Goal: Transaction & Acquisition: Book appointment/travel/reservation

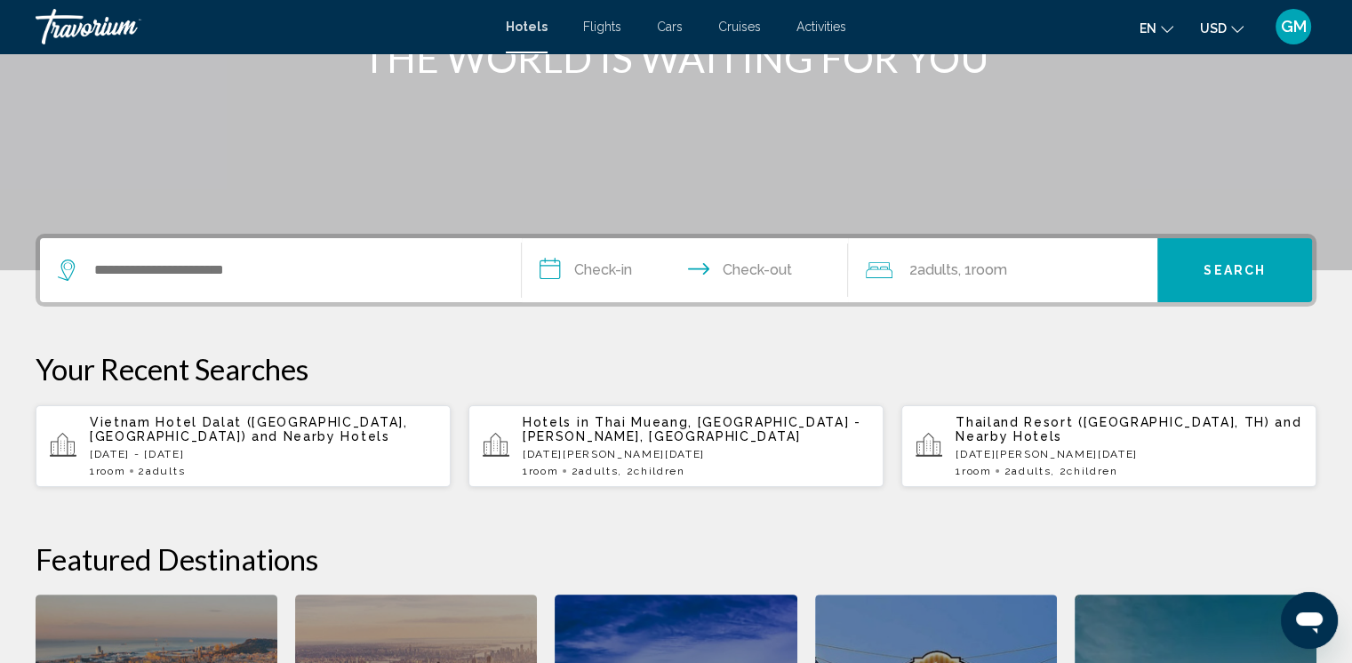
scroll to position [267, 0]
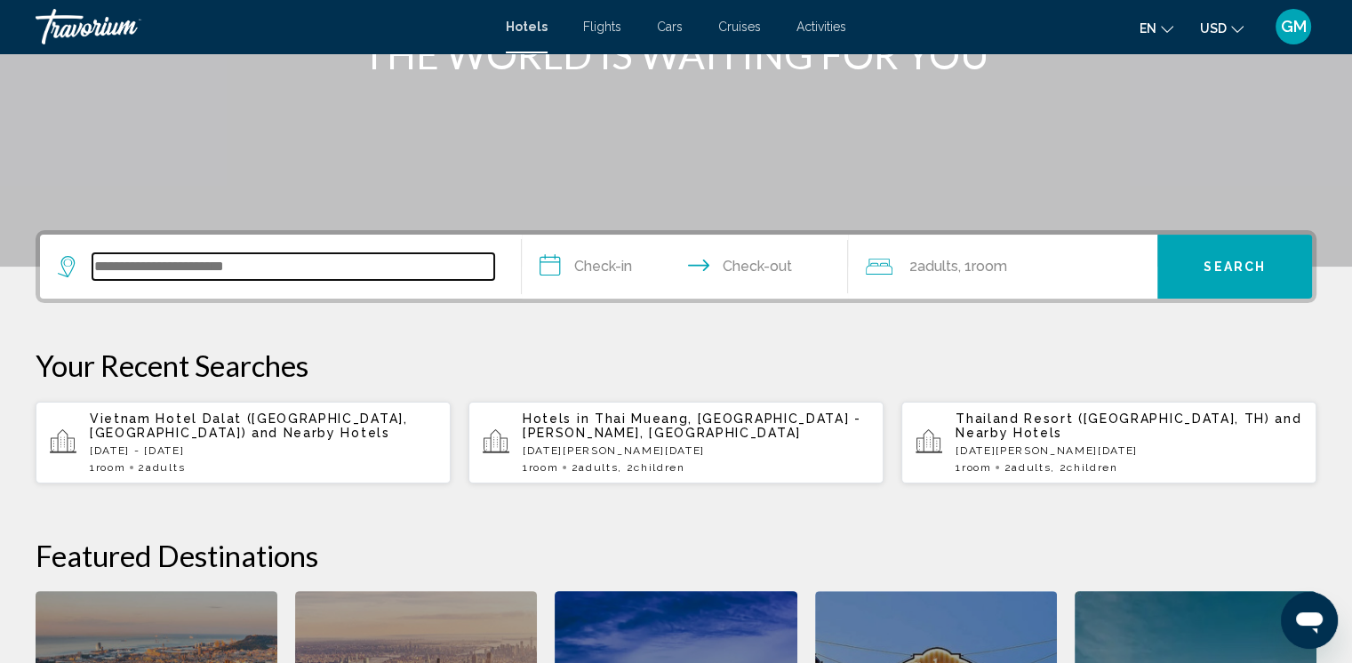
click at [127, 264] on input "Search widget" at bounding box center [293, 266] width 402 height 27
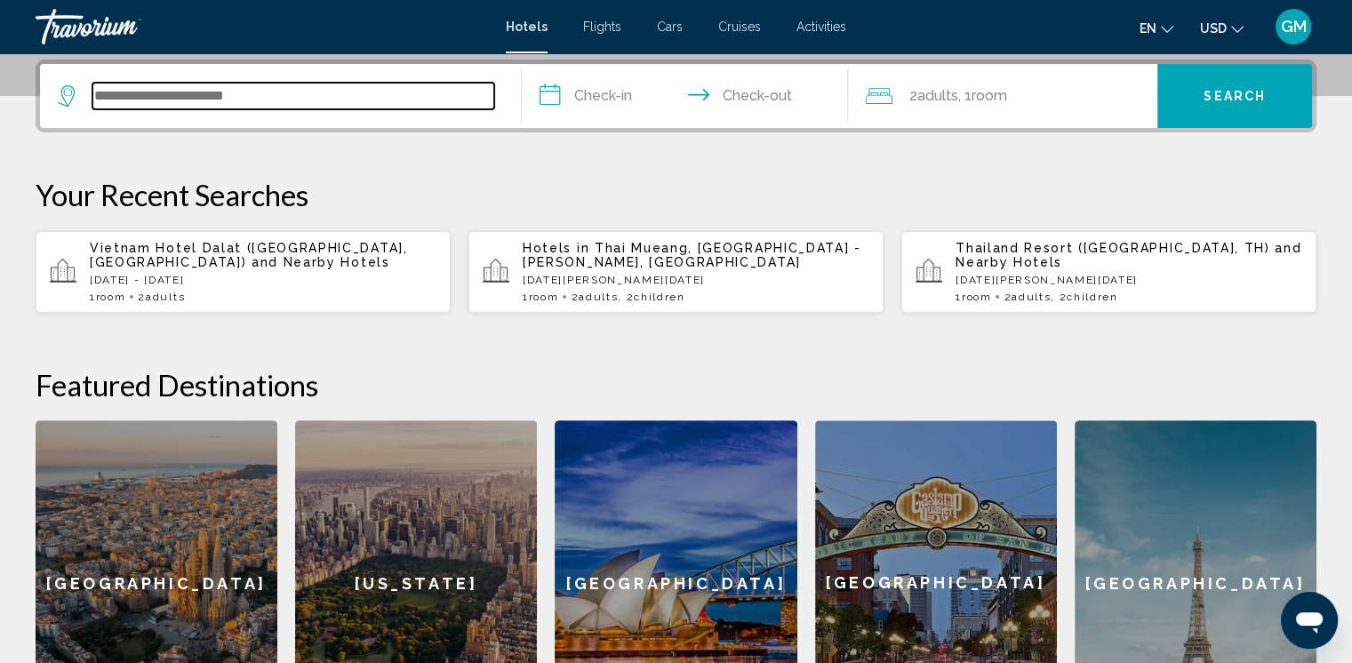
scroll to position [438, 0]
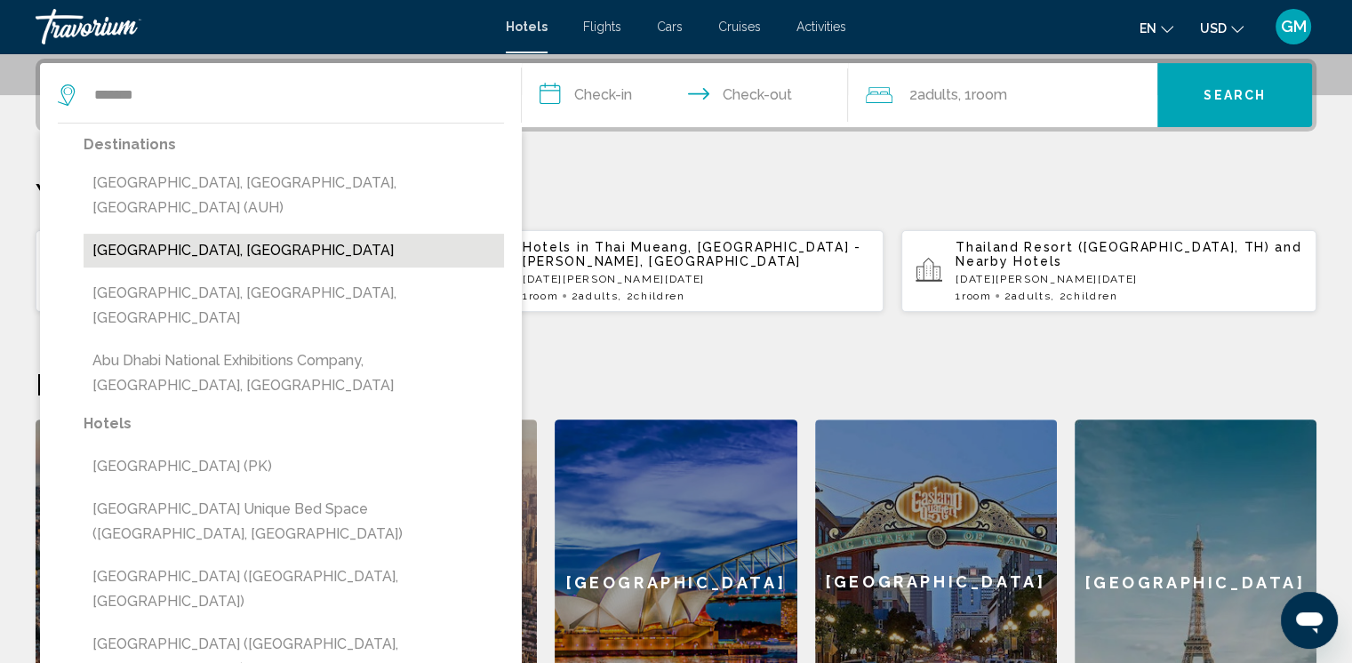
click at [214, 234] on button "[GEOGRAPHIC_DATA], [GEOGRAPHIC_DATA]" at bounding box center [294, 251] width 420 height 34
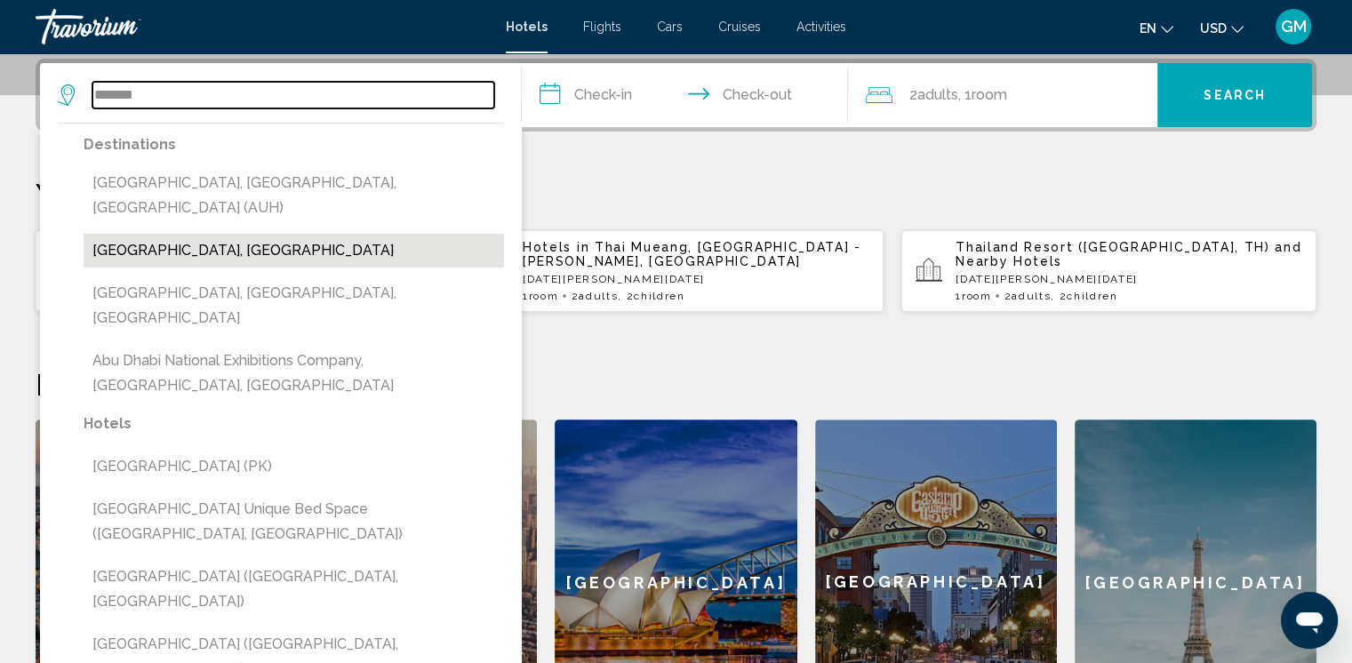
type input "**********"
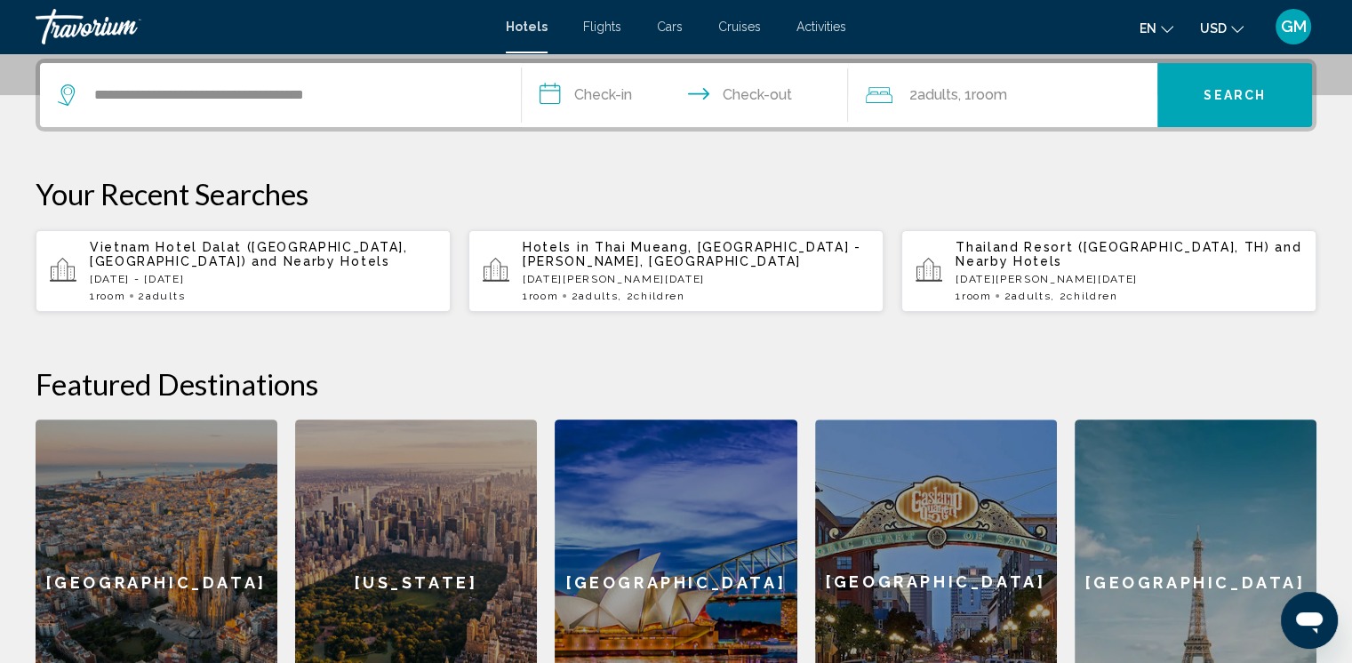
click at [546, 100] on input "**********" at bounding box center [689, 97] width 334 height 69
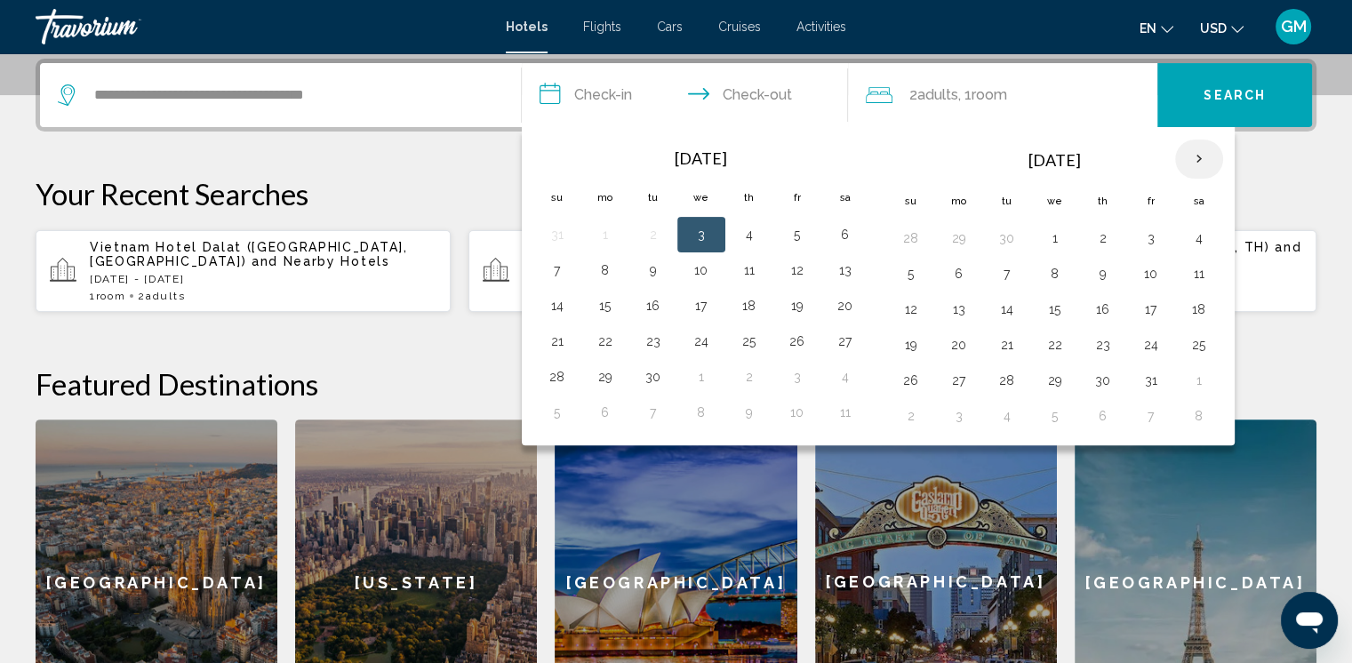
click at [1189, 158] on th "Next month" at bounding box center [1199, 159] width 48 height 39
click at [605, 269] on button "5" at bounding box center [605, 273] width 28 height 25
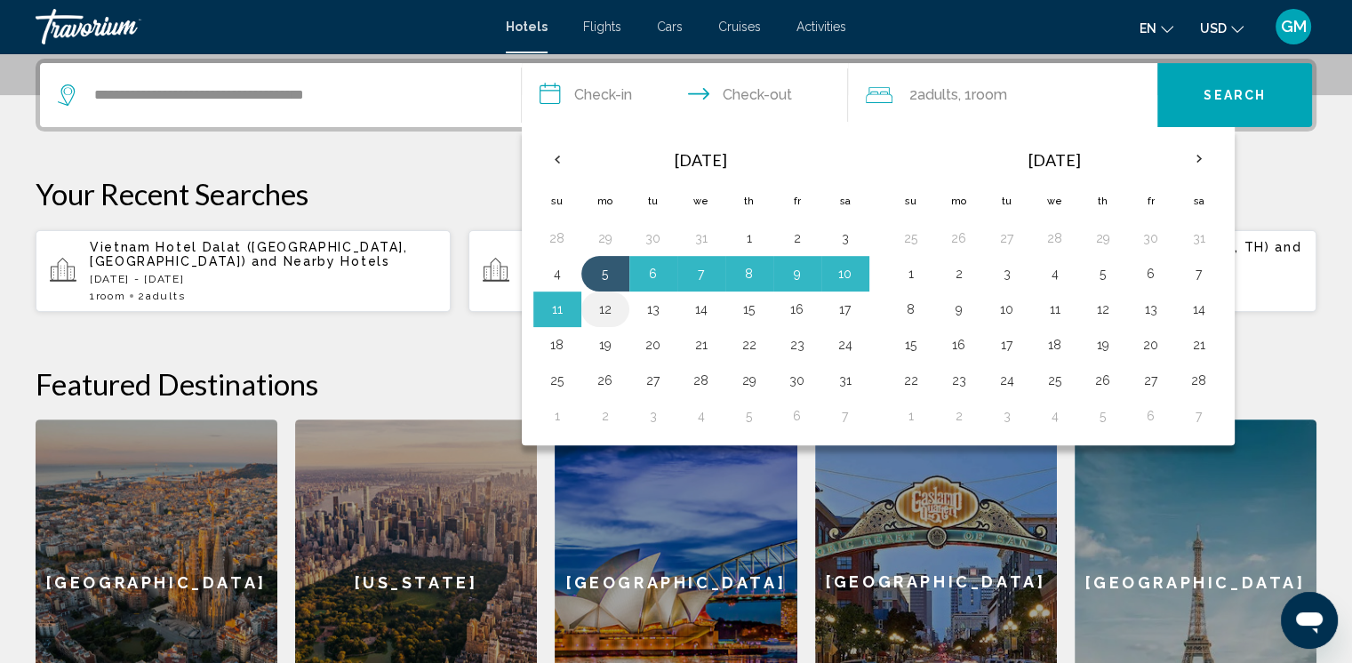
click at [604, 312] on button "12" at bounding box center [605, 309] width 28 height 25
type input "**********"
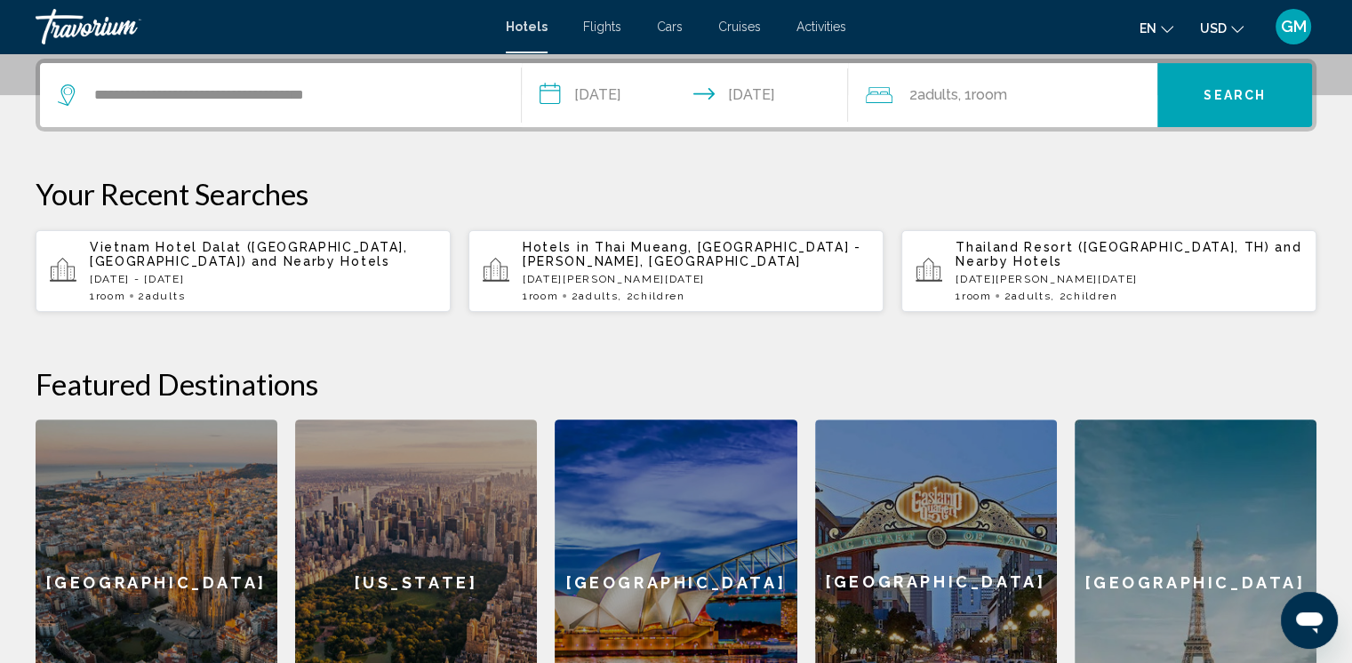
click at [985, 94] on span "Room" at bounding box center [989, 94] width 36 height 17
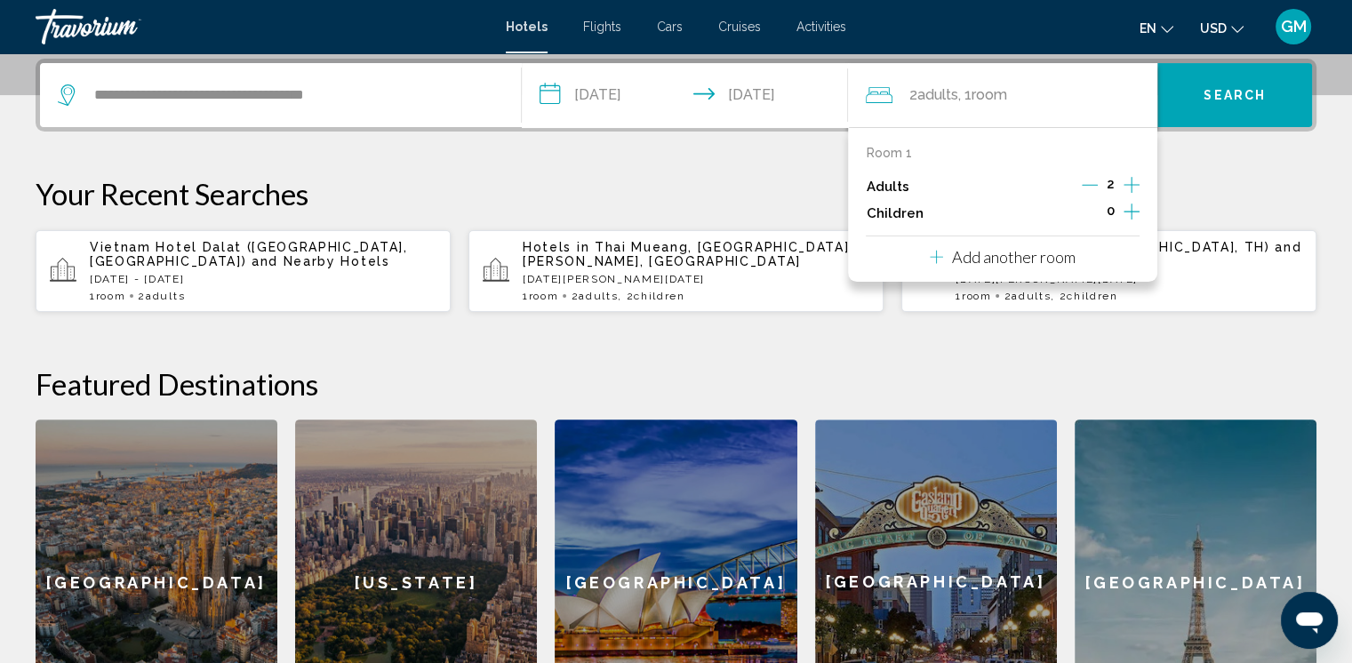
click at [1130, 208] on icon "Increment children" at bounding box center [1132, 211] width 16 height 21
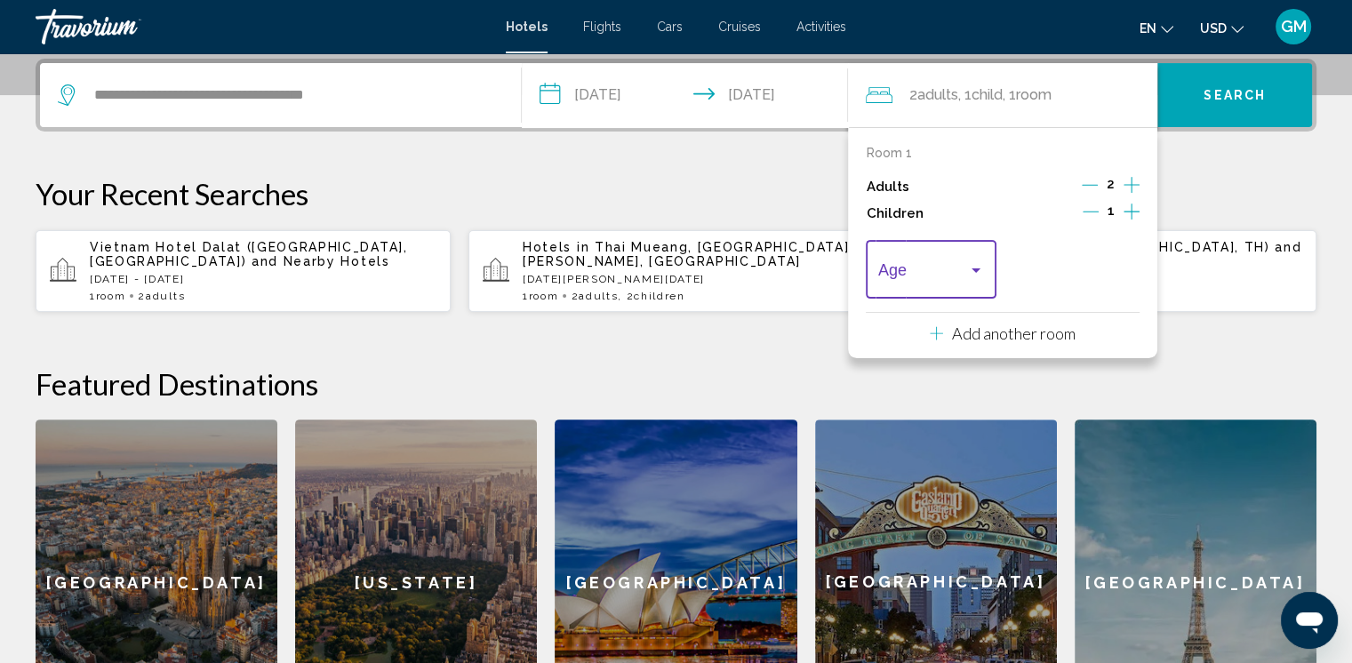
click at [971, 268] on div "Travelers: 2 adults, 1 child" at bounding box center [976, 270] width 16 height 14
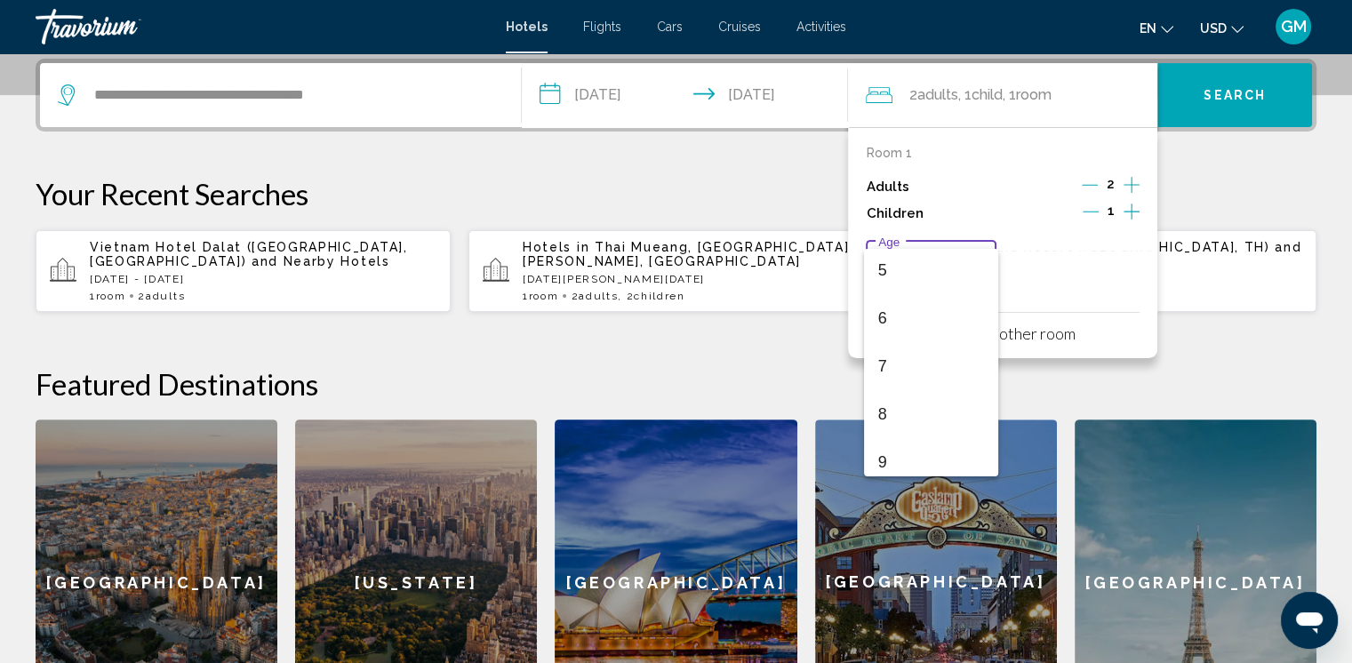
scroll to position [267, 0]
click at [885, 388] on span "8" at bounding box center [931, 390] width 106 height 48
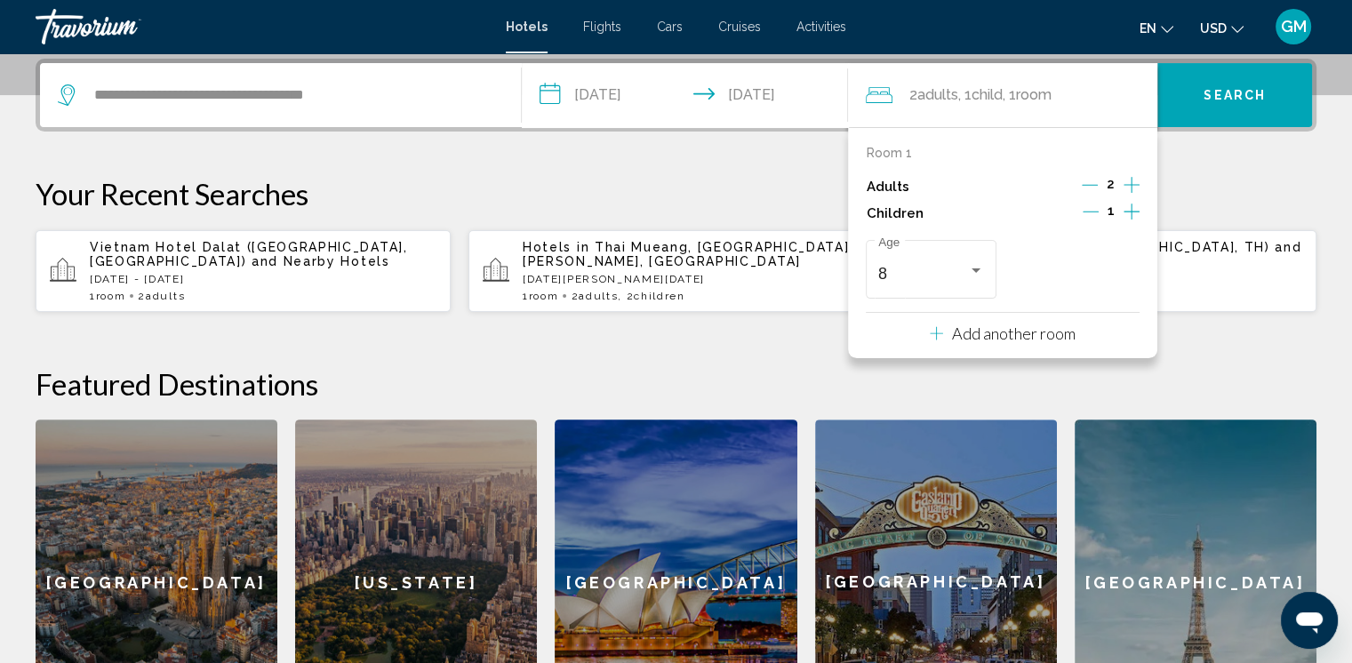
click at [1135, 207] on icon "Increment children" at bounding box center [1132, 211] width 16 height 21
click at [1121, 266] on div "Travelers: 2 adults, 2 children" at bounding box center [1120, 270] width 16 height 14
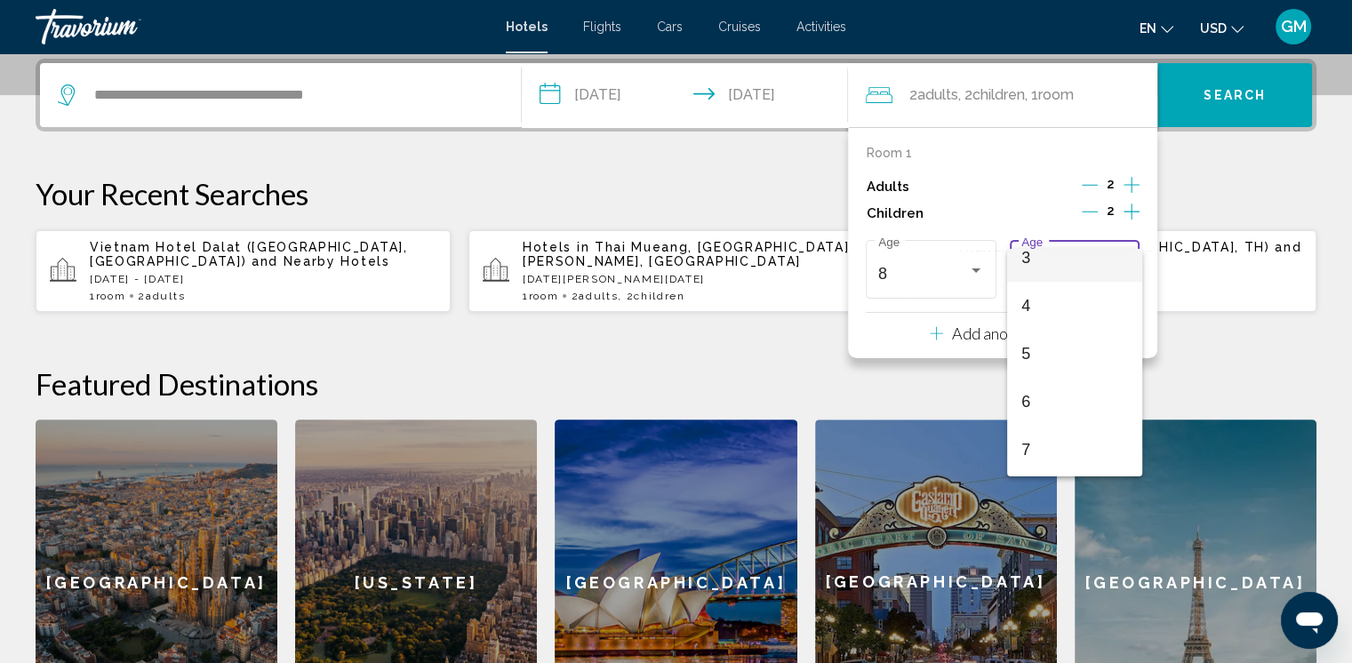
scroll to position [178, 0]
click at [1023, 425] on span "7" at bounding box center [1074, 431] width 106 height 48
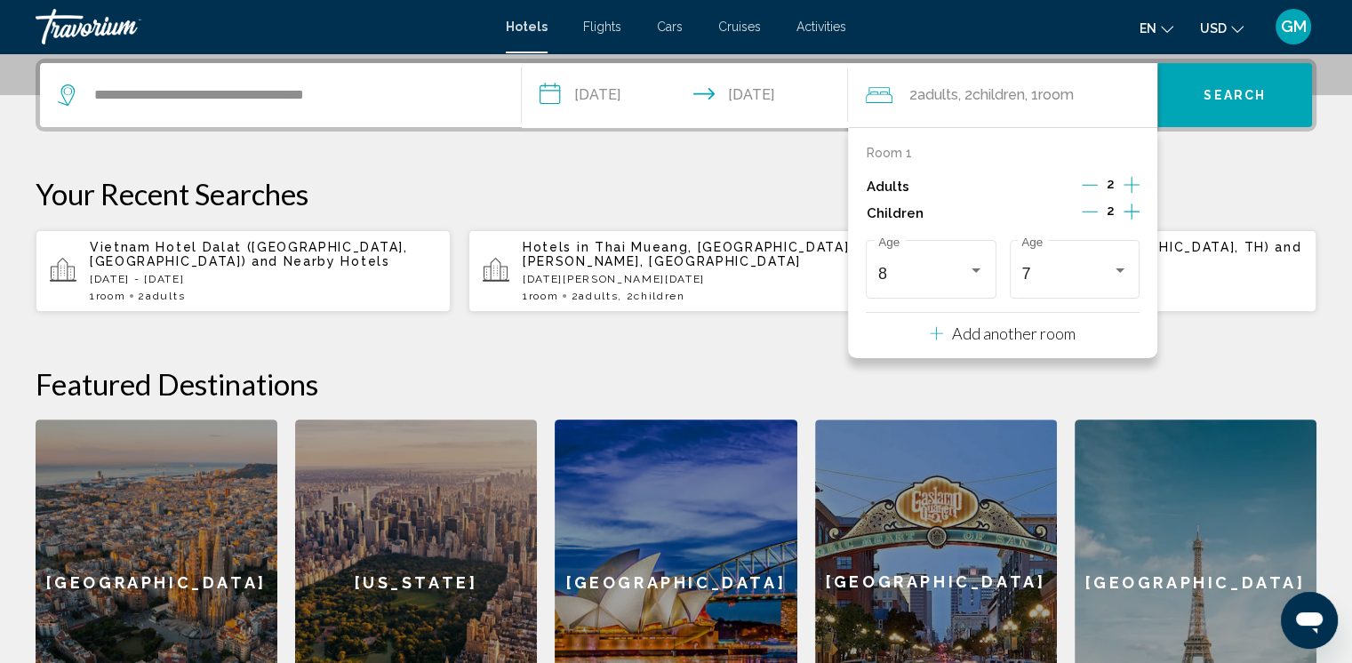
click at [1228, 366] on h2 "Featured Destinations" at bounding box center [676, 384] width 1281 height 36
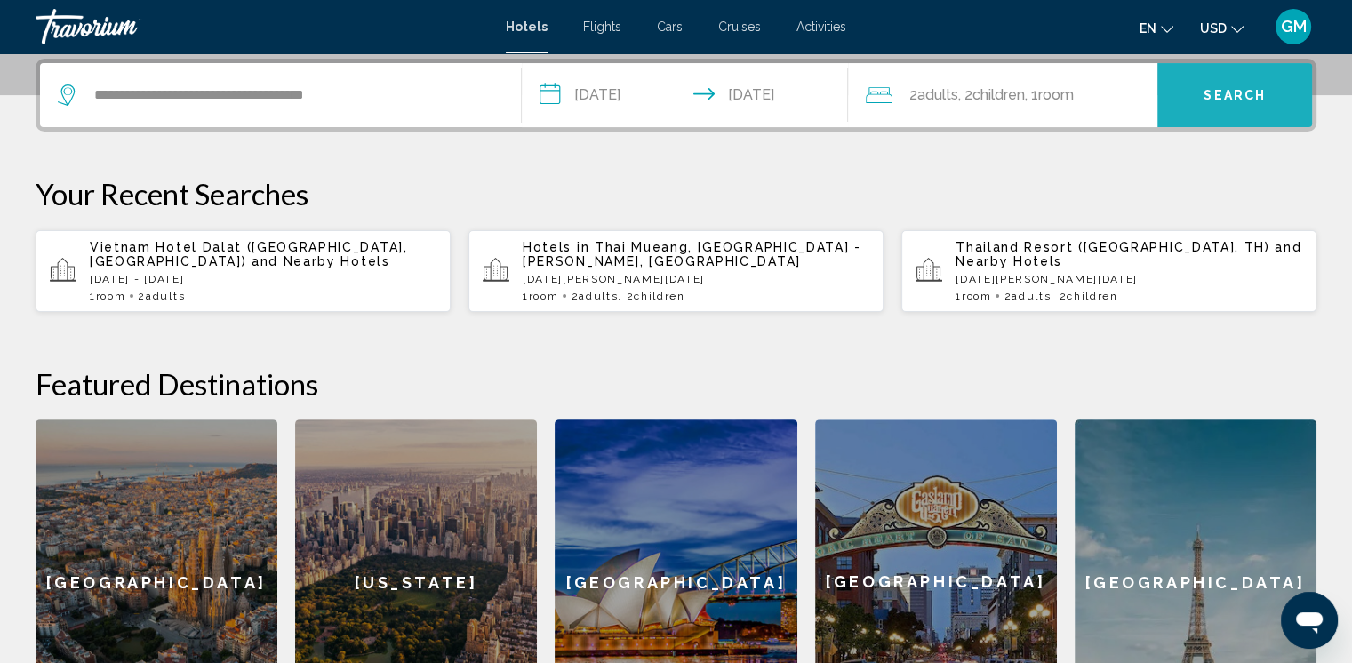
click at [1219, 97] on span "Search" at bounding box center [1235, 96] width 62 height 14
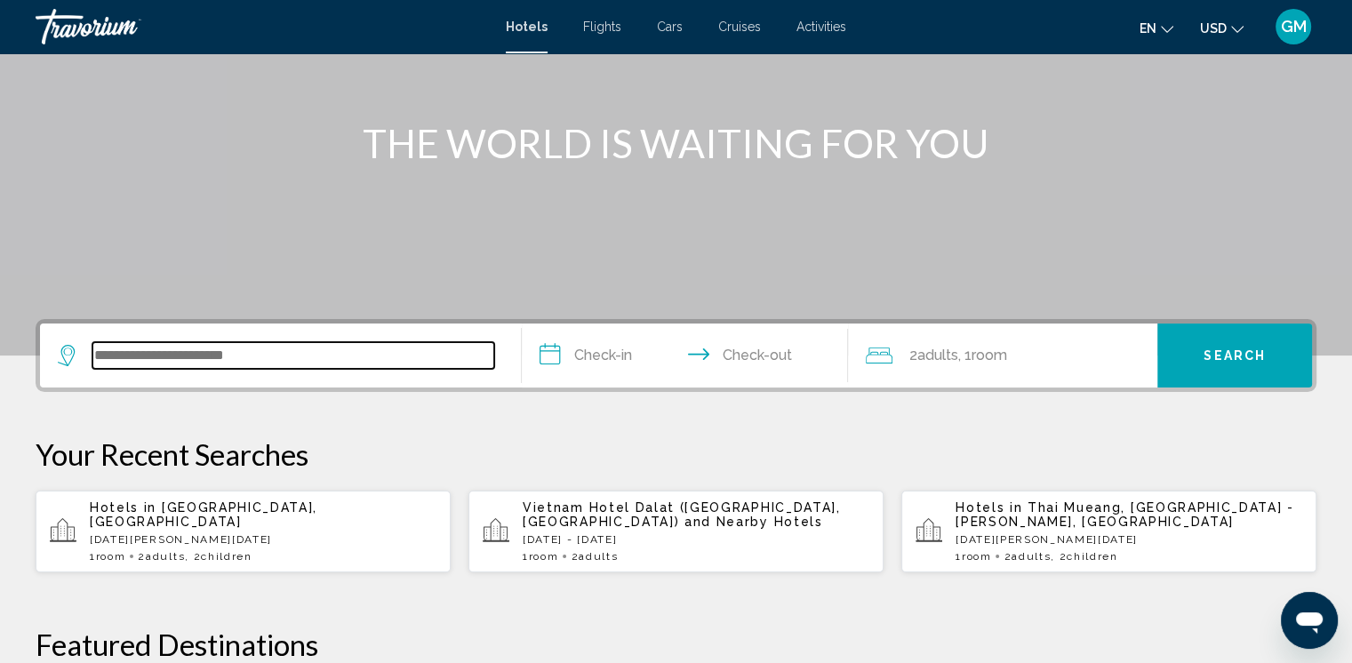
click at [163, 350] on input "Search widget" at bounding box center [293, 355] width 402 height 27
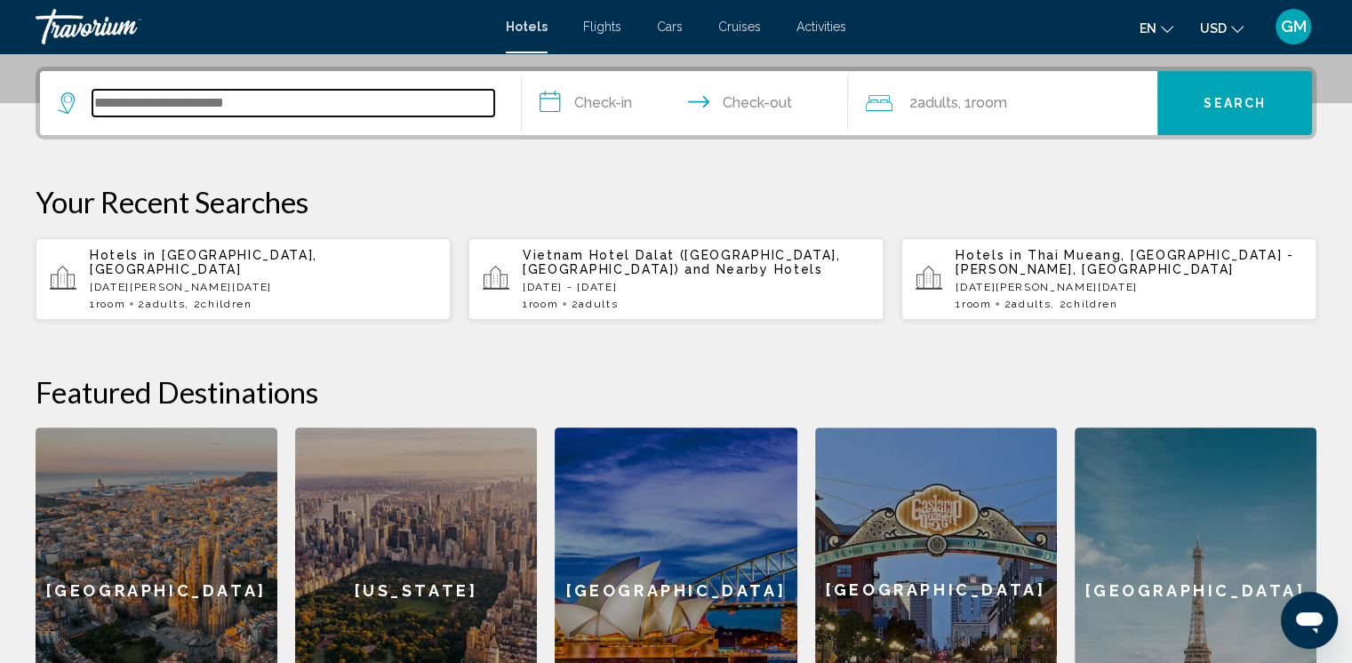
scroll to position [438, 0]
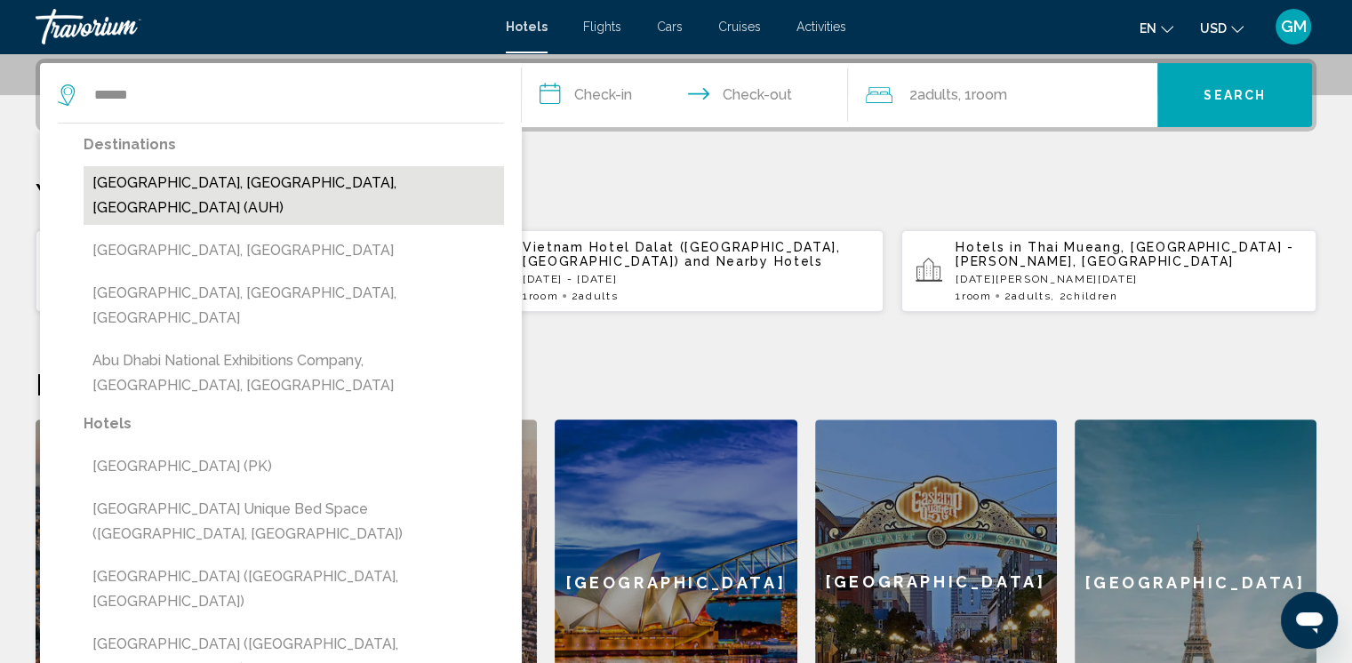
click at [313, 180] on button "[GEOGRAPHIC_DATA], [GEOGRAPHIC_DATA], [GEOGRAPHIC_DATA] (AUH)" at bounding box center [294, 195] width 420 height 59
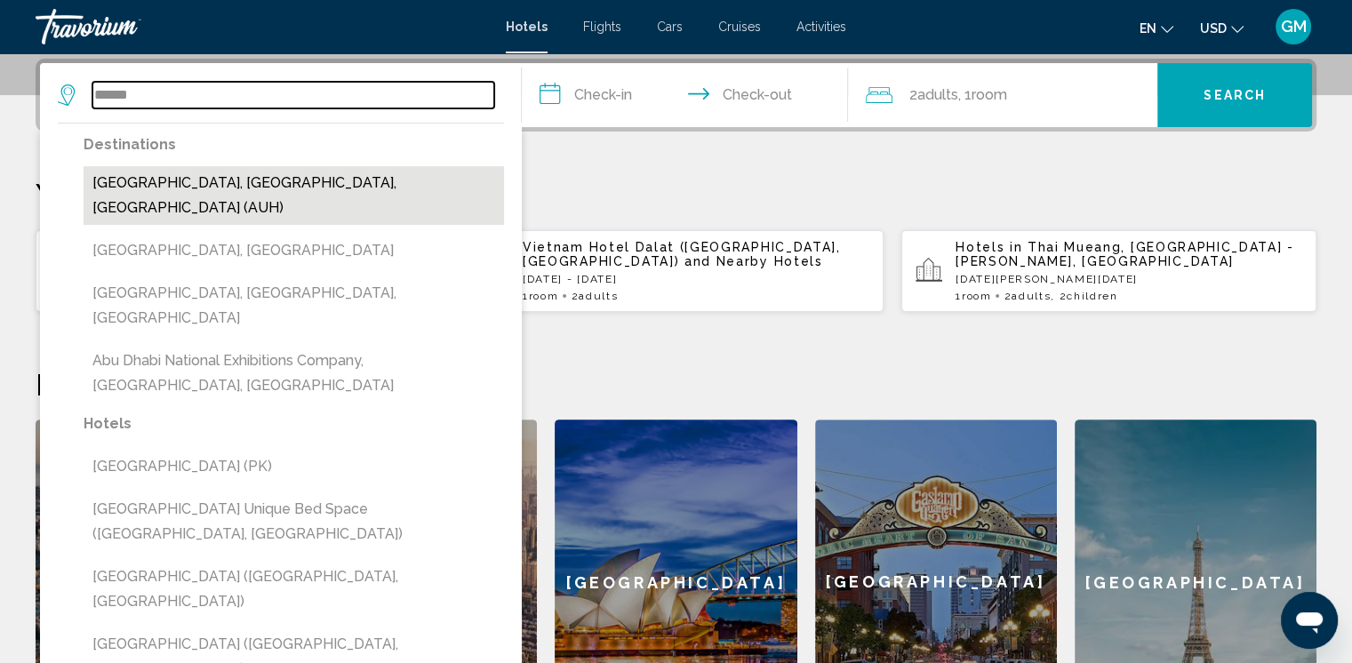
type input "**********"
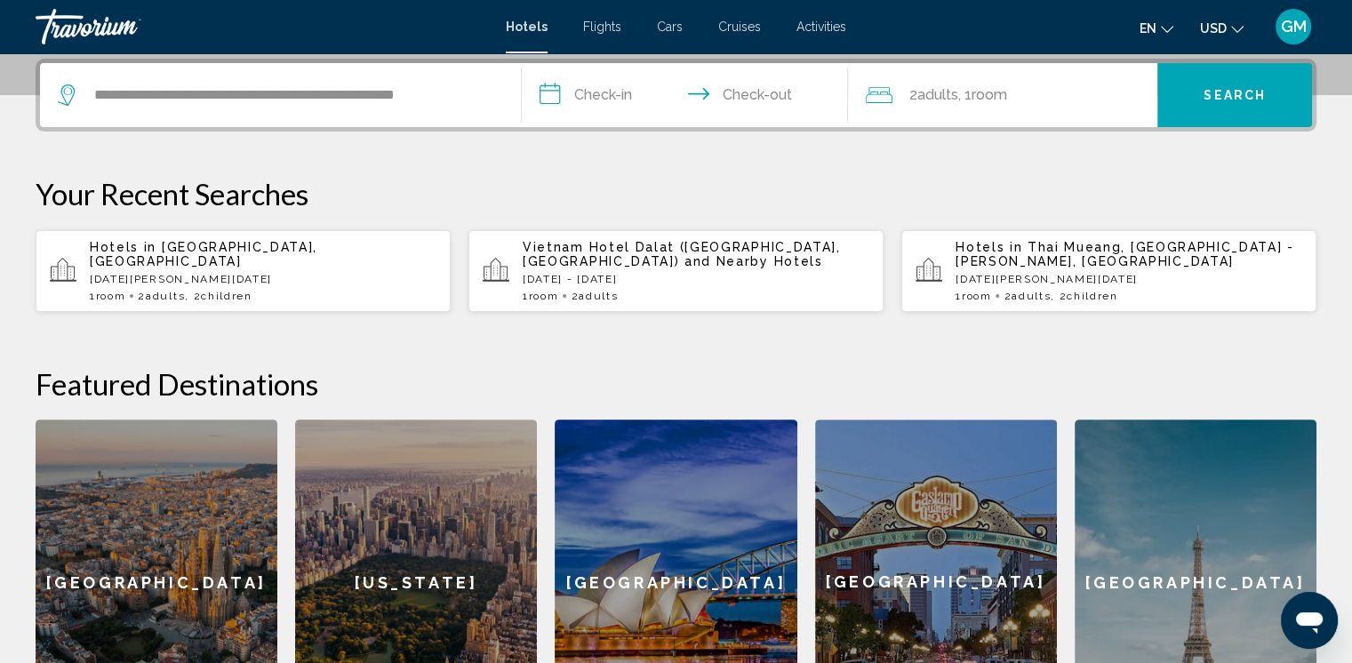
click at [556, 94] on input "**********" at bounding box center [689, 97] width 334 height 69
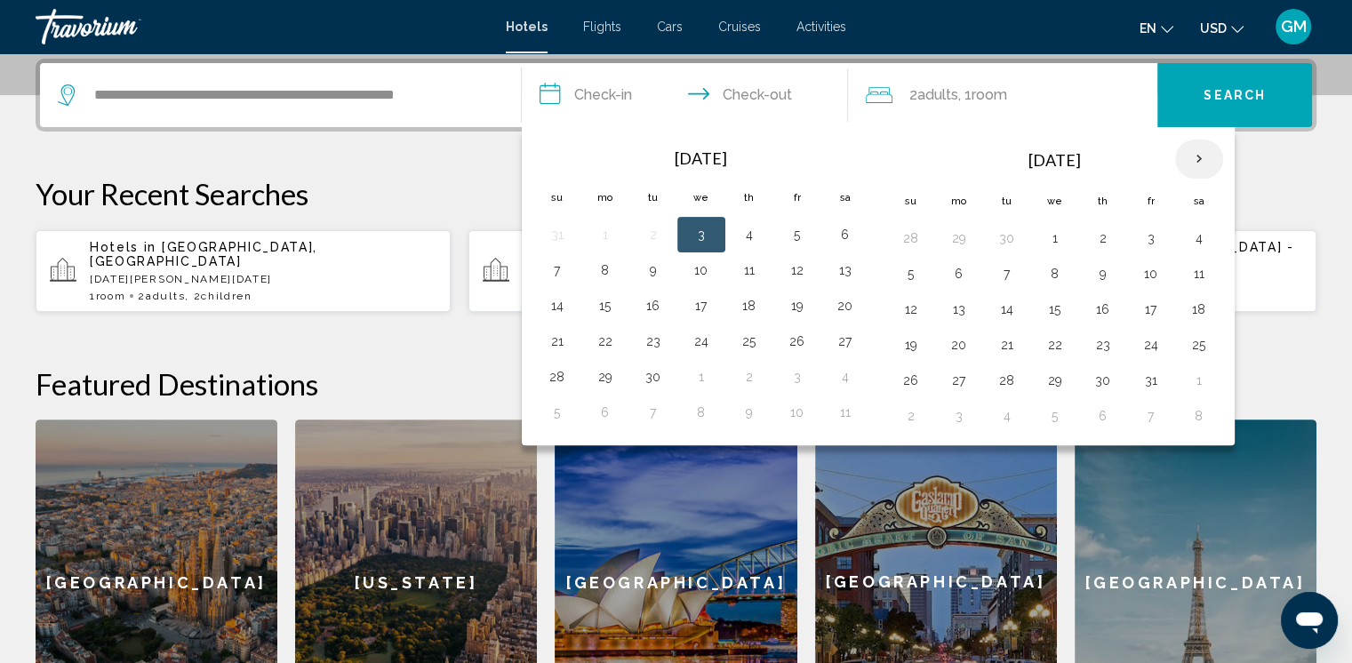
click at [925, 158] on th "Next month" at bounding box center [1199, 159] width 48 height 39
click at [907, 275] on button "4" at bounding box center [911, 273] width 28 height 25
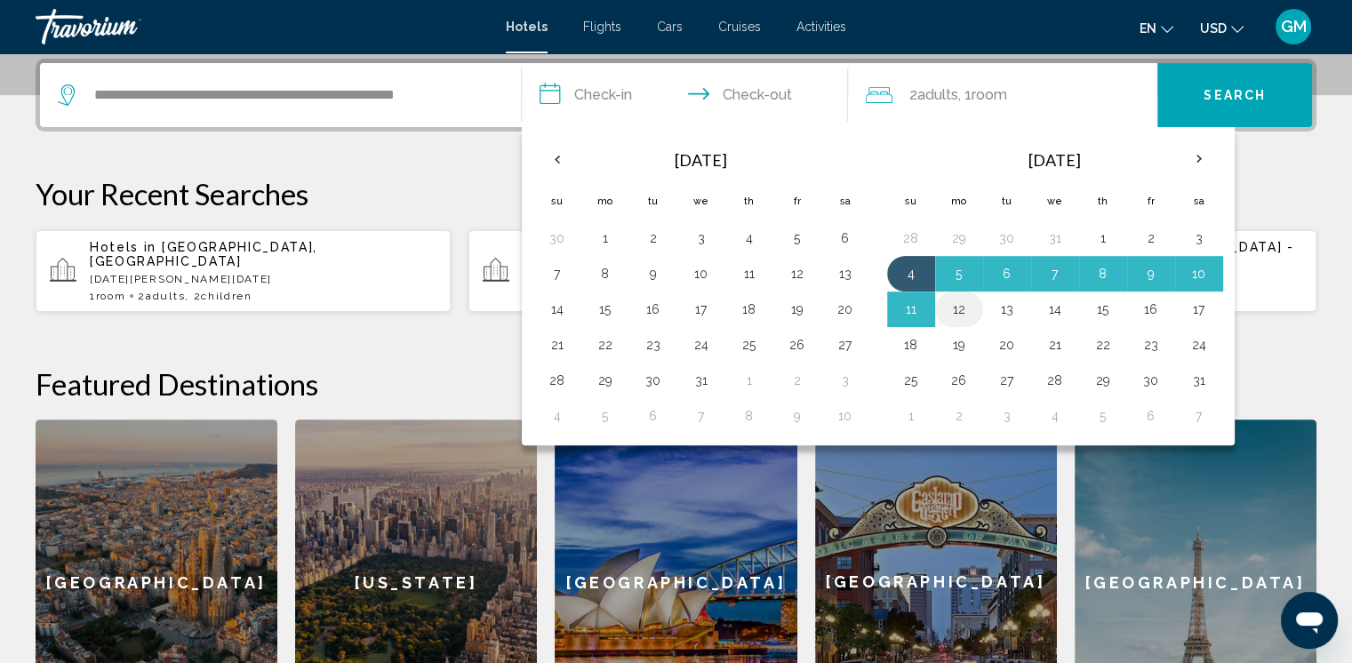
click at [925, 308] on button "12" at bounding box center [959, 309] width 28 height 25
type input "**********"
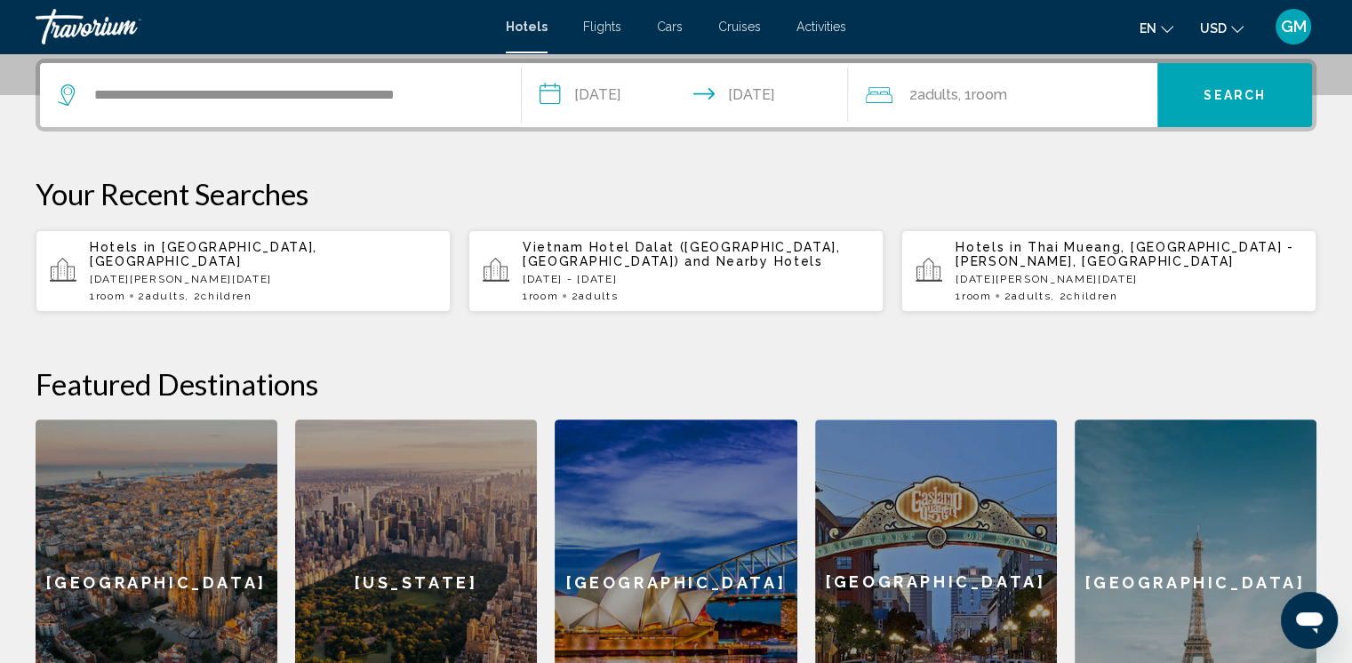
click at [925, 98] on span "Room" at bounding box center [989, 94] width 36 height 17
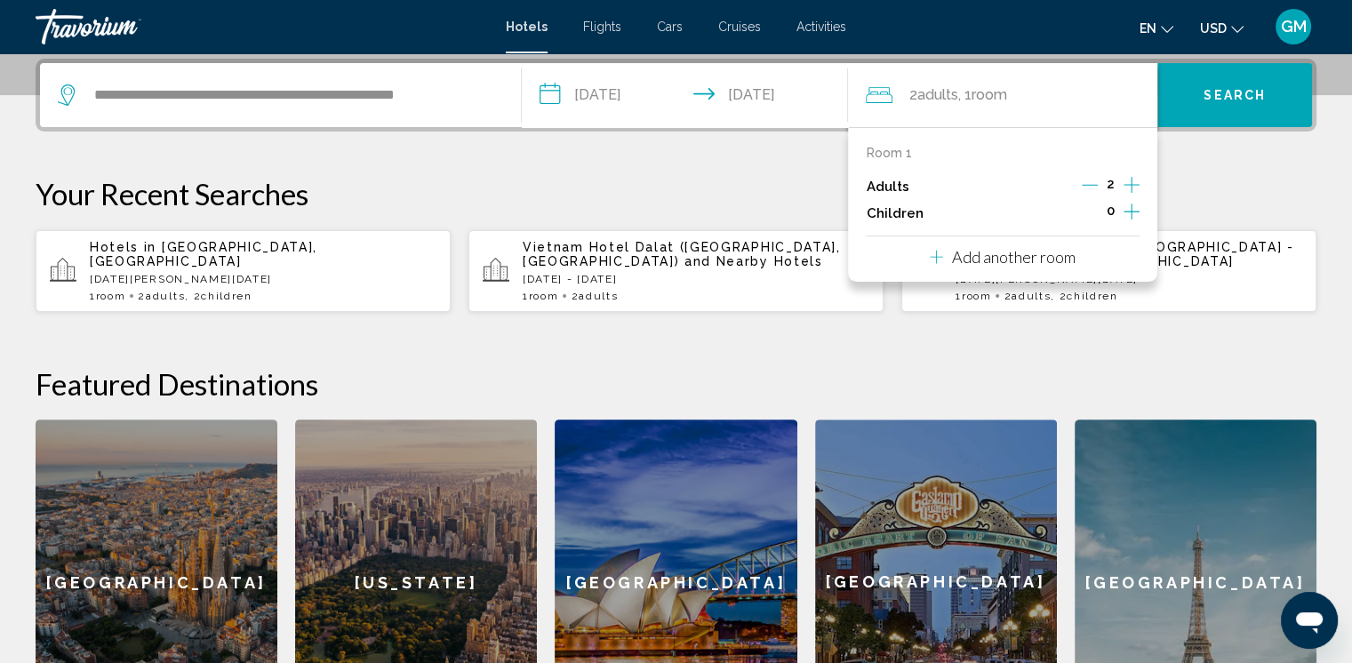
click at [925, 207] on icon "Increment children" at bounding box center [1132, 211] width 16 height 21
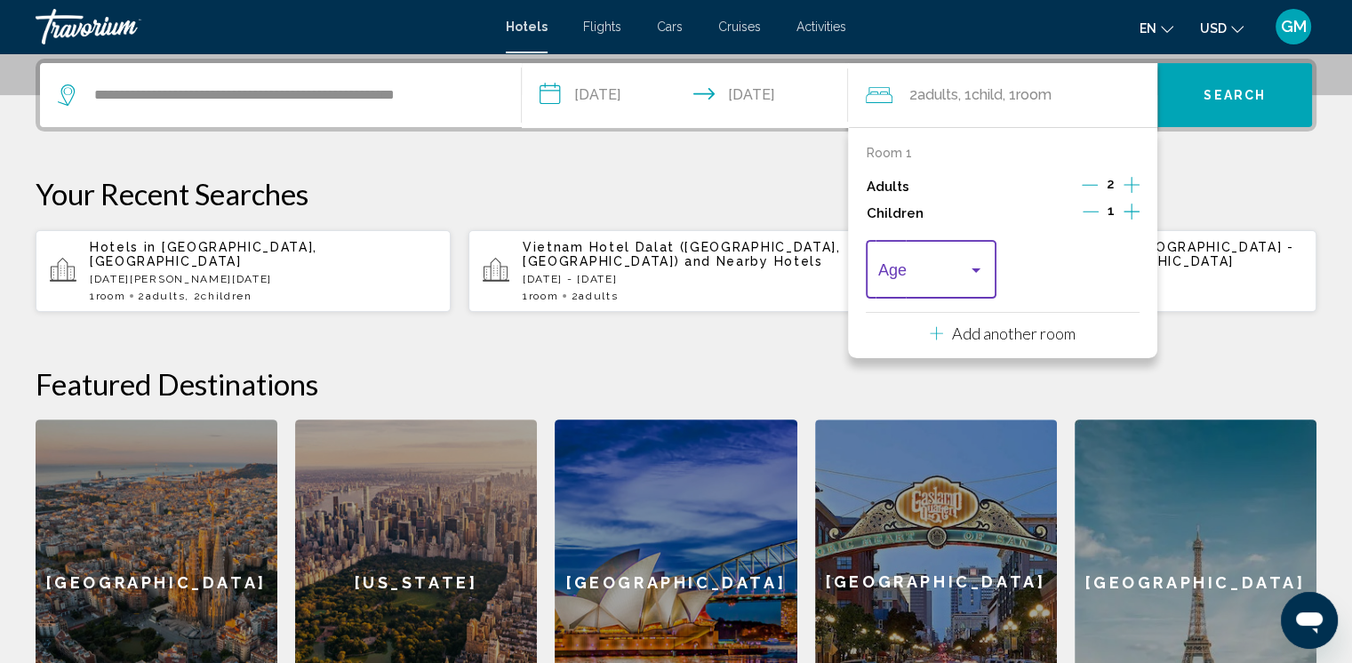
click at [925, 264] on div "Travelers: 2 adults, 1 child" at bounding box center [976, 270] width 16 height 14
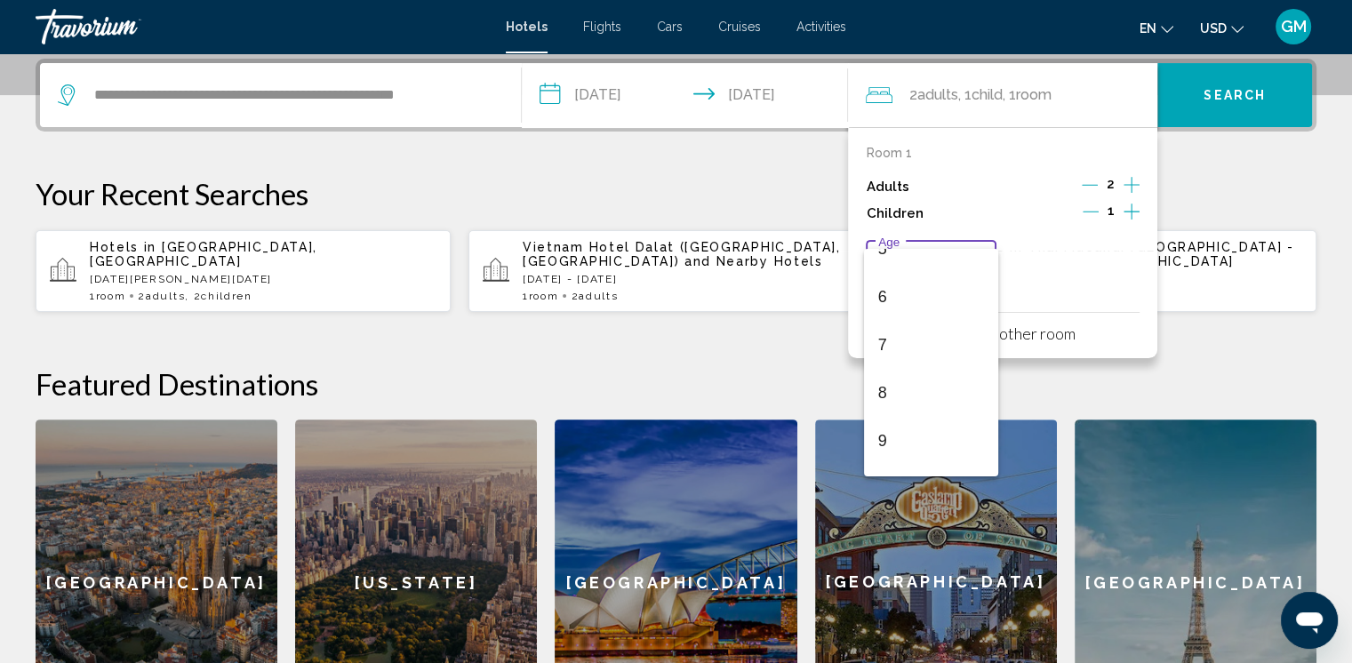
scroll to position [267, 0]
click at [882, 386] on span "8" at bounding box center [931, 390] width 106 height 48
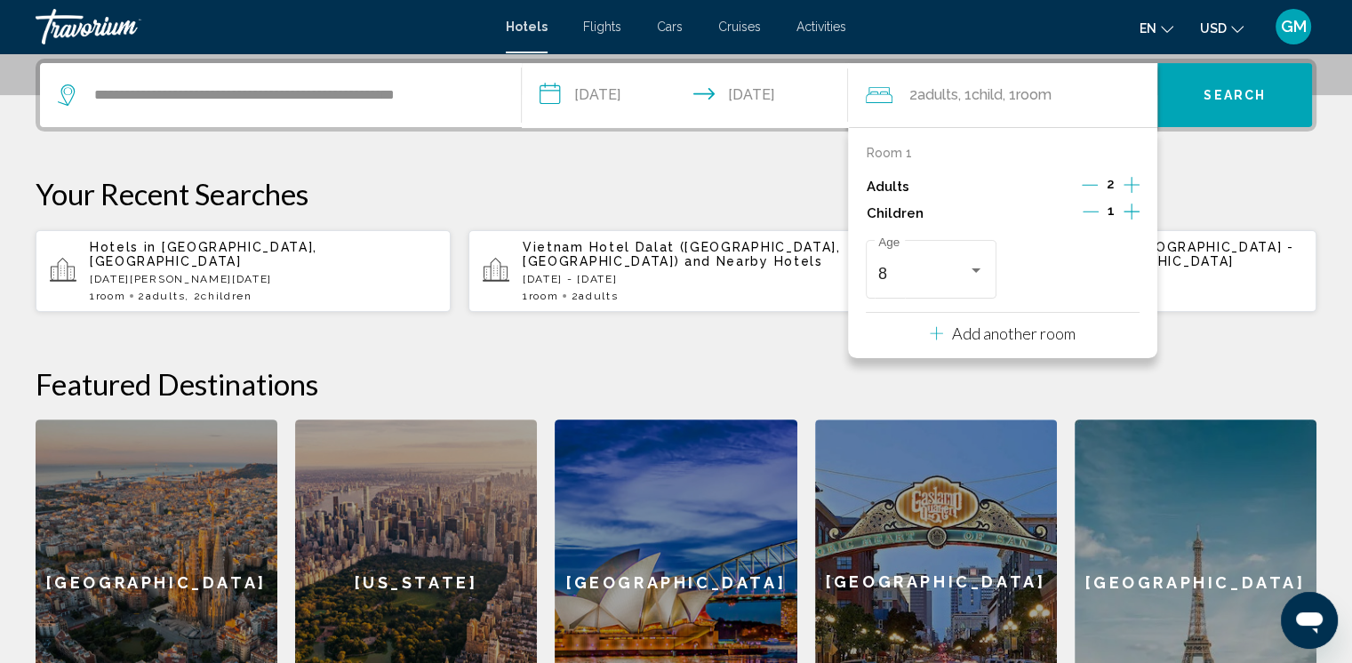
click at [925, 212] on icon "Increment children" at bounding box center [1132, 212] width 16 height 16
click at [925, 268] on div "Travelers: 2 adults, 2 children" at bounding box center [1120, 270] width 9 height 4
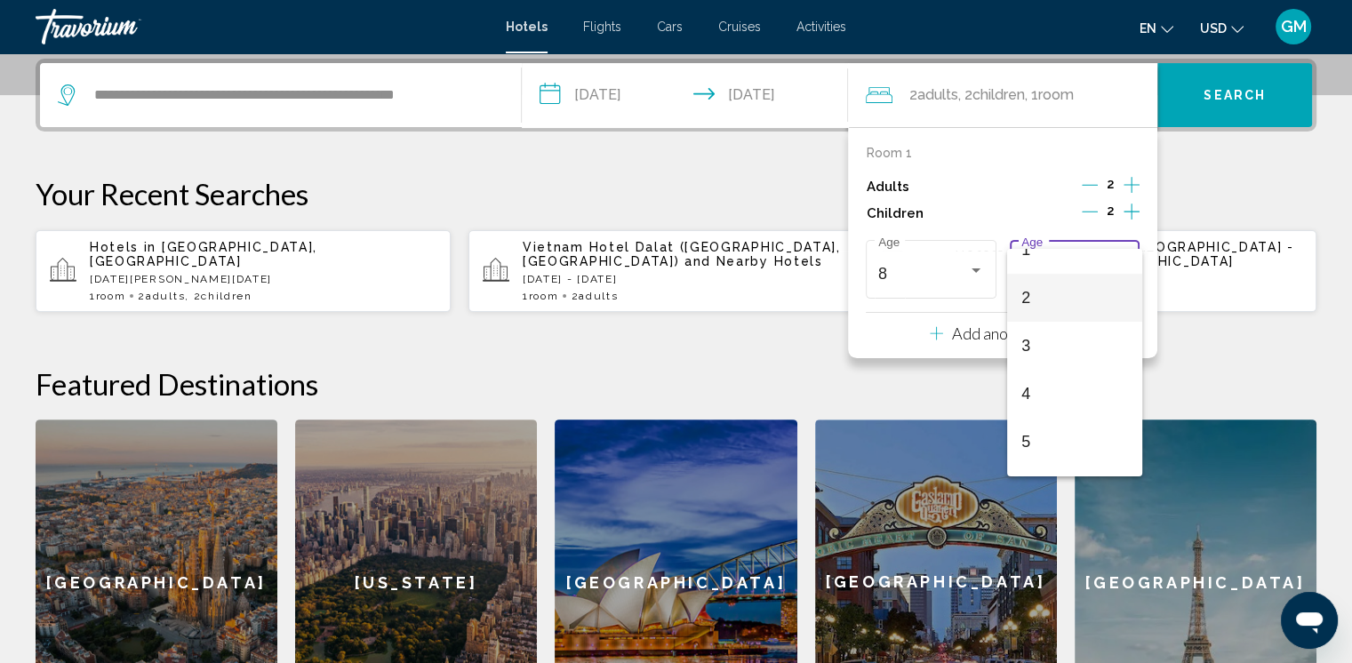
scroll to position [178, 0]
click at [925, 428] on span "7" at bounding box center [1074, 431] width 106 height 48
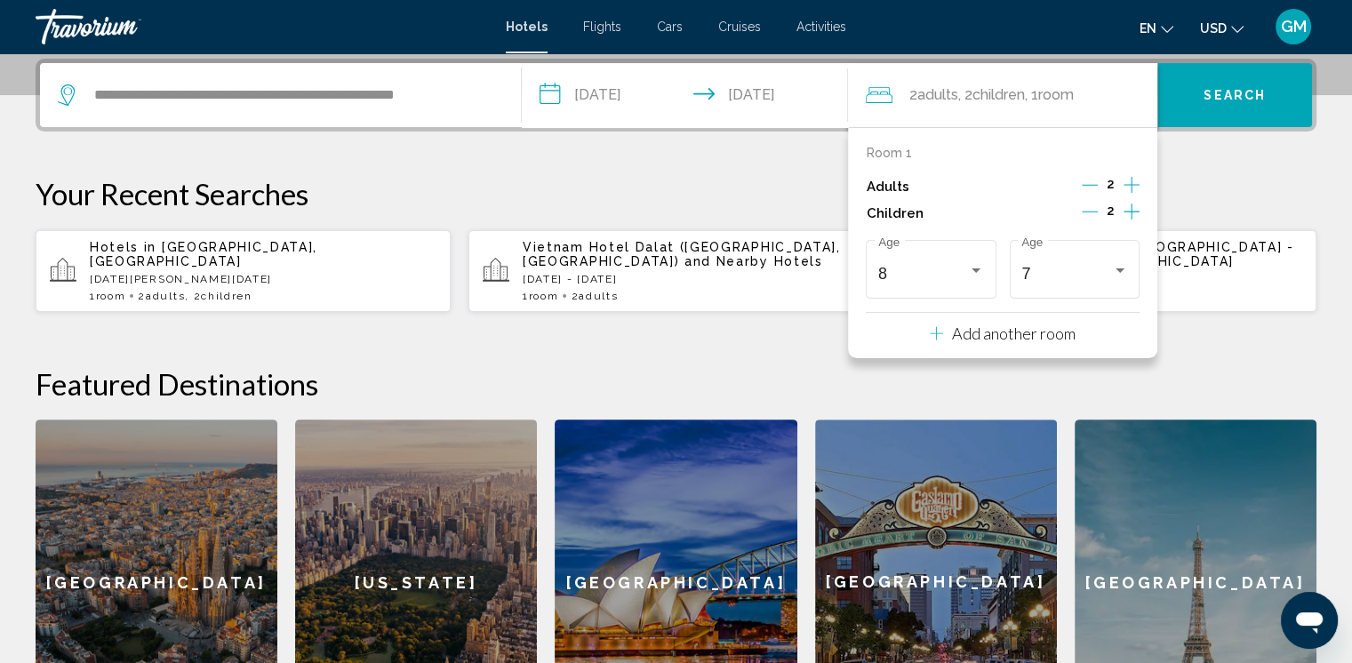
click at [925, 177] on p "Your Recent Searches" at bounding box center [676, 194] width 1281 height 36
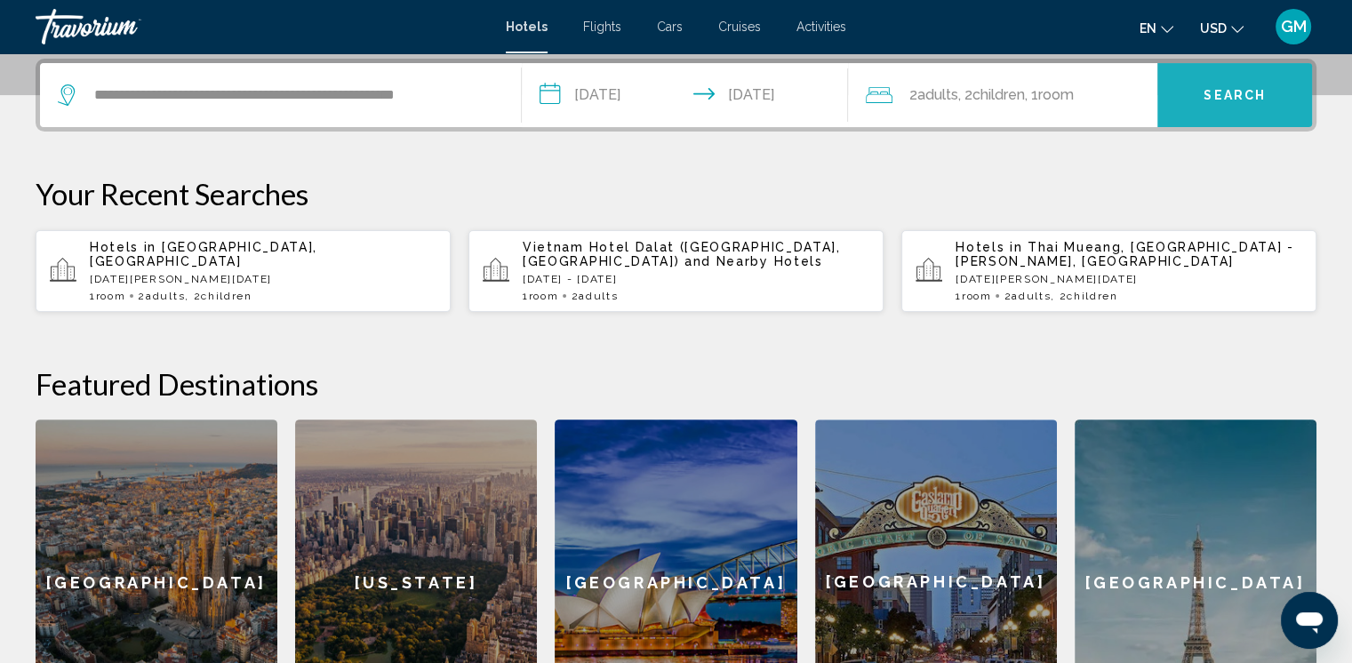
click at [925, 92] on span "Search" at bounding box center [1235, 96] width 62 height 14
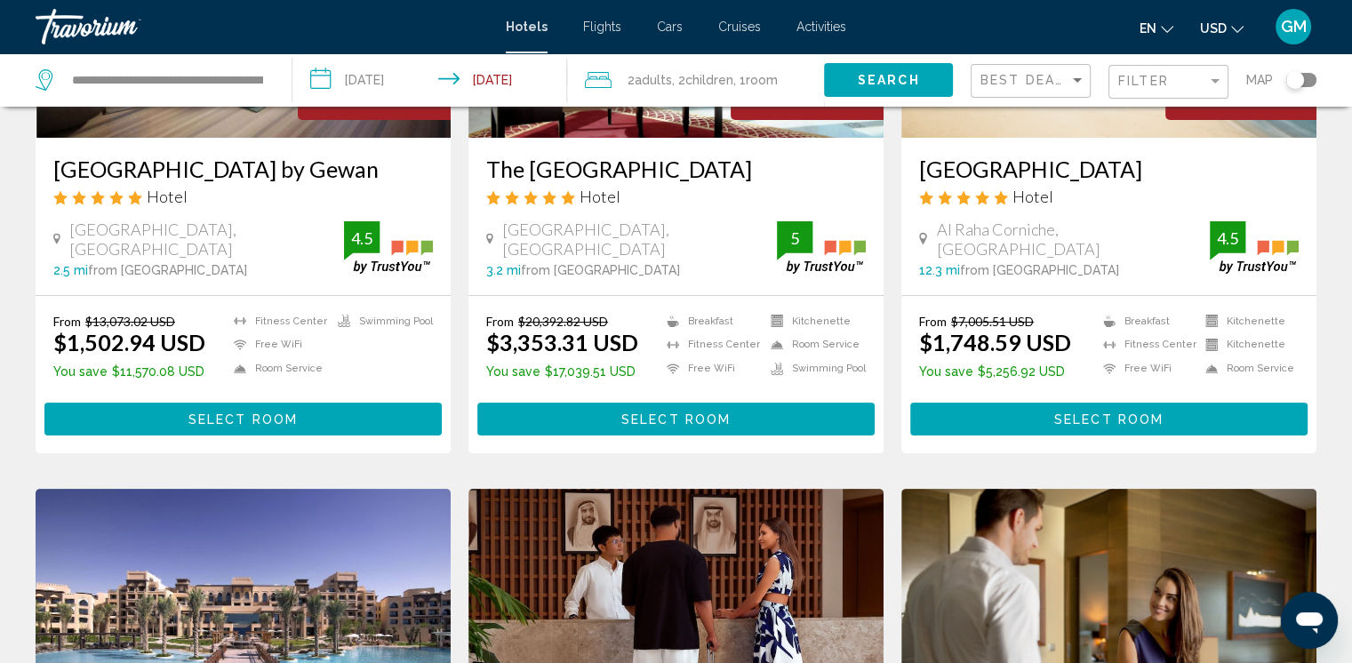
scroll to position [356, 0]
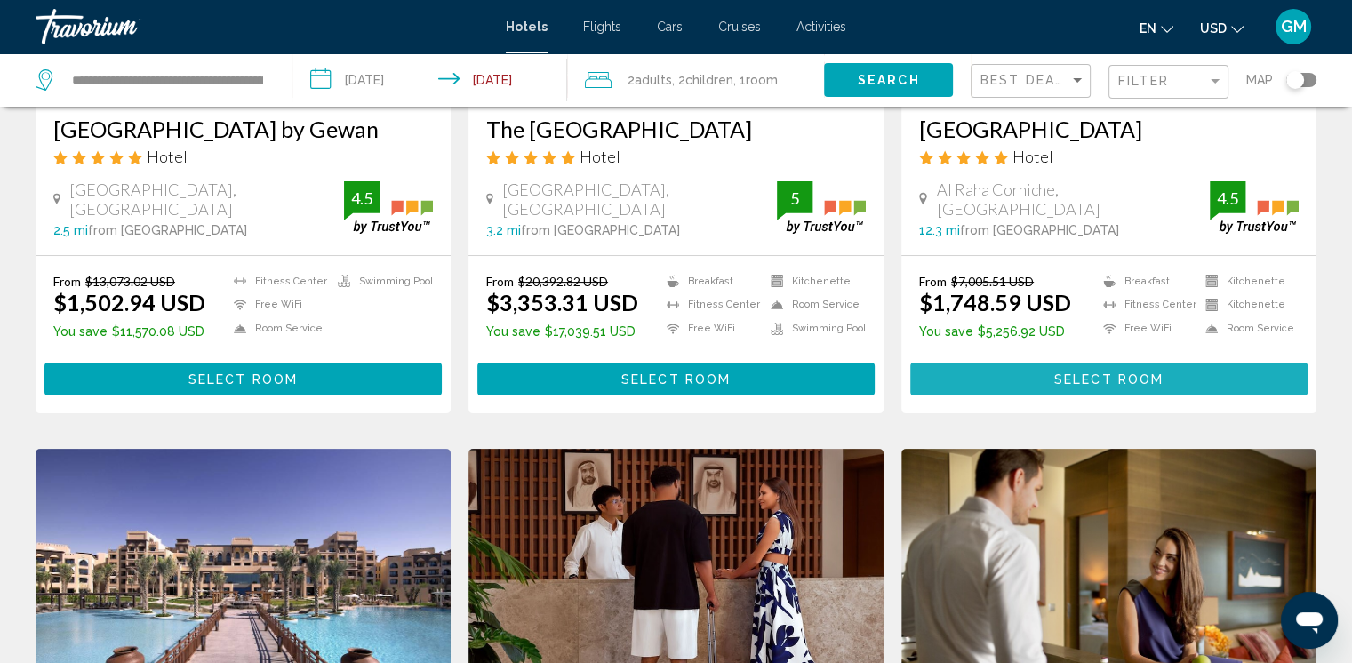
click at [925, 372] on span "Select Room" at bounding box center [1108, 379] width 109 height 14
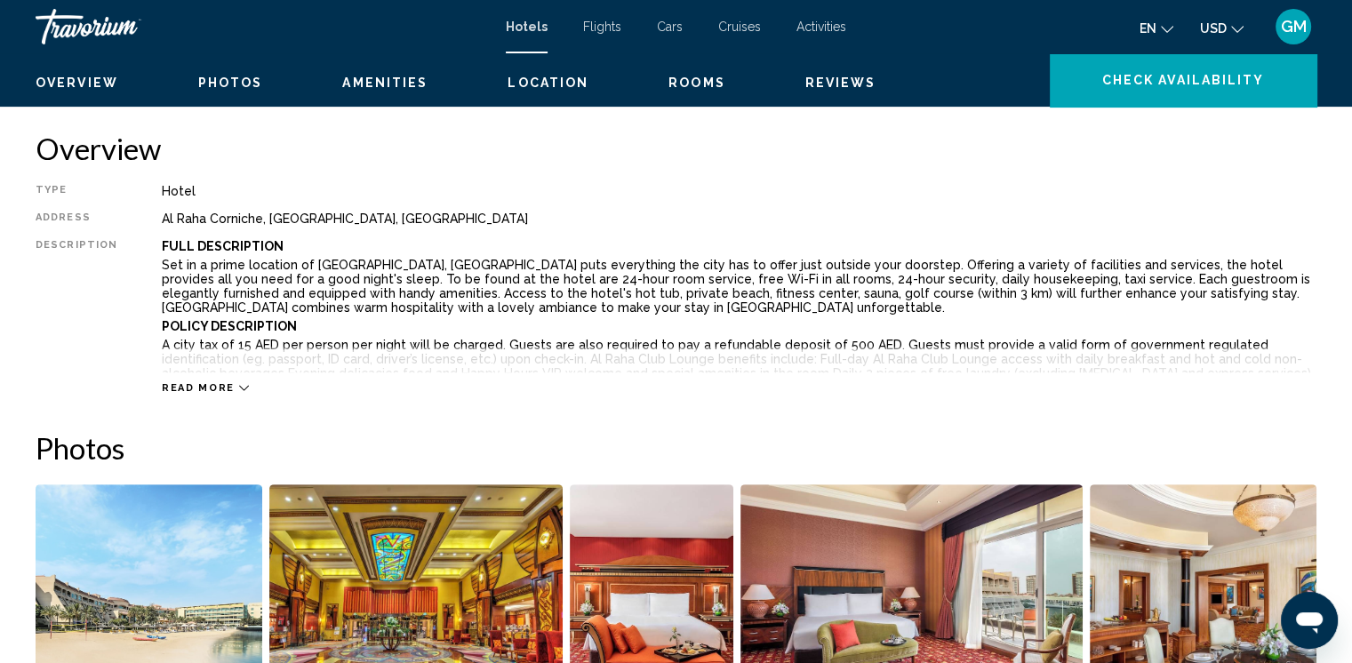
scroll to position [267, 0]
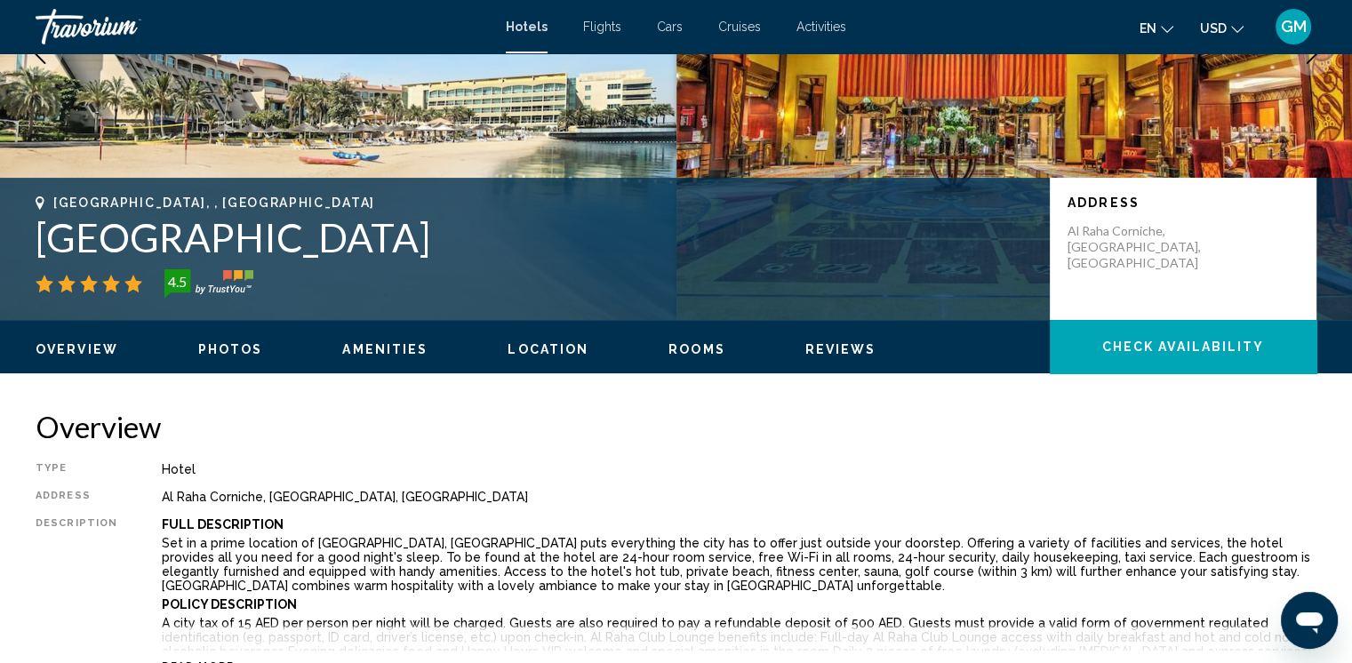
drag, startPoint x: 29, startPoint y: 237, endPoint x: 579, endPoint y: 248, distance: 549.4
click at [577, 248] on div "Abu Dhabi, , United Arab Emirates Al Raha Beach Resort & Spa 4.5 Address Al Rah…" at bounding box center [676, 249] width 1352 height 107
copy h1 "[GEOGRAPHIC_DATA]"
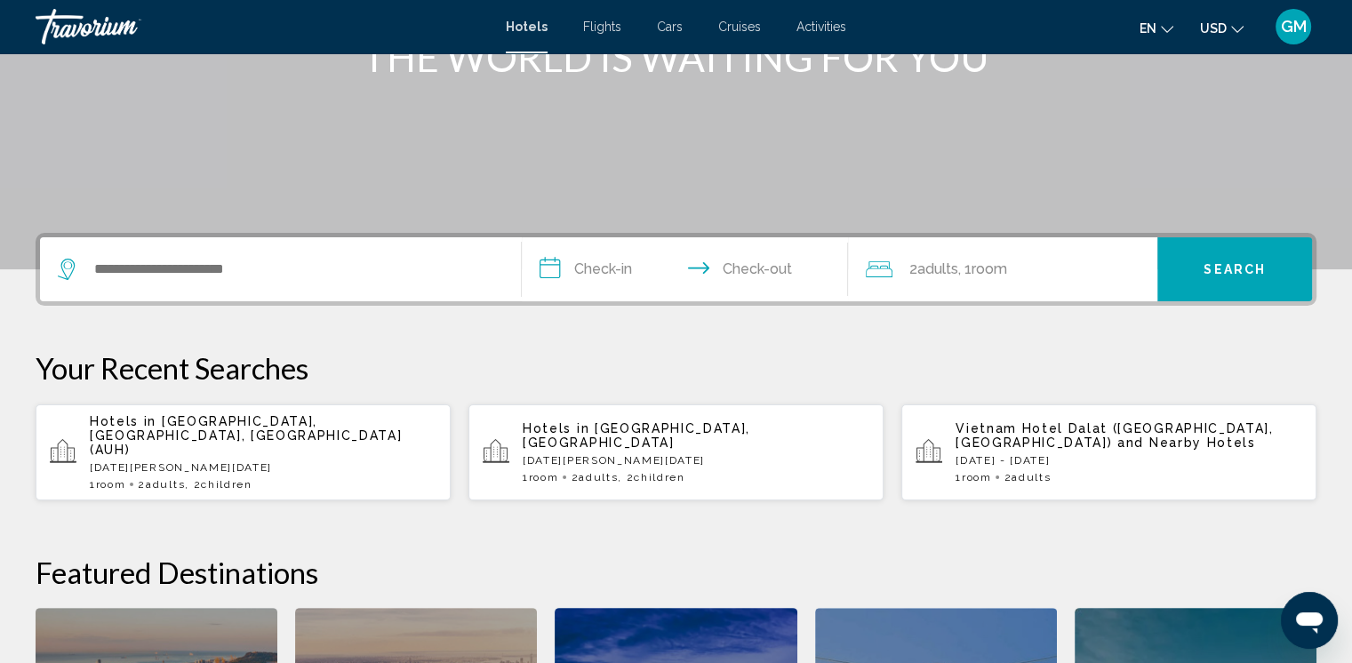
scroll to position [267, 0]
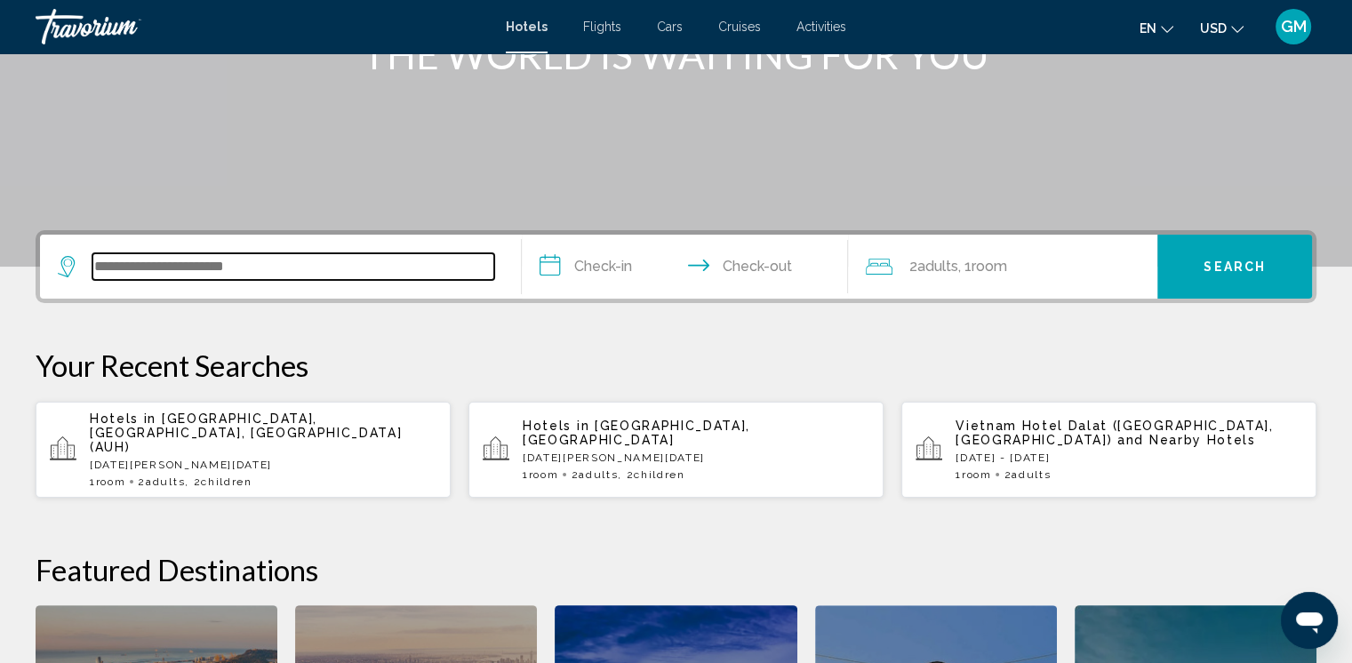
click at [110, 273] on input "Search widget" at bounding box center [293, 266] width 402 height 27
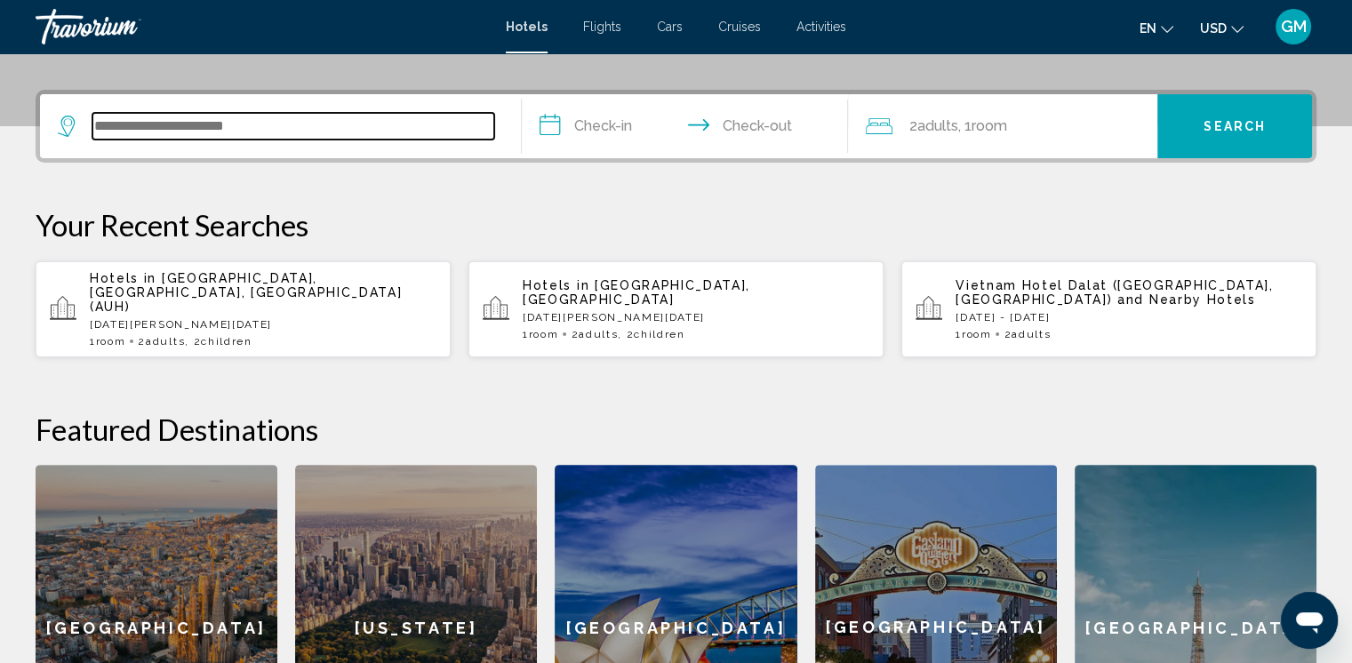
scroll to position [438, 0]
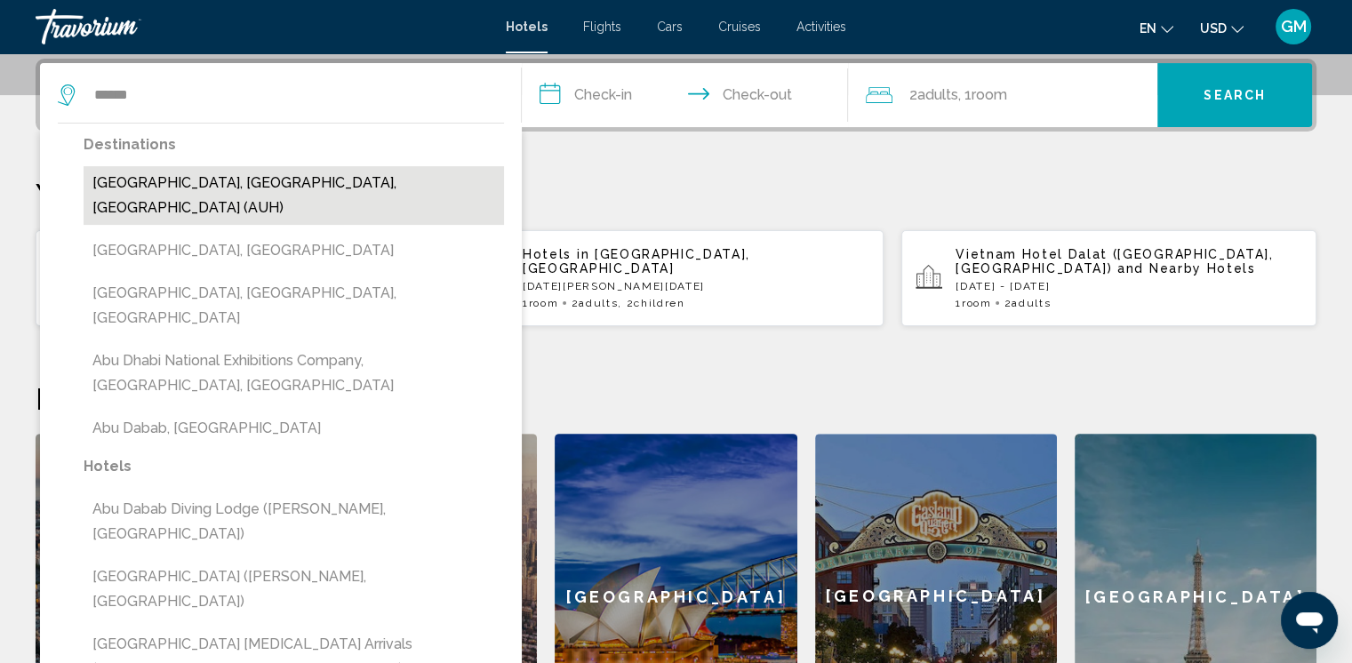
click at [334, 173] on button "[GEOGRAPHIC_DATA], [GEOGRAPHIC_DATA], [GEOGRAPHIC_DATA] (AUH)" at bounding box center [294, 195] width 420 height 59
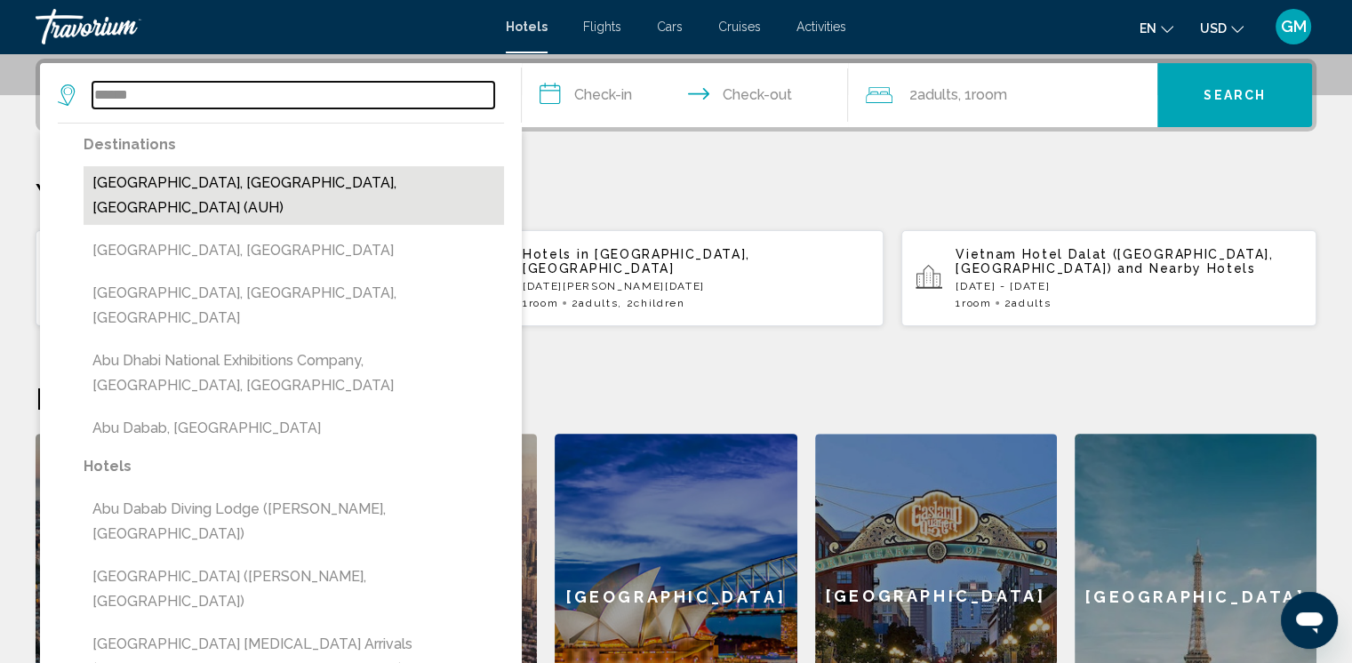
type input "**********"
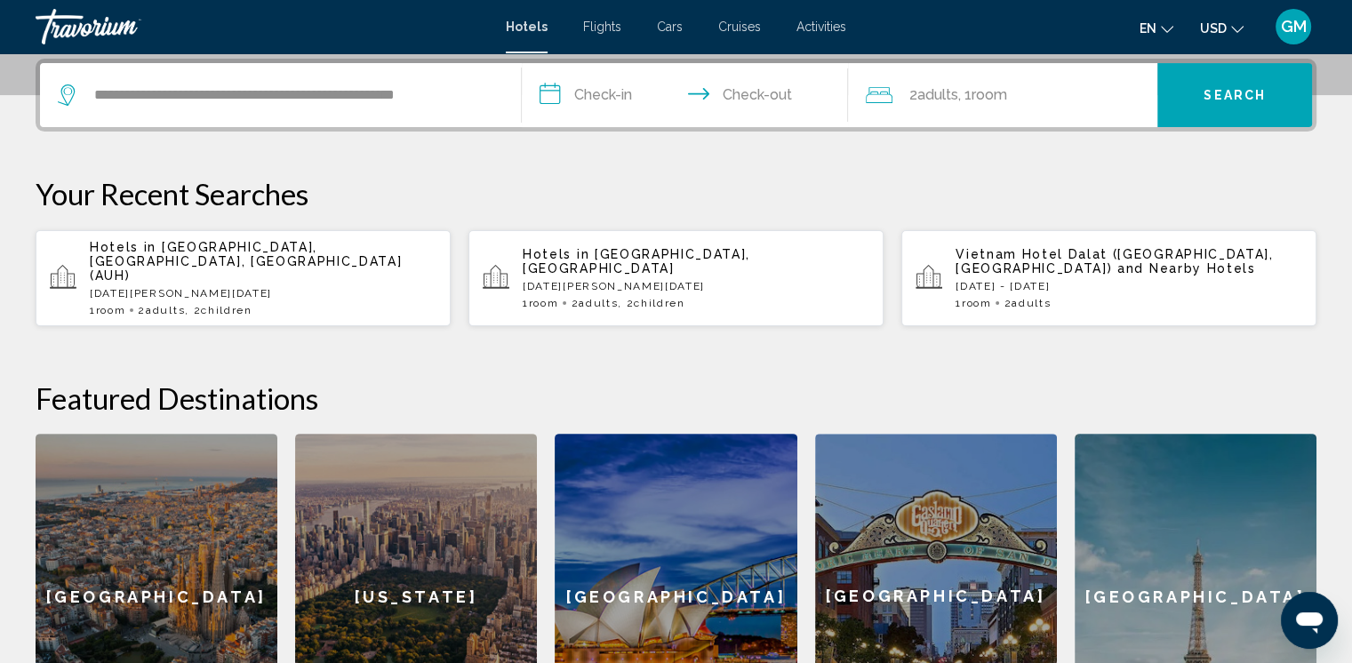
click at [555, 92] on input "**********" at bounding box center [689, 97] width 334 height 69
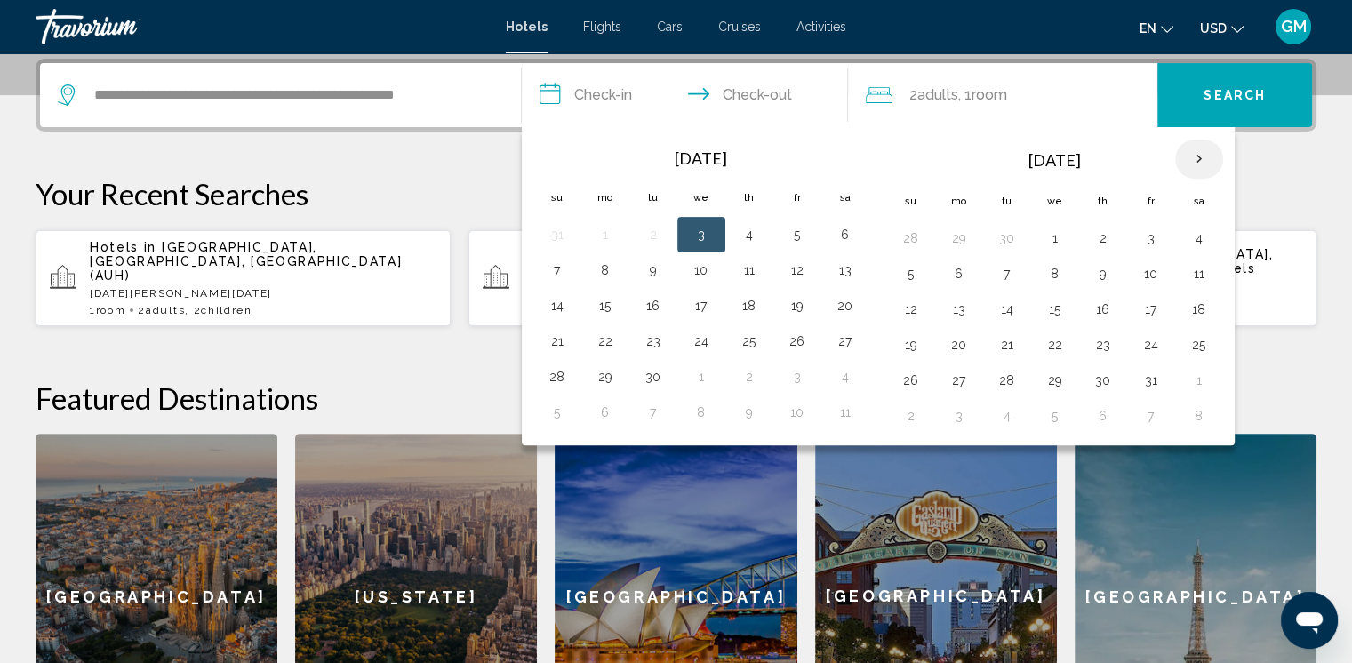
click at [926, 162] on th "Next month" at bounding box center [1199, 159] width 48 height 39
click at [904, 279] on button "4" at bounding box center [911, 273] width 28 height 25
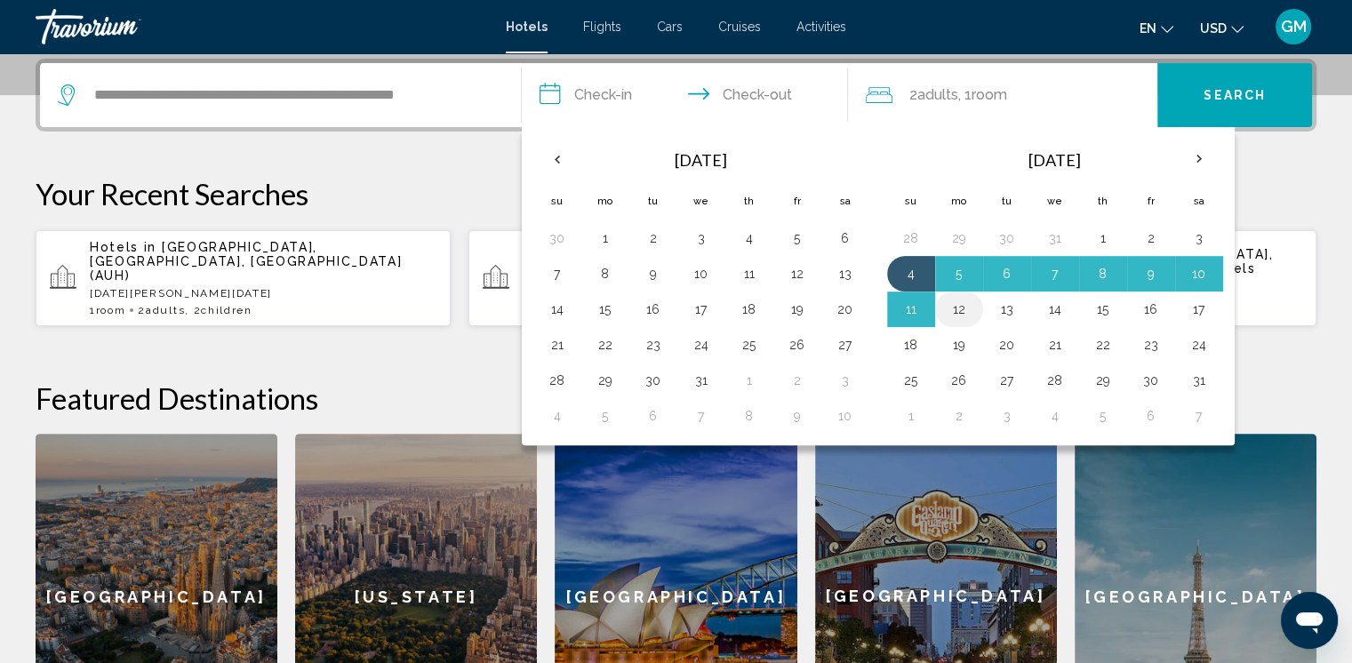
click at [926, 308] on button "12" at bounding box center [959, 309] width 28 height 25
type input "**********"
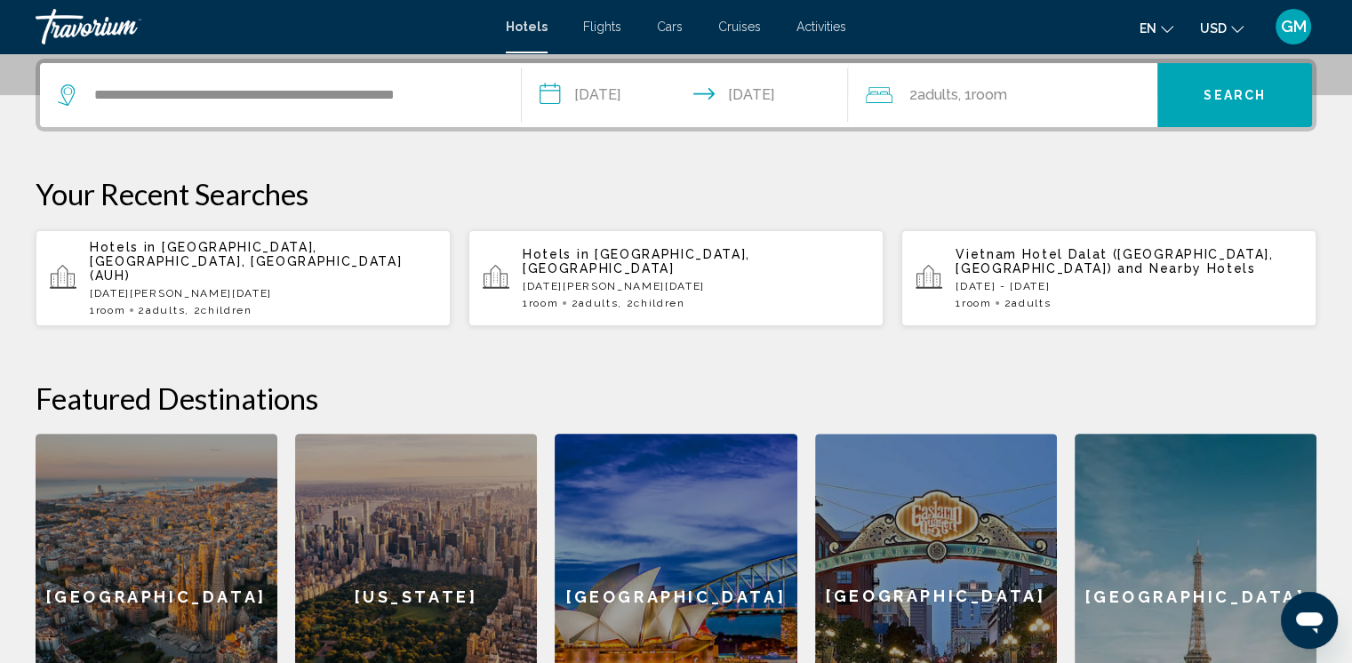
click at [926, 92] on div "2 Adult Adults , 1 Room rooms" at bounding box center [1012, 95] width 292 height 25
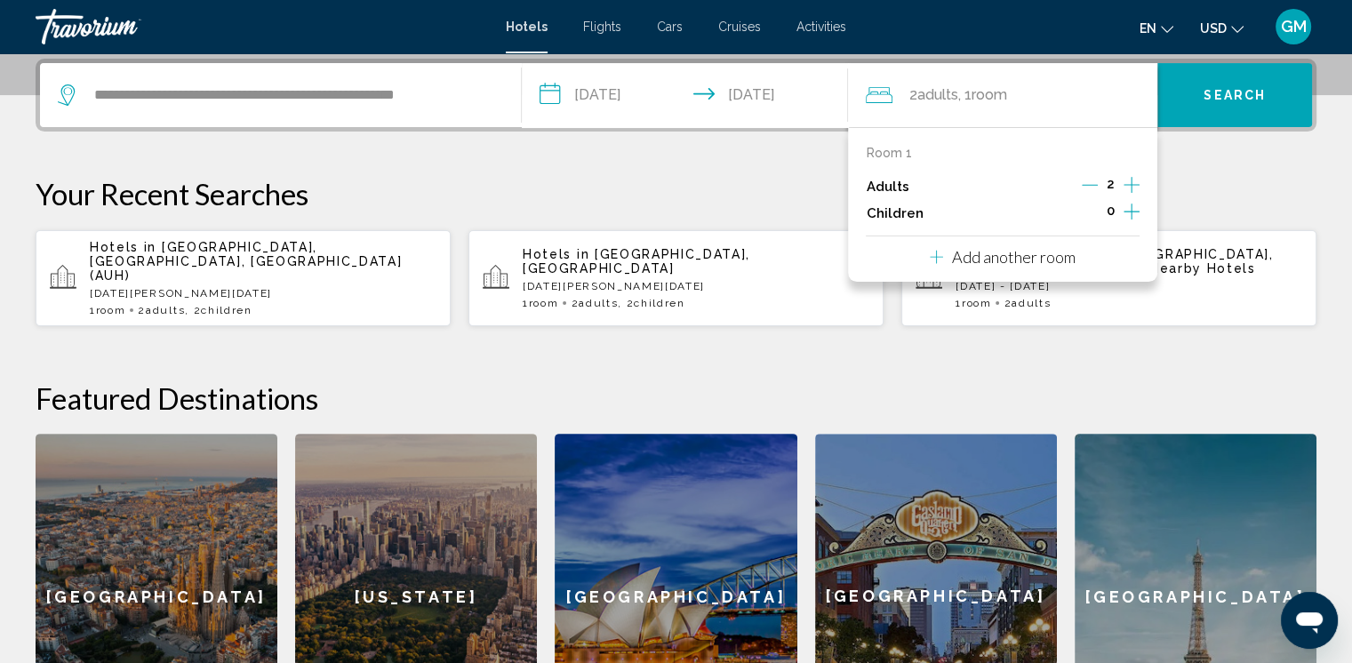
click at [926, 212] on icon "Increment children" at bounding box center [1132, 211] width 16 height 21
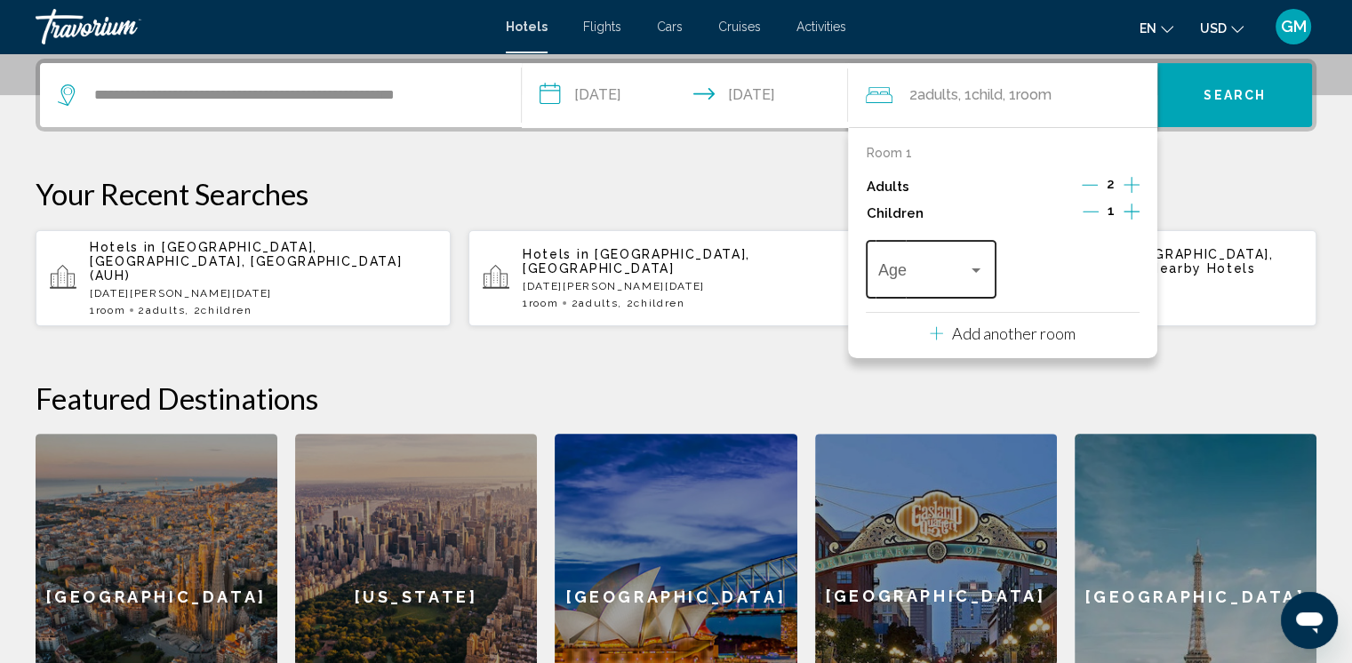
click at [926, 268] on div "Travelers: 2 adults, 1 child" at bounding box center [976, 270] width 9 height 4
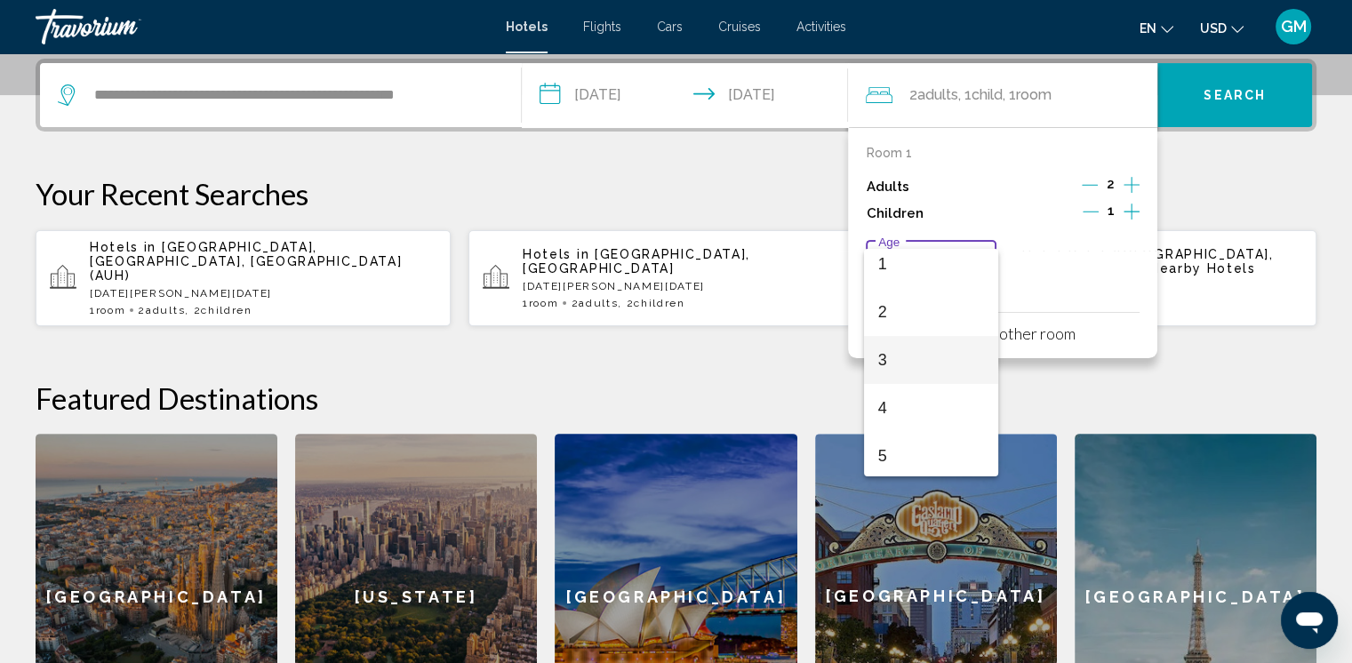
scroll to position [178, 0]
click at [880, 432] on span "7" at bounding box center [931, 431] width 106 height 48
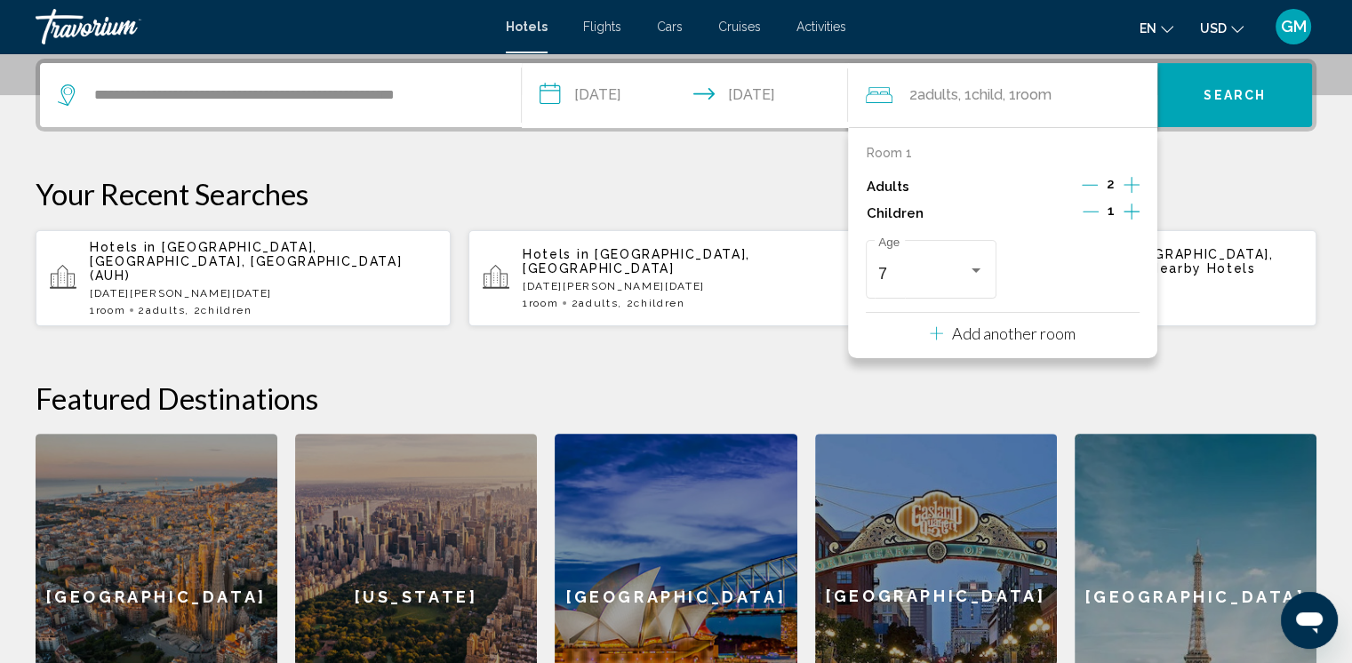
click at [926, 210] on icon "Increment children" at bounding box center [1132, 211] width 16 height 21
click at [926, 272] on div "Travelers: 2 adults, 2 children" at bounding box center [1120, 270] width 16 height 14
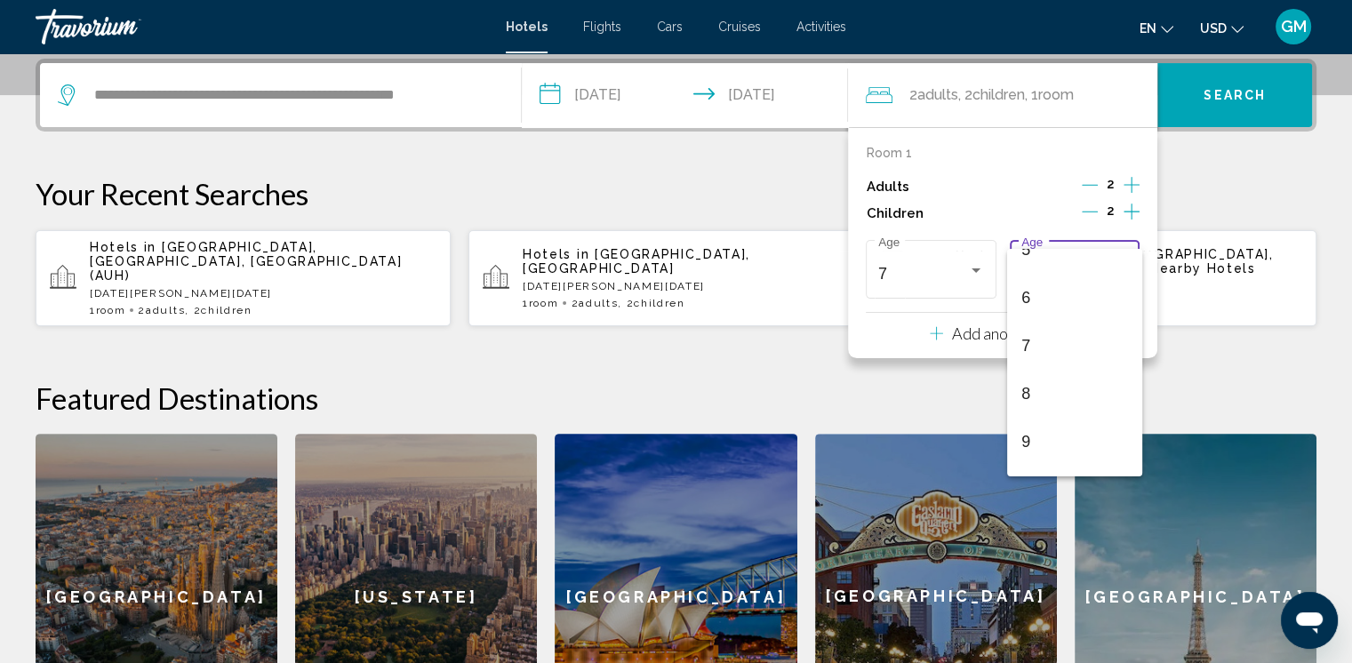
scroll to position [267, 0]
click at [926, 389] on span "8" at bounding box center [1074, 390] width 106 height 48
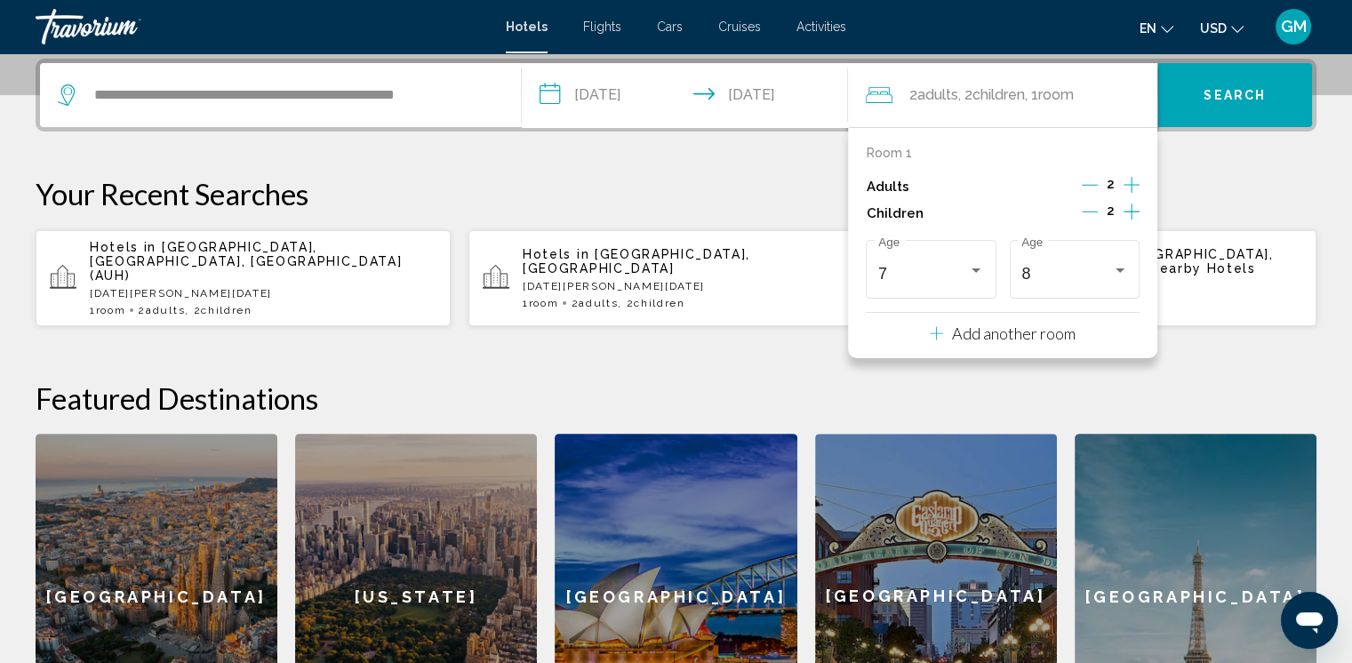
click at [926, 346] on div "**********" at bounding box center [676, 409] width 1352 height 700
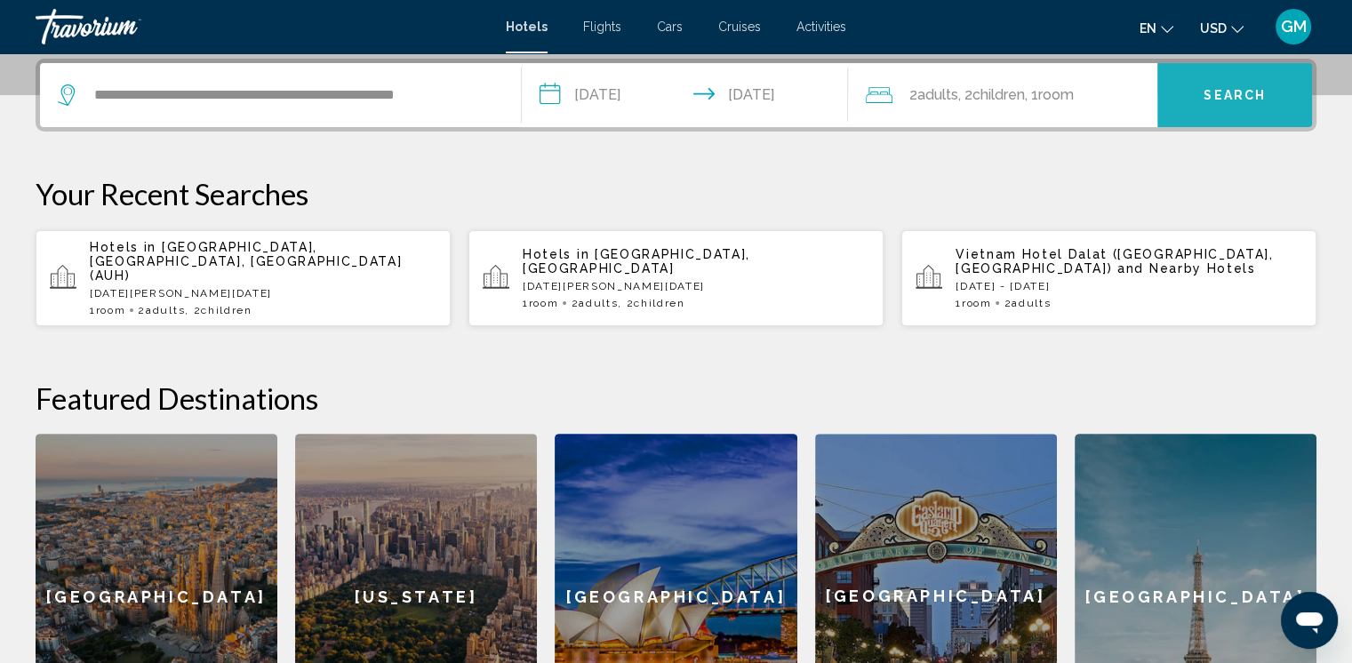
click at [926, 83] on button "Search" at bounding box center [1234, 95] width 155 height 64
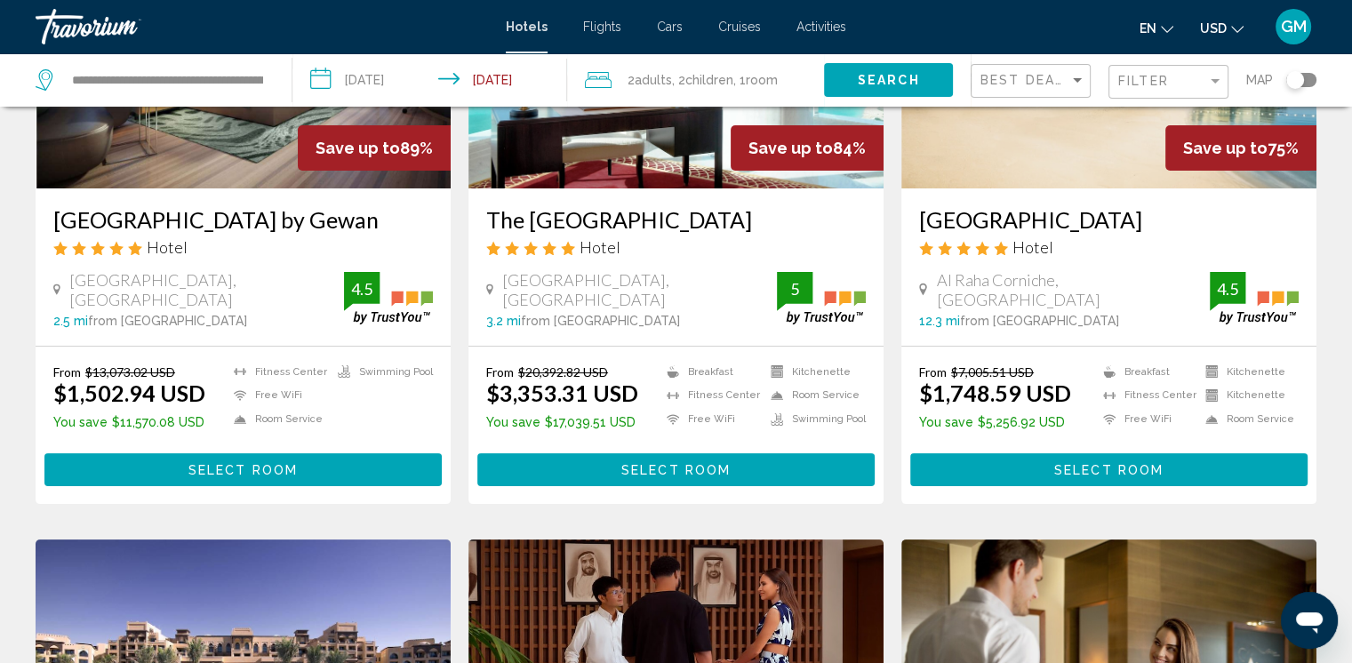
scroll to position [267, 0]
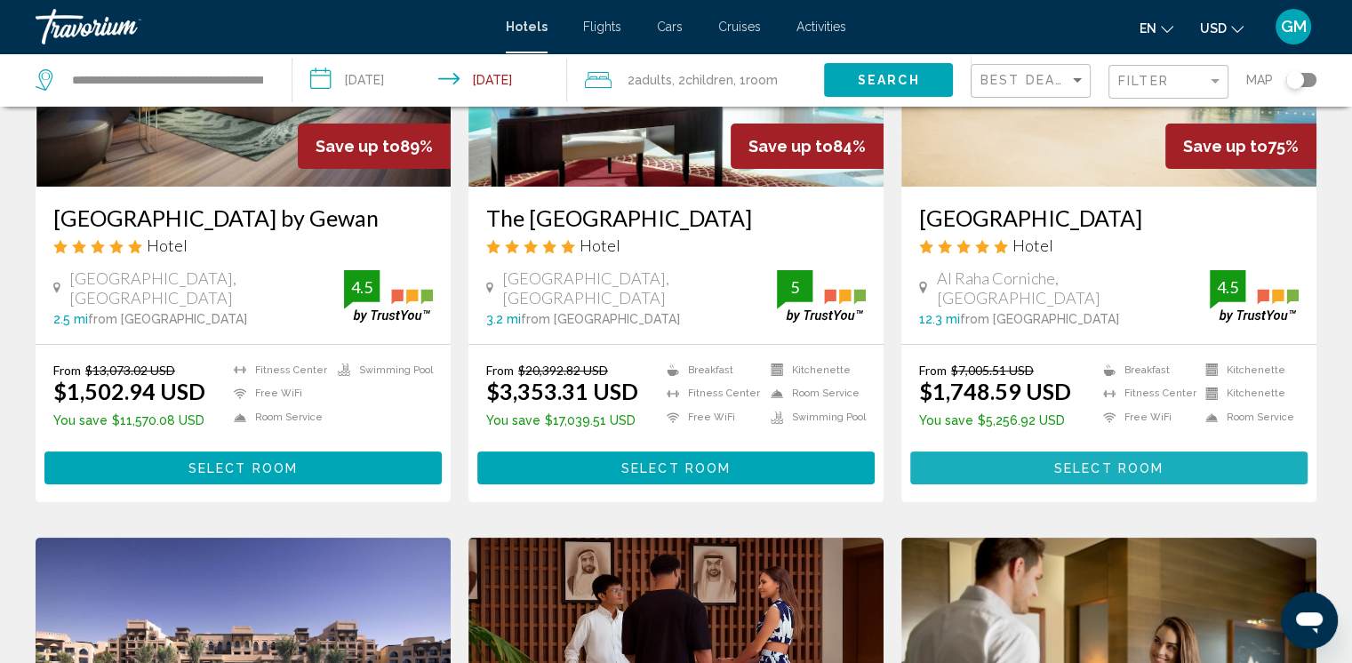
click at [926, 467] on span "Select Room" at bounding box center [1108, 468] width 109 height 14
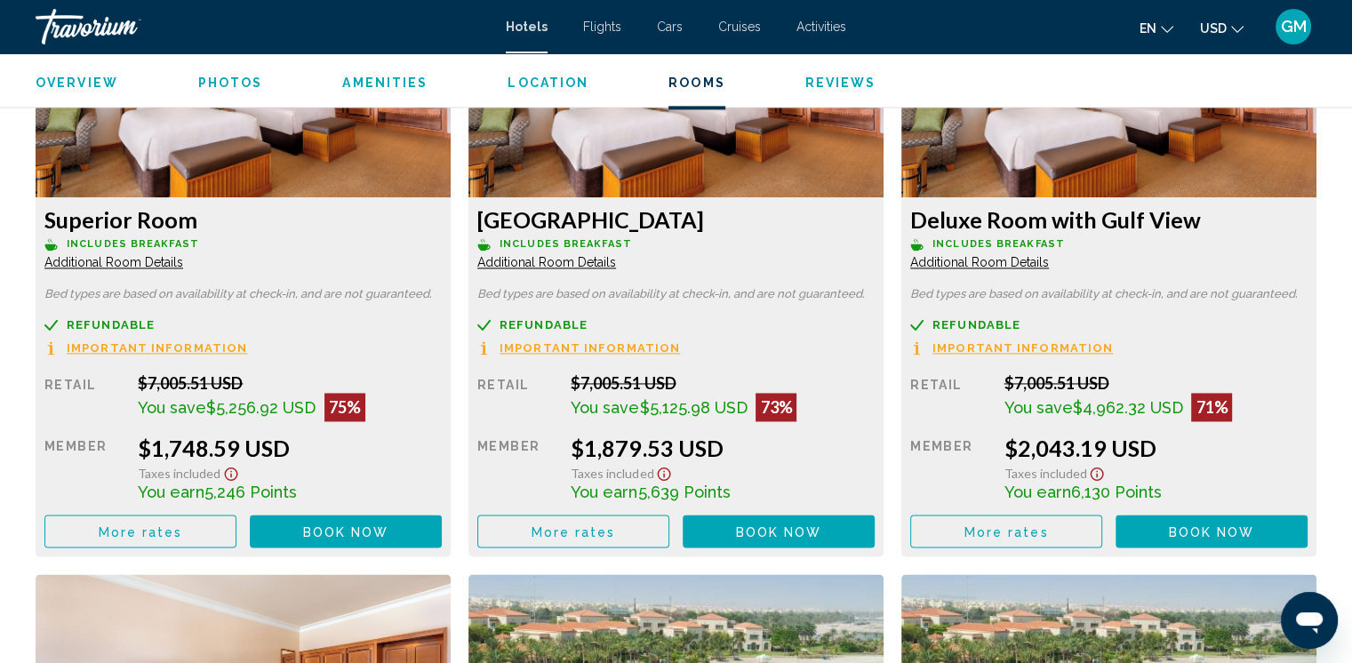
scroll to position [2512, 0]
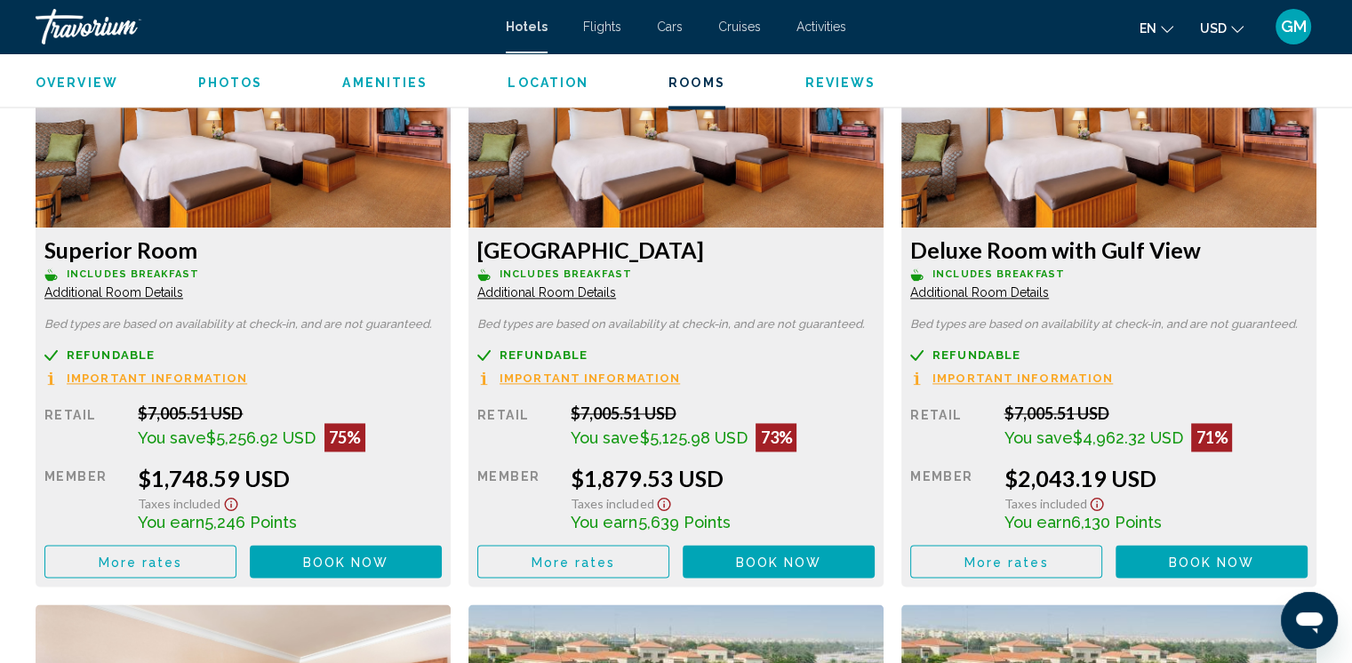
click at [345, 564] on span "Book now" at bounding box center [346, 562] width 86 height 14
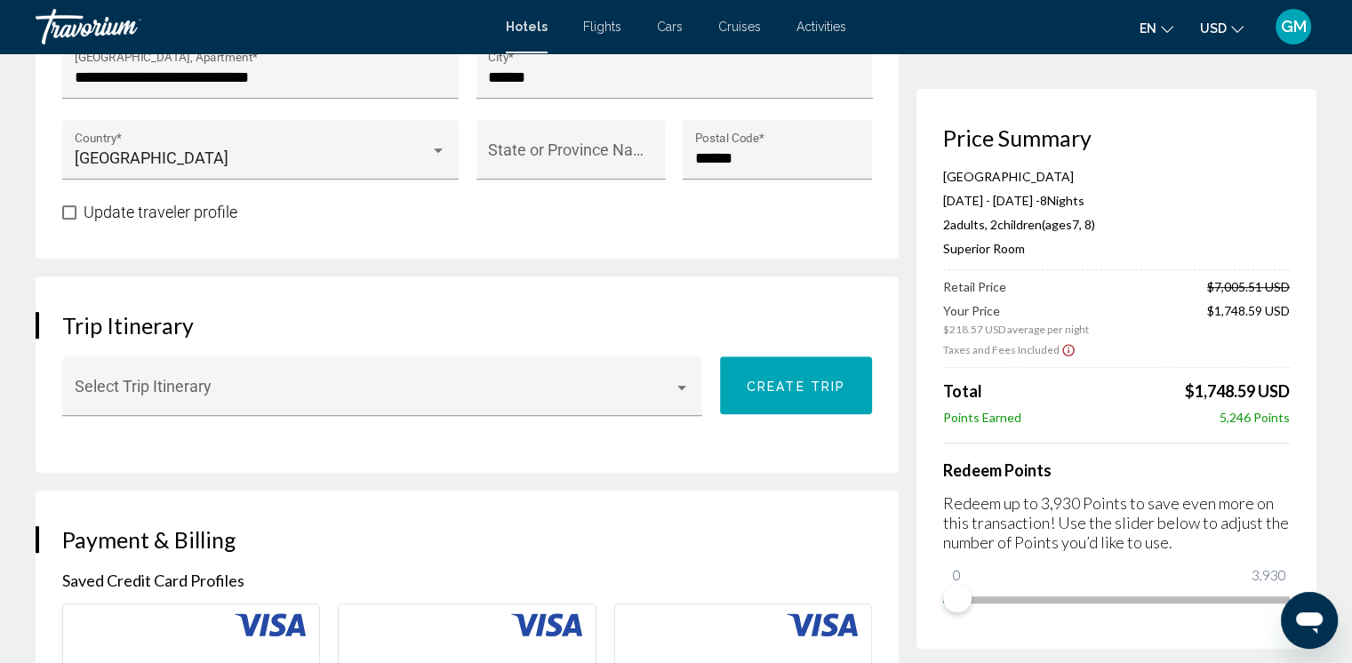
scroll to position [889, 0]
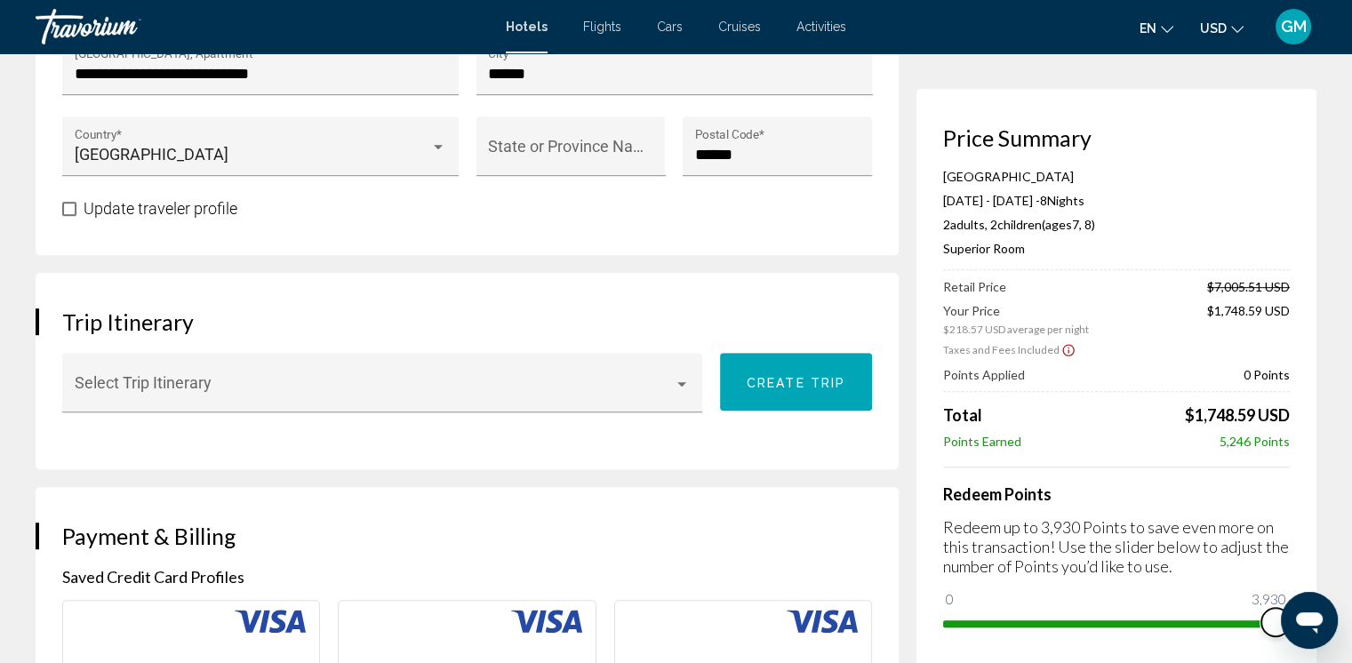
drag, startPoint x: 954, startPoint y: 599, endPoint x: 1350, endPoint y: 627, distance: 397.4
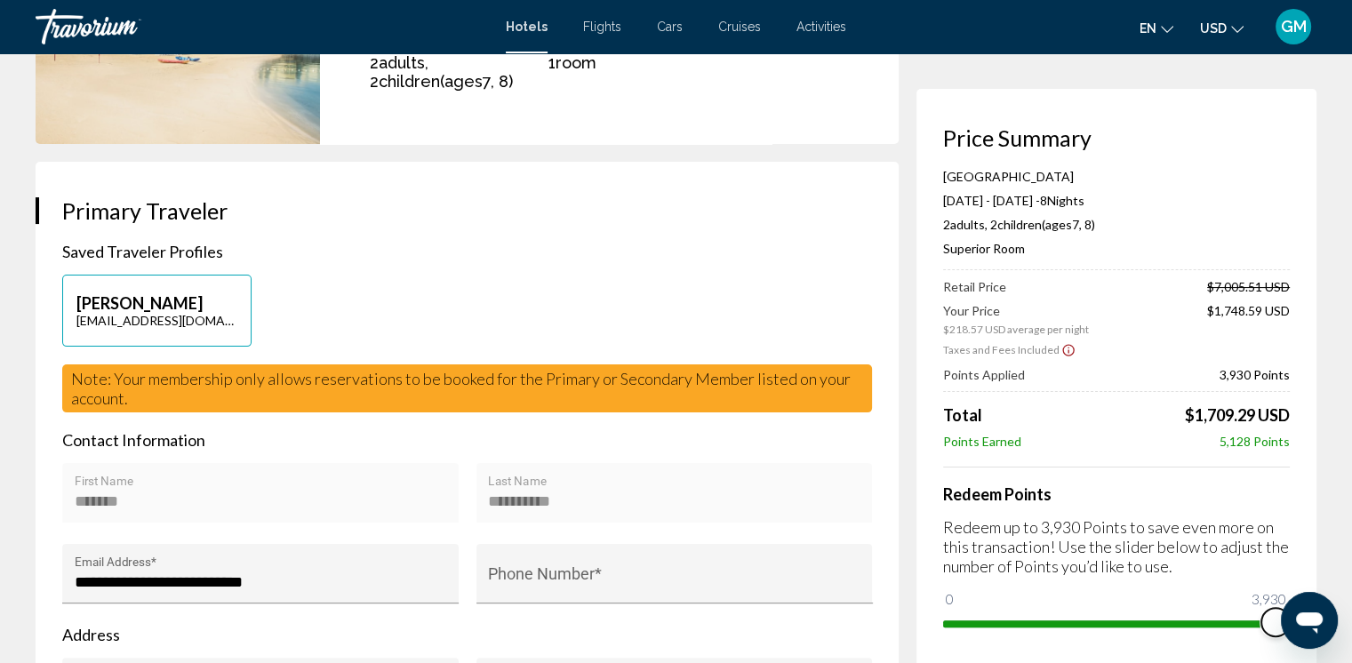
scroll to position [0, 0]
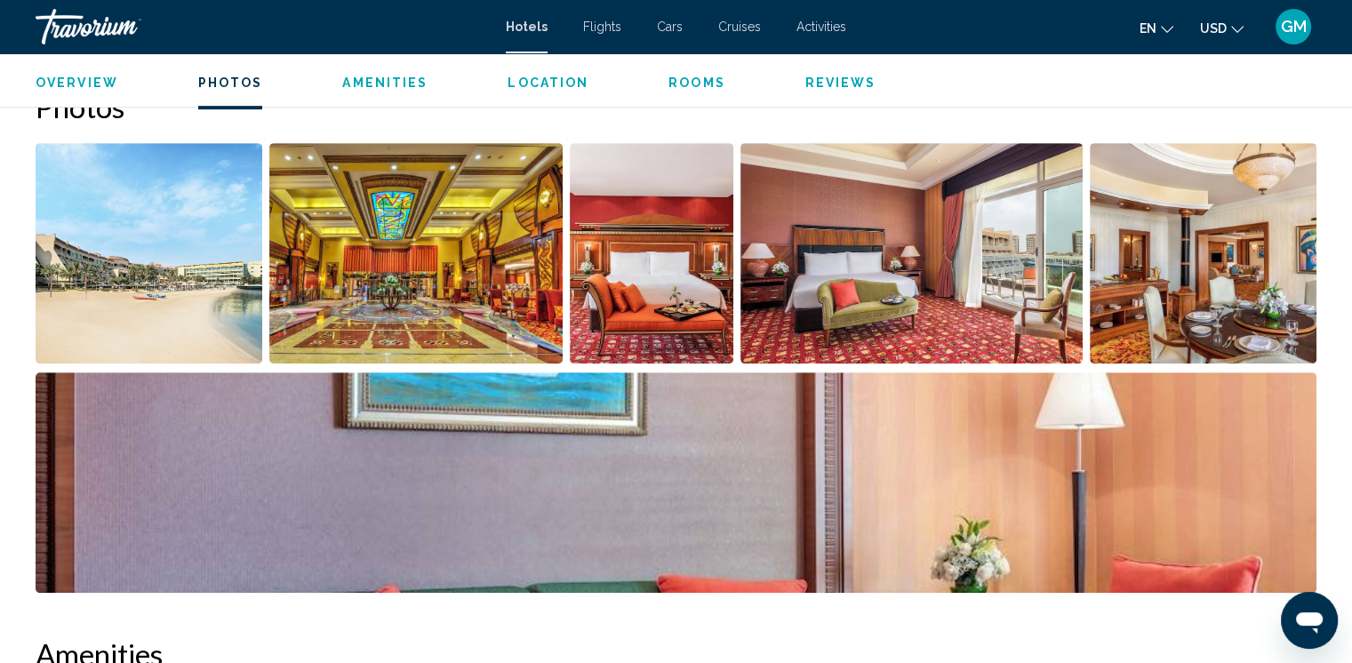
scroll to position [889, 0]
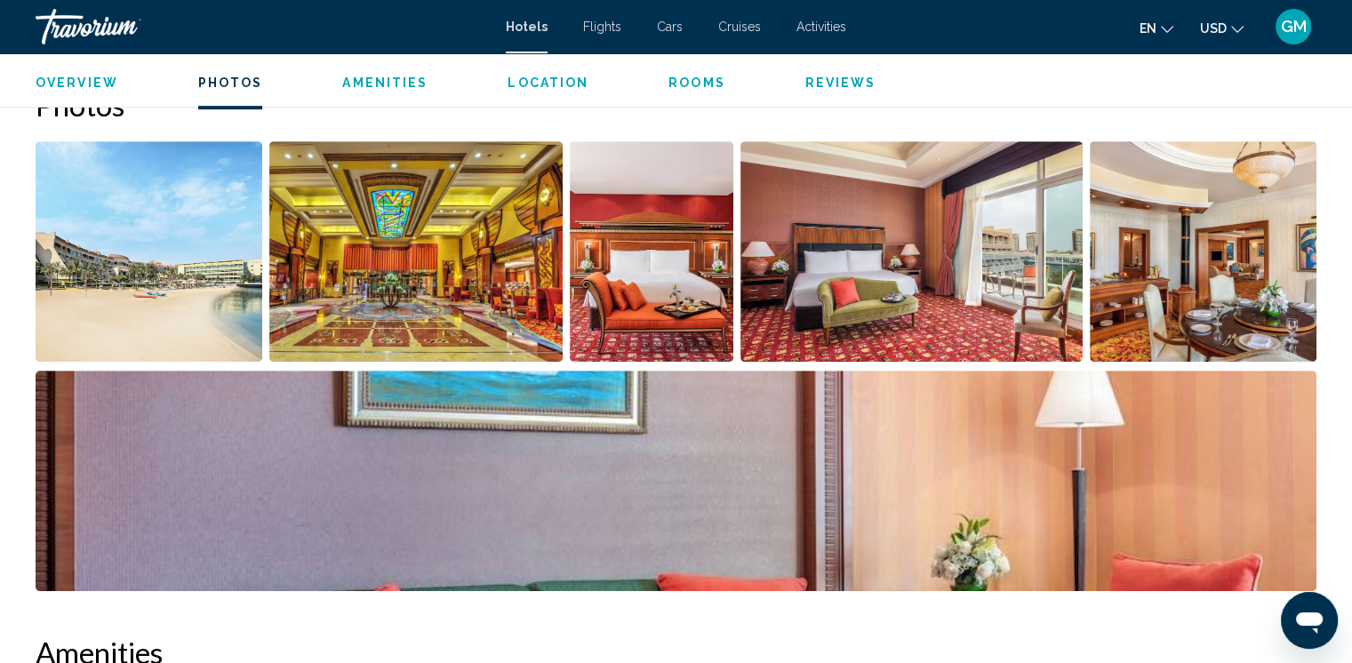
click at [409, 276] on img "Open full-screen image slider" at bounding box center [415, 251] width 293 height 220
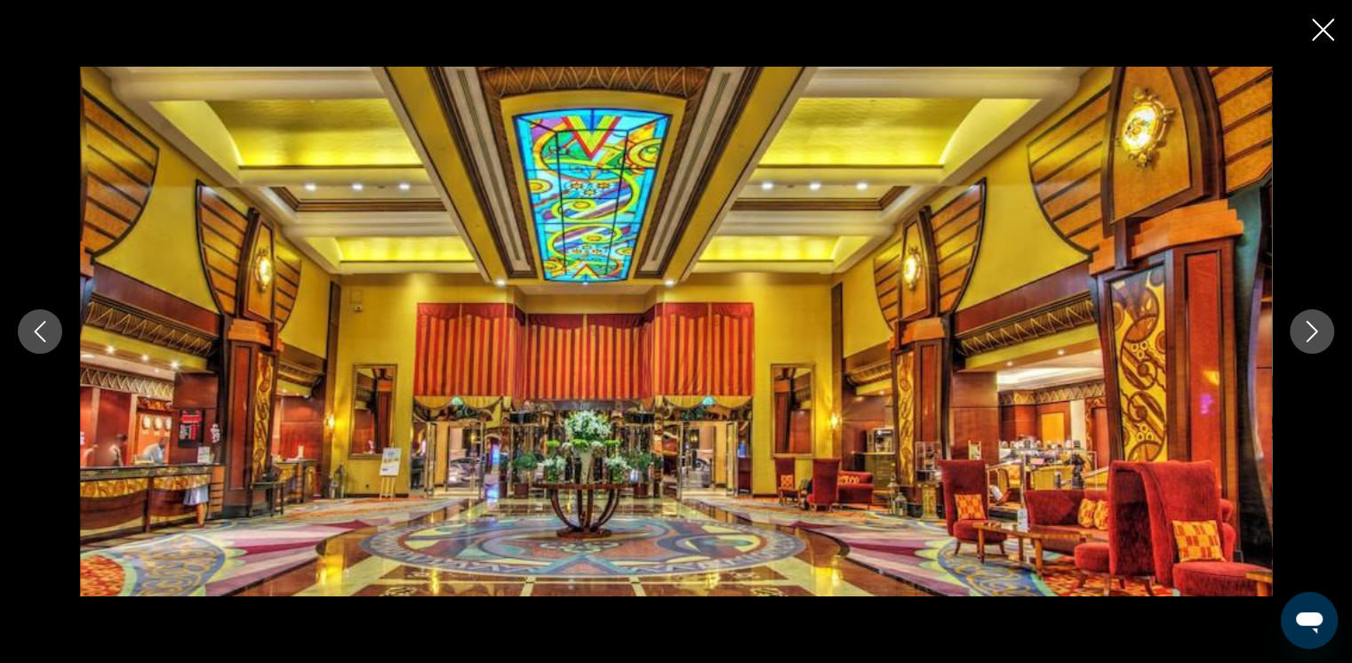
click at [926, 338] on icon "Next image" at bounding box center [1311, 331] width 21 height 21
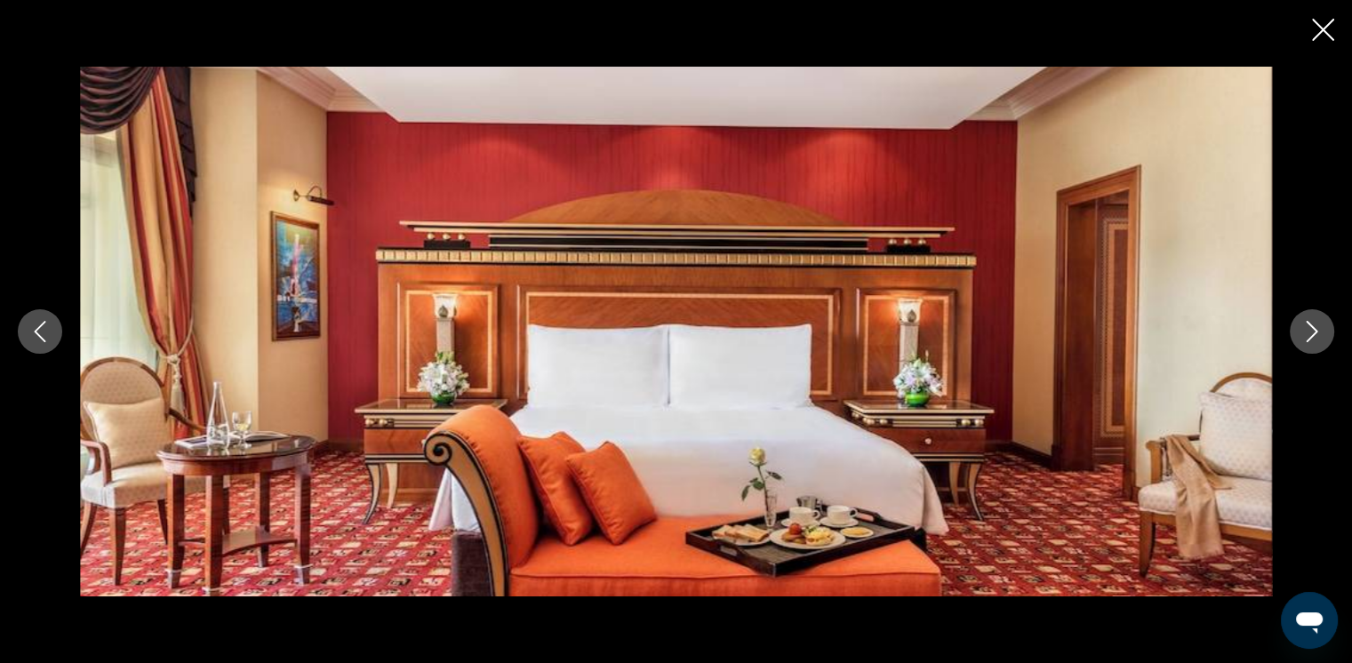
click at [926, 338] on icon "Next image" at bounding box center [1311, 331] width 21 height 21
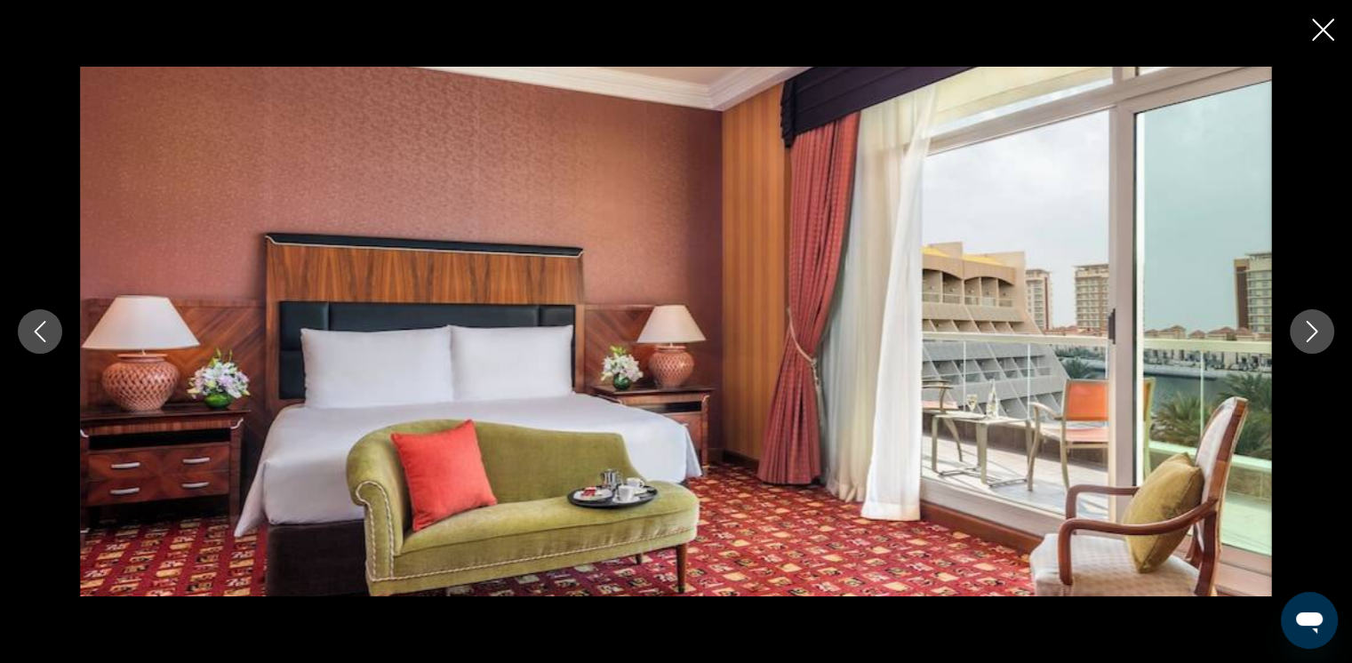
click at [926, 336] on icon "Next image" at bounding box center [1311, 331] width 21 height 21
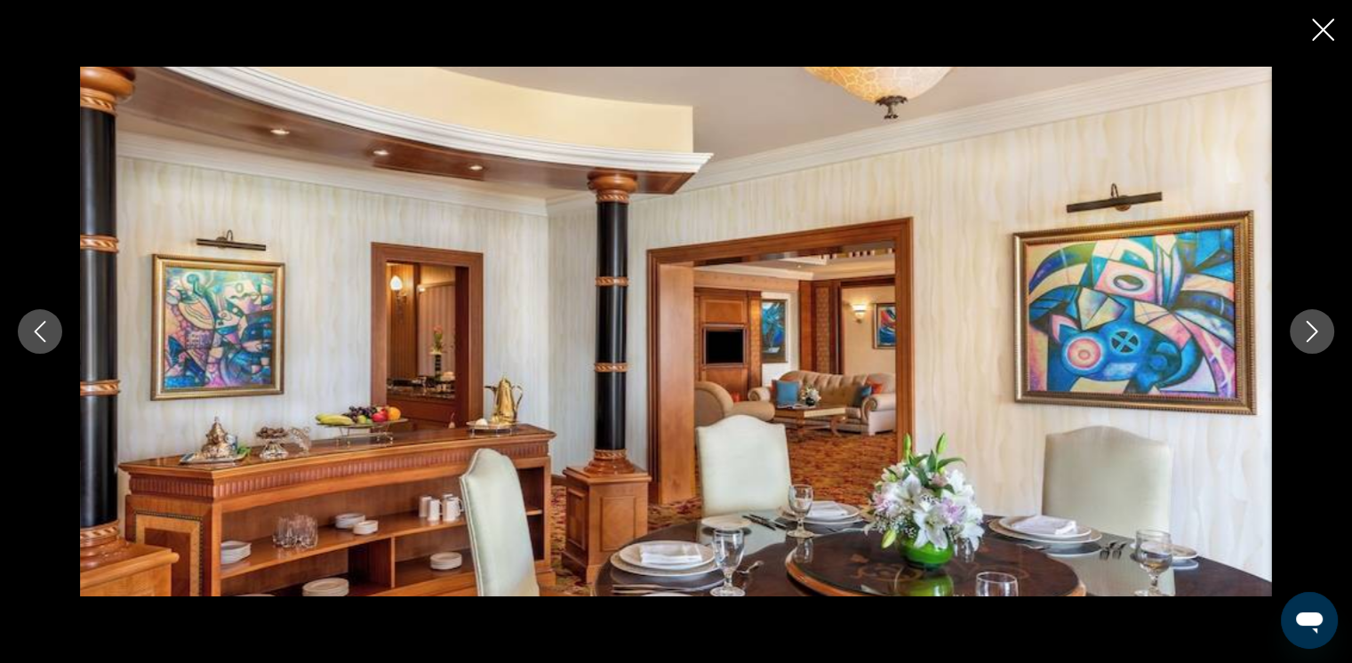
click at [926, 336] on icon "Next image" at bounding box center [1311, 331] width 21 height 21
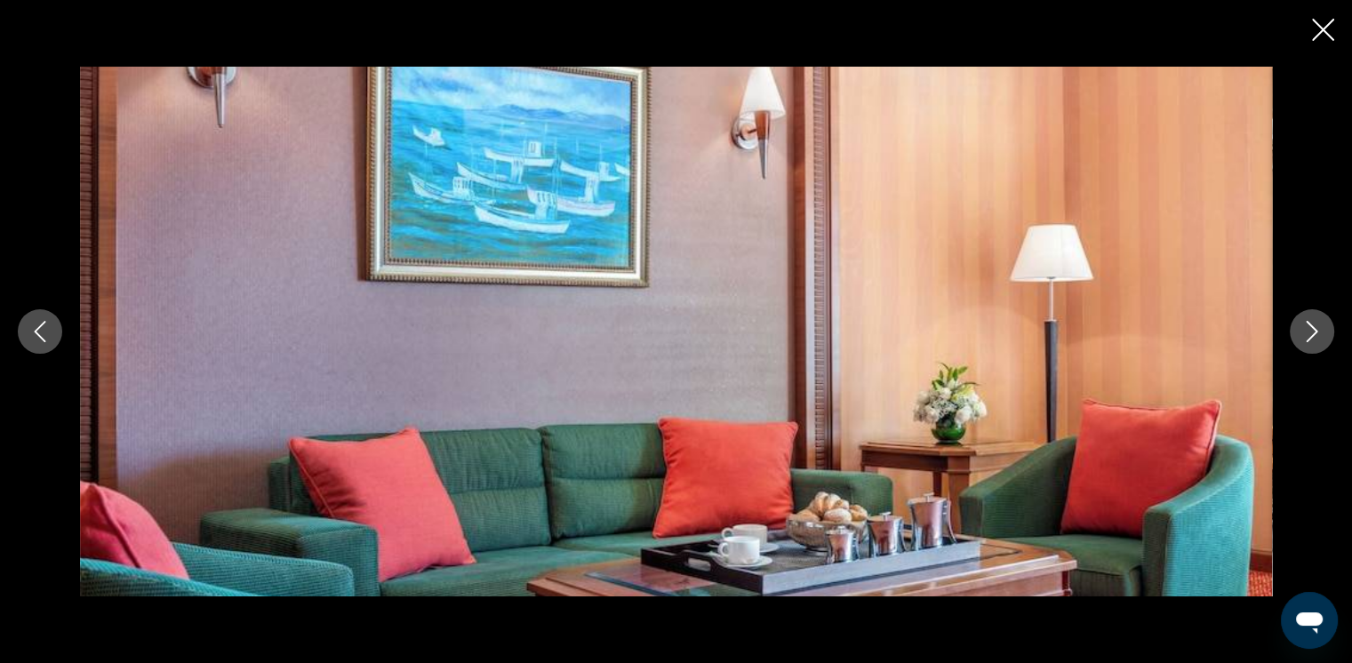
click at [926, 336] on icon "Next image" at bounding box center [1311, 331] width 21 height 21
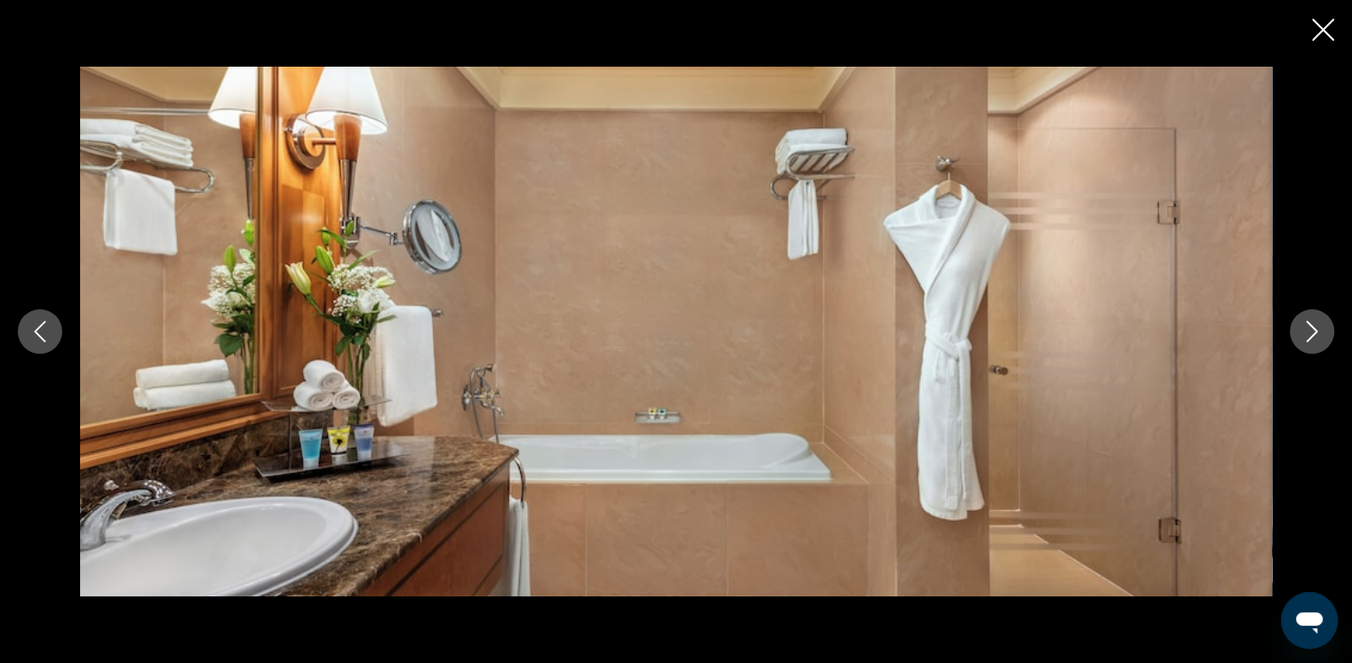
click at [926, 336] on icon "Next image" at bounding box center [1311, 331] width 21 height 21
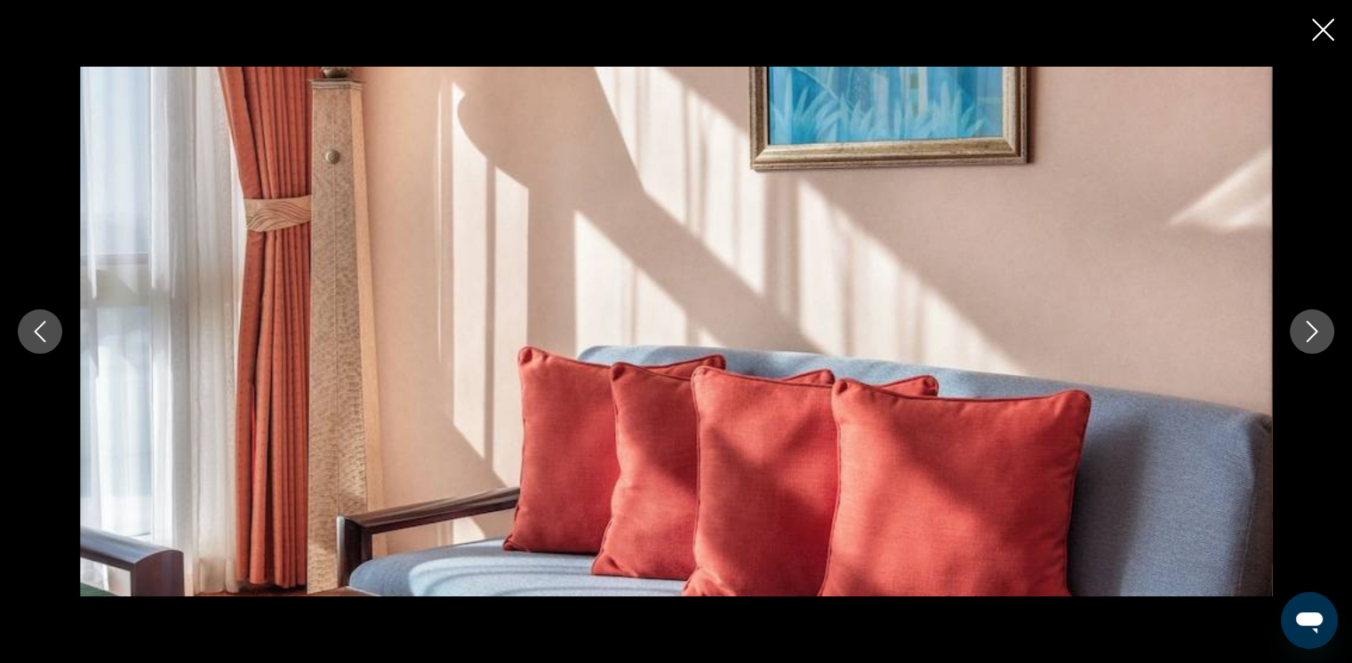
click at [926, 336] on icon "Next image" at bounding box center [1311, 331] width 21 height 21
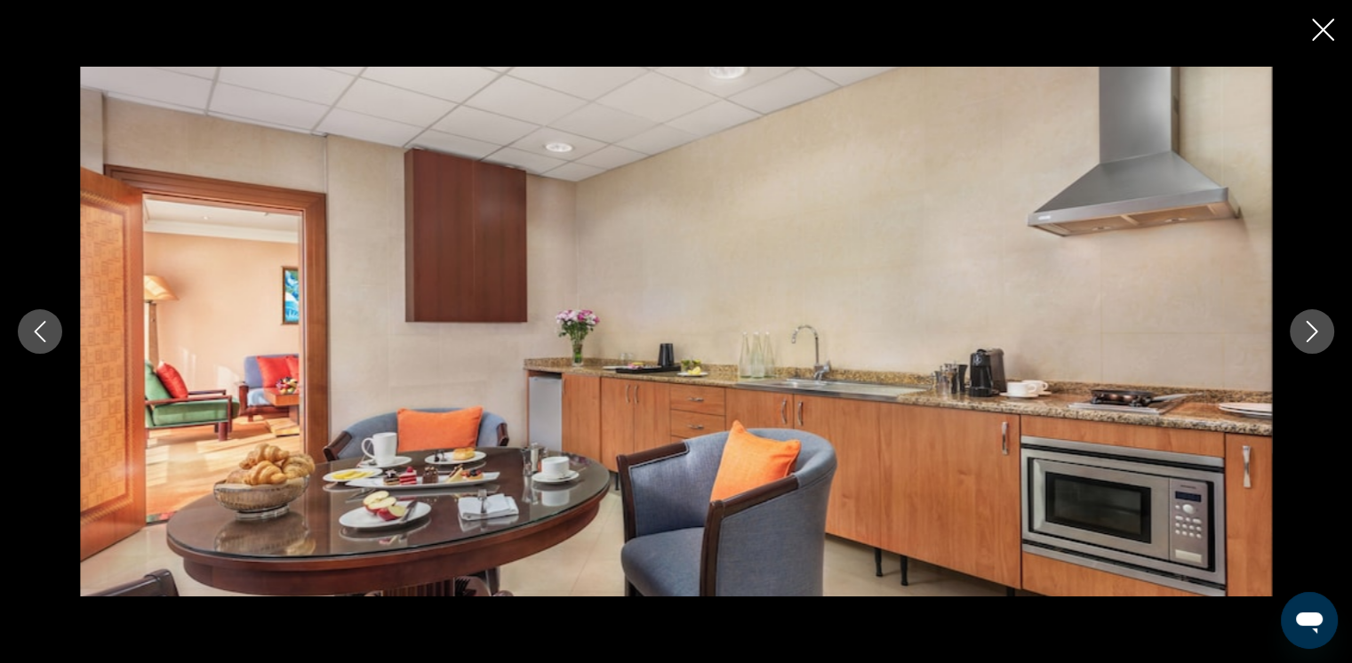
click at [926, 336] on icon "Next image" at bounding box center [1311, 331] width 21 height 21
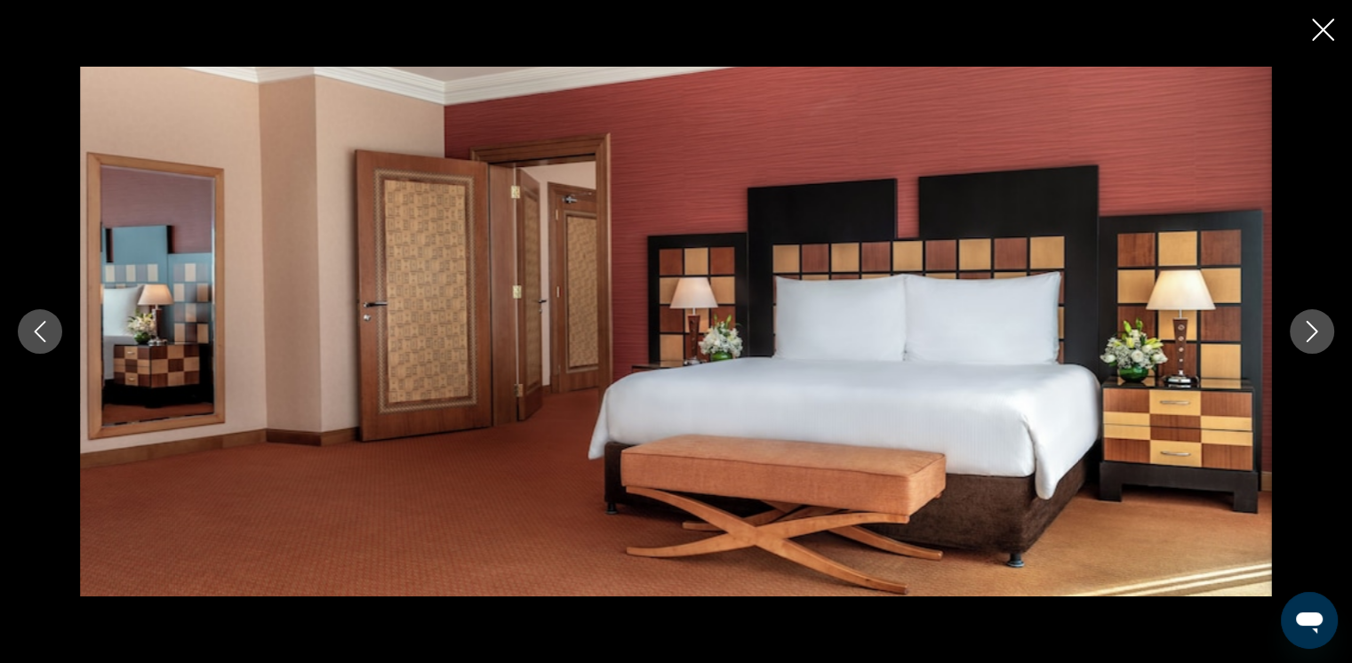
click at [926, 330] on icon "Next image" at bounding box center [1313, 331] width 12 height 21
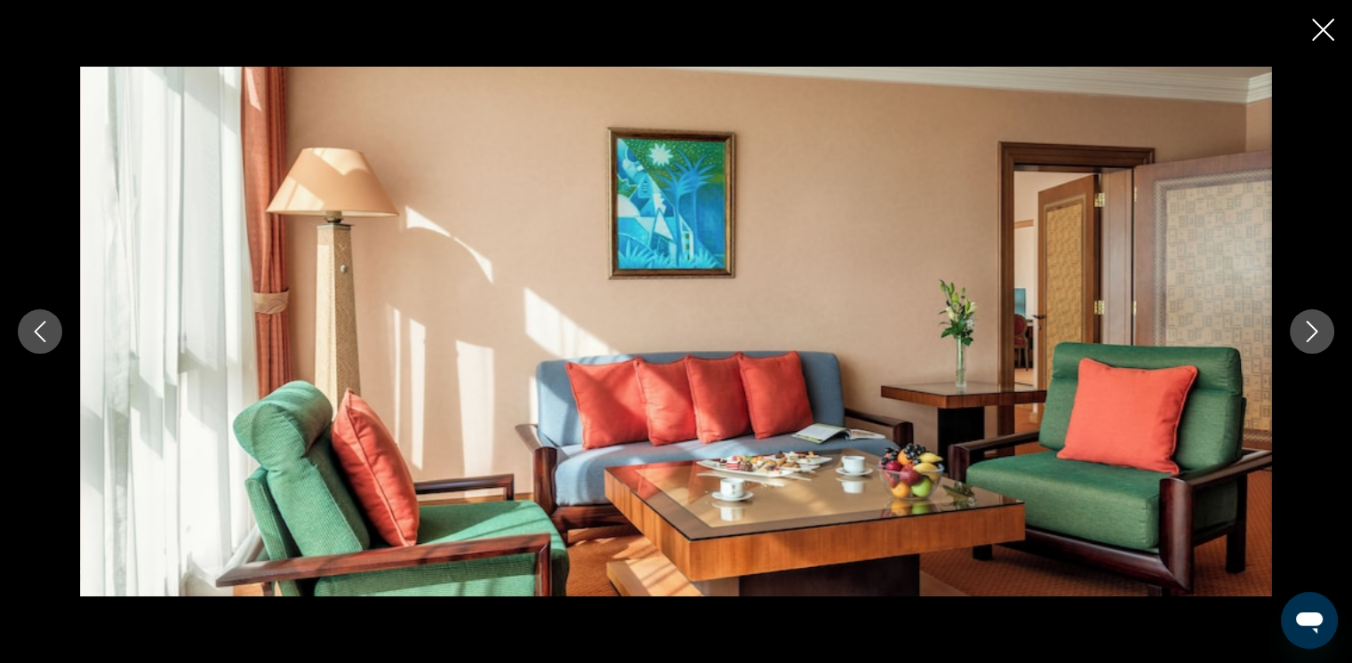
click at [926, 330] on icon "Next image" at bounding box center [1313, 331] width 12 height 21
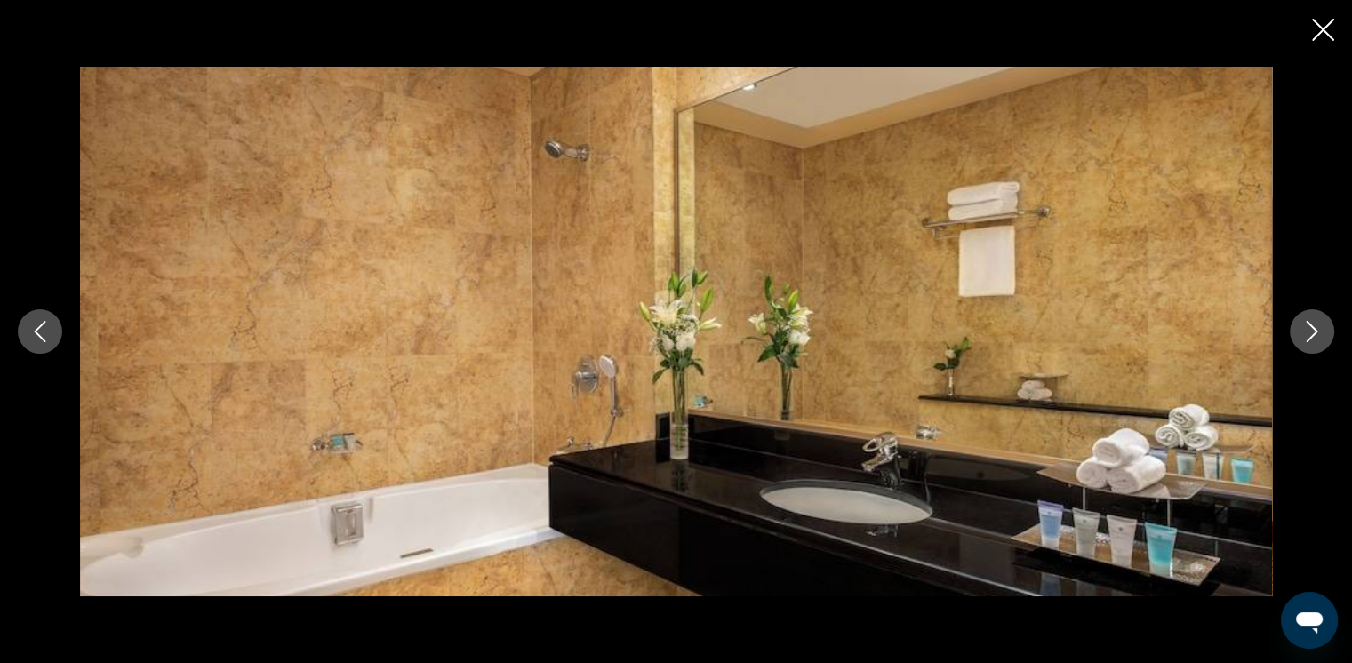
click at [926, 330] on icon "Next image" at bounding box center [1313, 331] width 12 height 21
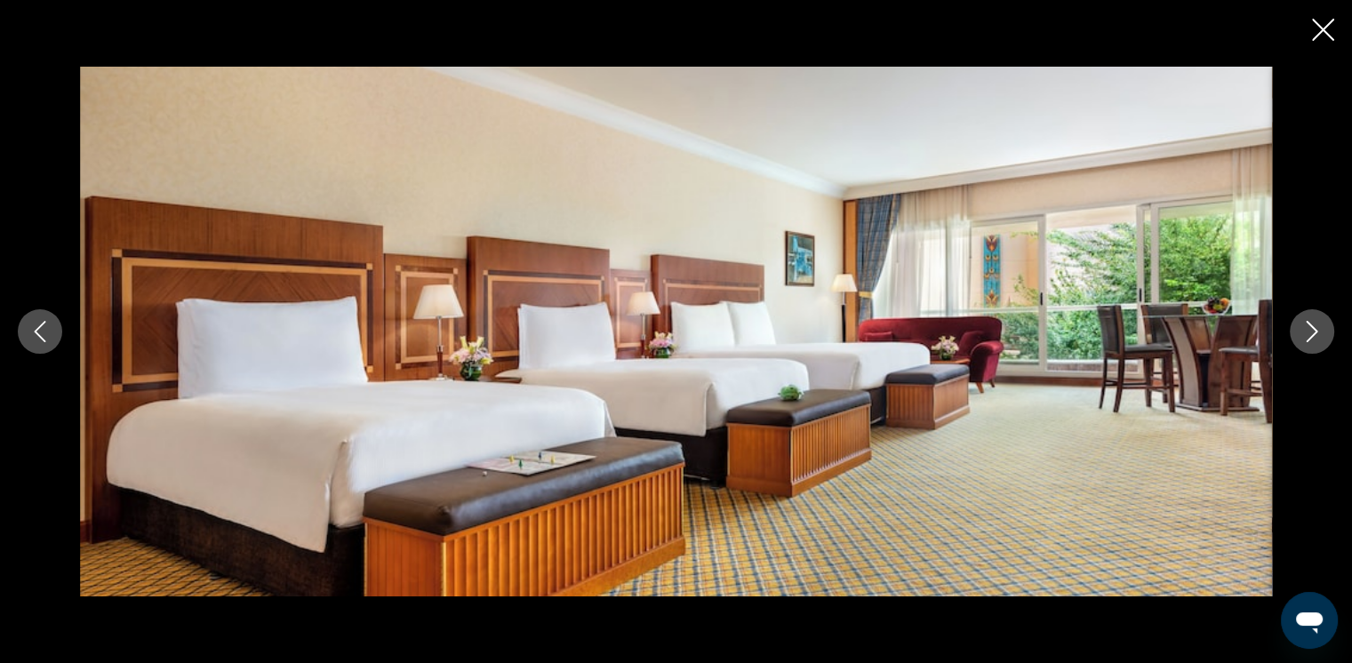
click at [926, 330] on icon "Next image" at bounding box center [1313, 331] width 12 height 21
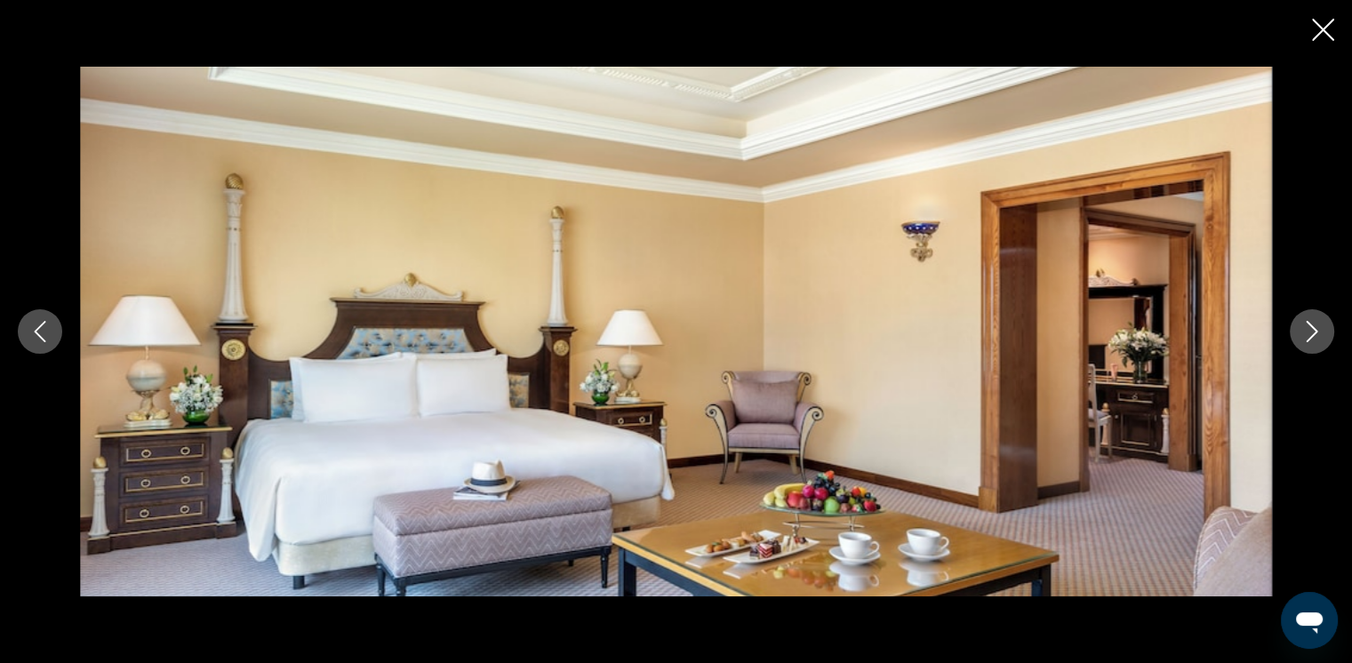
click at [926, 330] on icon "Next image" at bounding box center [1313, 331] width 12 height 21
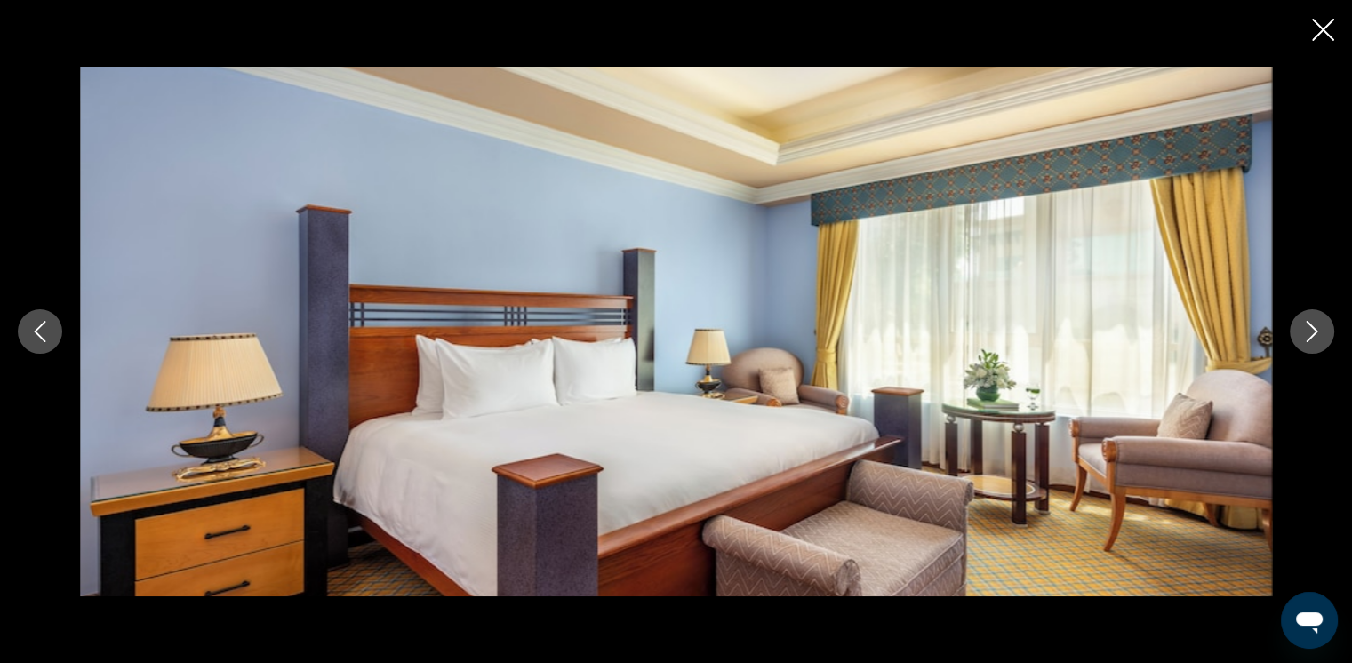
click at [926, 330] on icon "Next image" at bounding box center [1313, 331] width 12 height 21
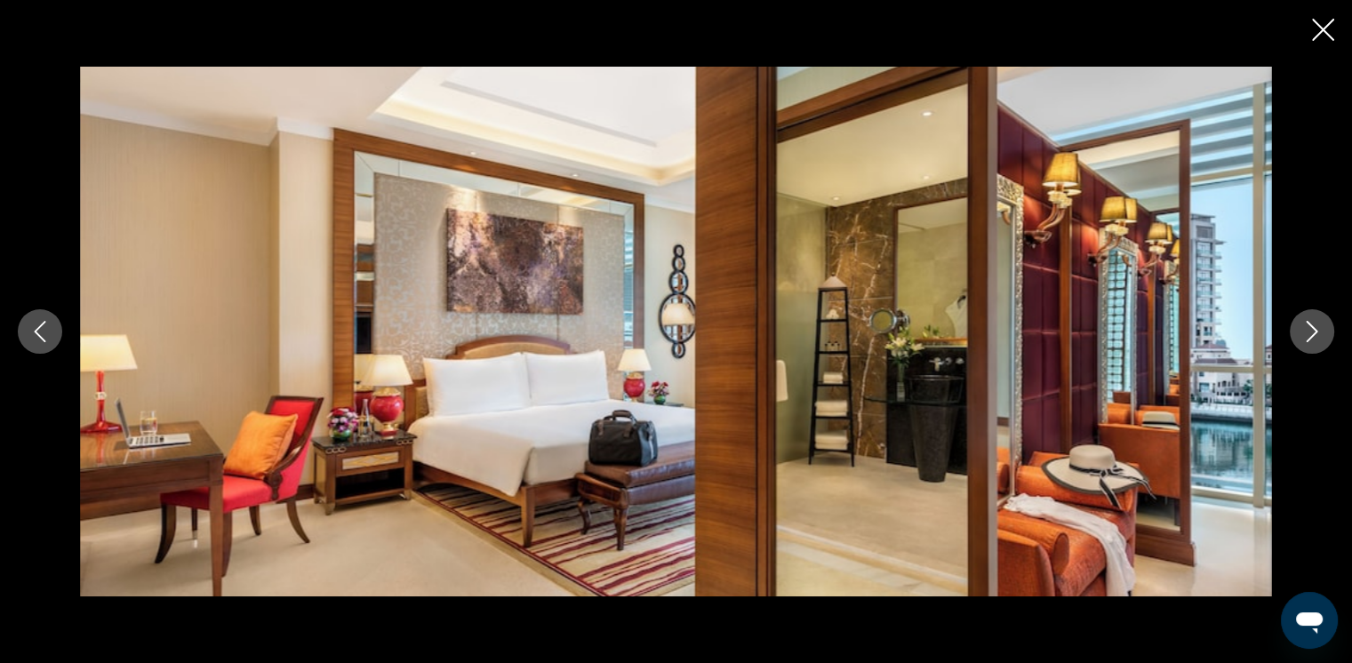
click at [926, 330] on icon "Next image" at bounding box center [1313, 331] width 12 height 21
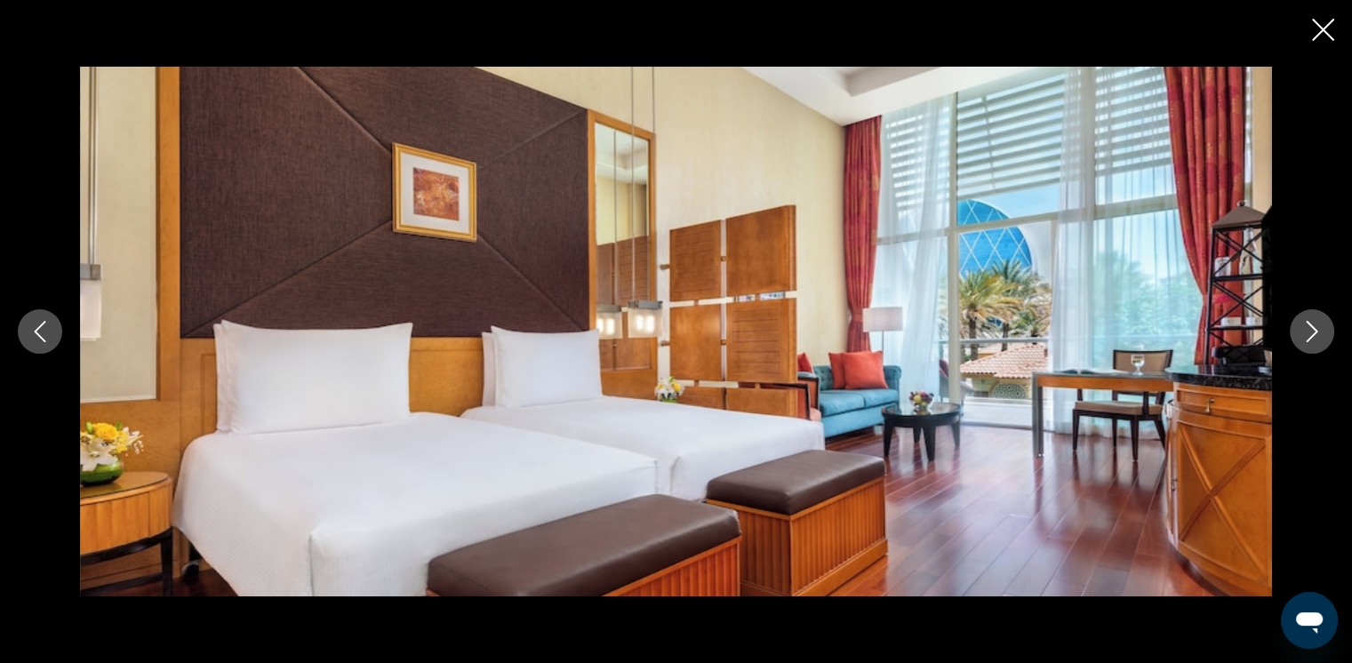
click at [926, 330] on icon "Next image" at bounding box center [1313, 331] width 12 height 21
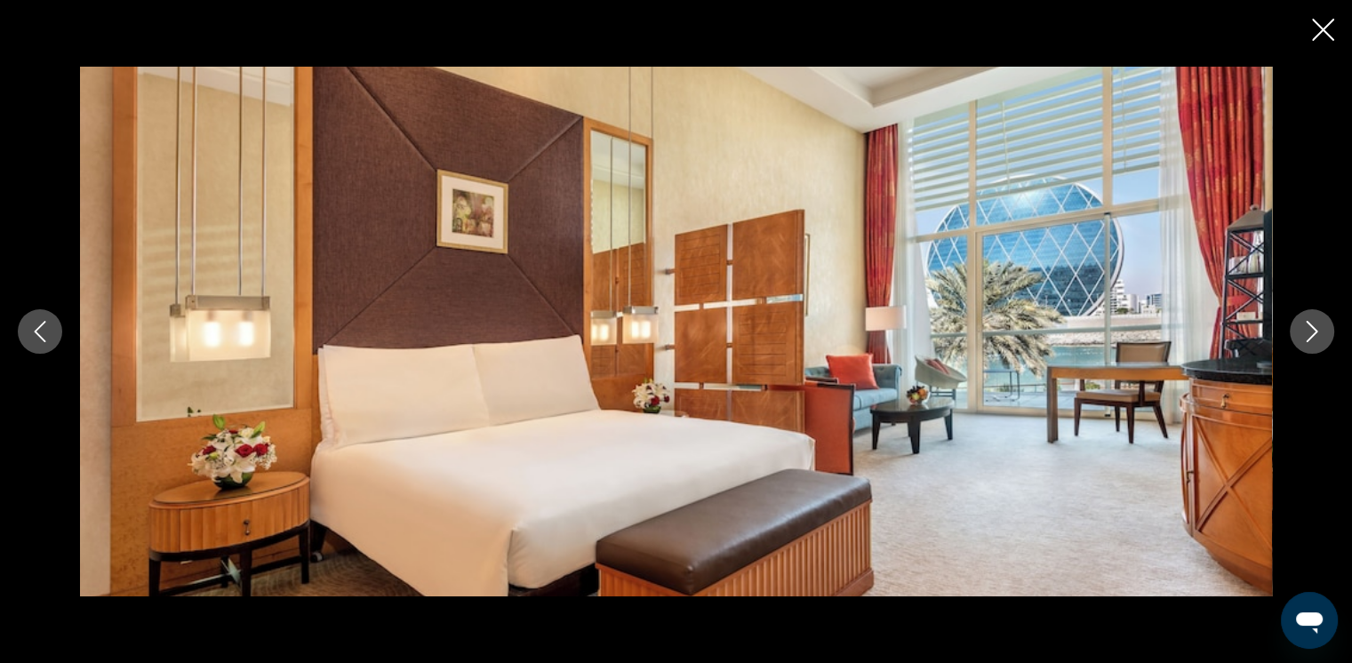
click at [926, 330] on icon "Next image" at bounding box center [1313, 331] width 12 height 21
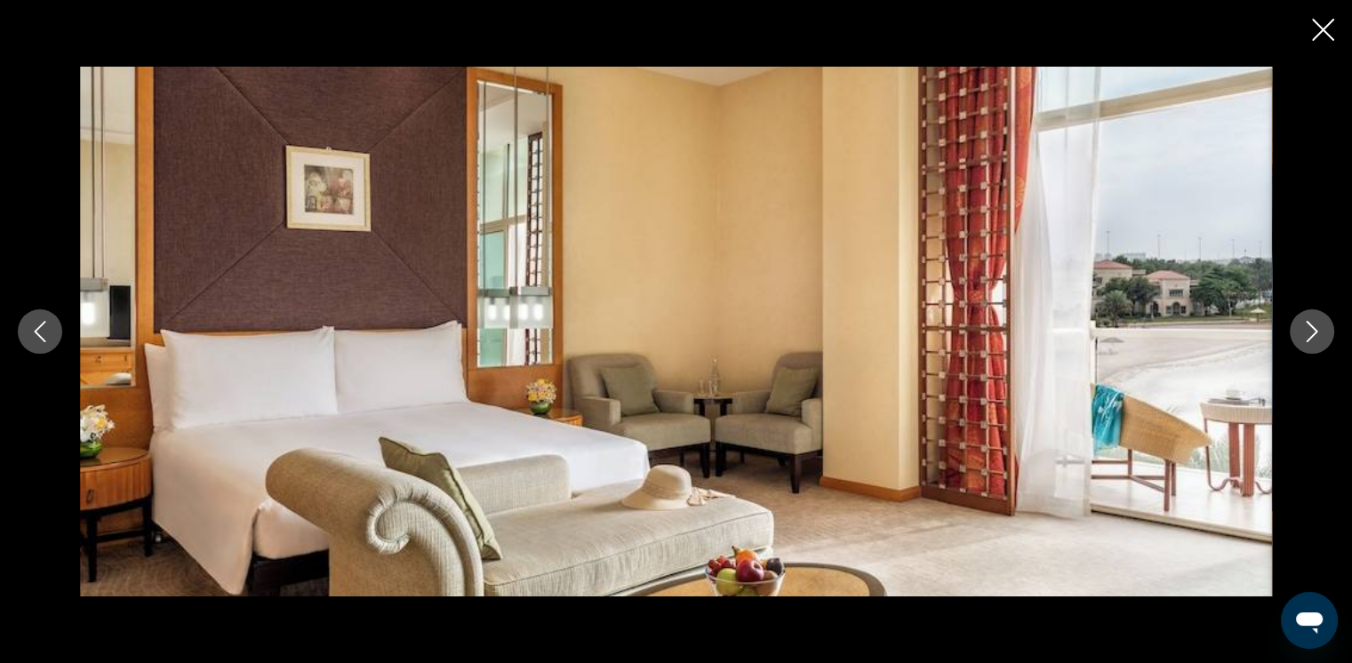
click at [926, 330] on icon "Next image" at bounding box center [1313, 331] width 12 height 21
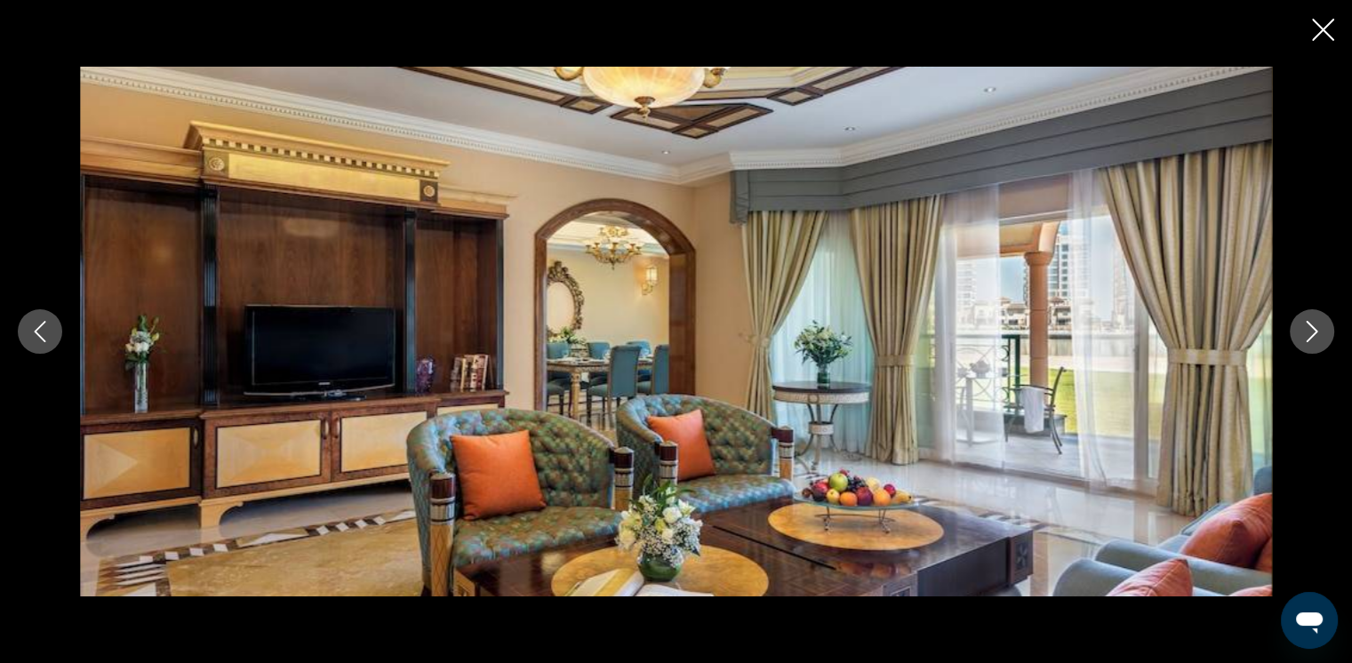
click at [926, 330] on icon "Next image" at bounding box center [1313, 331] width 12 height 21
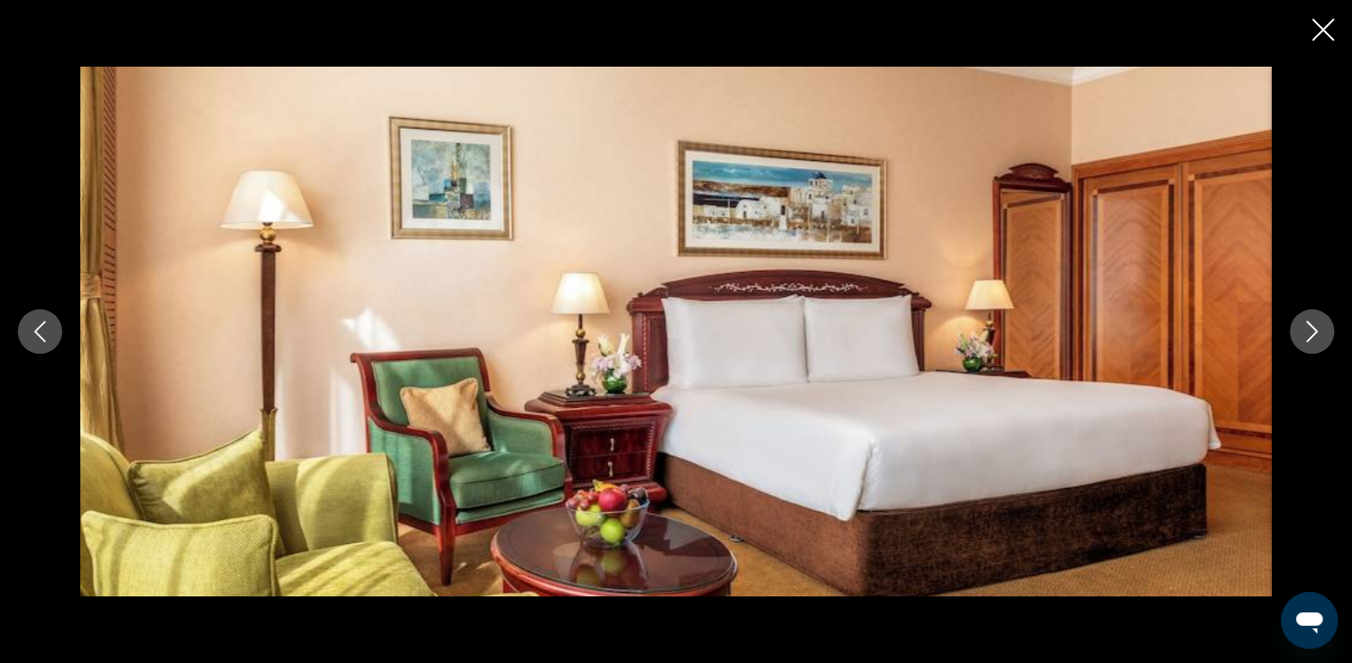
click at [926, 330] on icon "Next image" at bounding box center [1313, 331] width 12 height 21
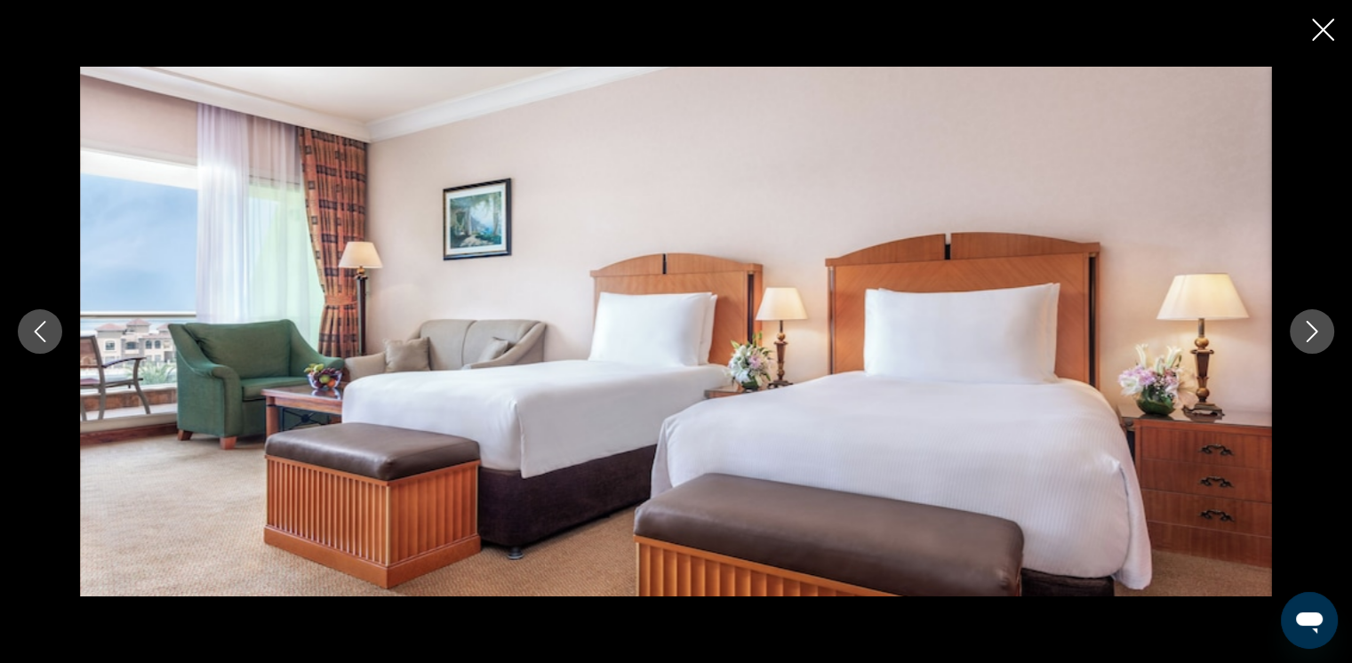
click at [926, 330] on icon "Next image" at bounding box center [1313, 331] width 12 height 21
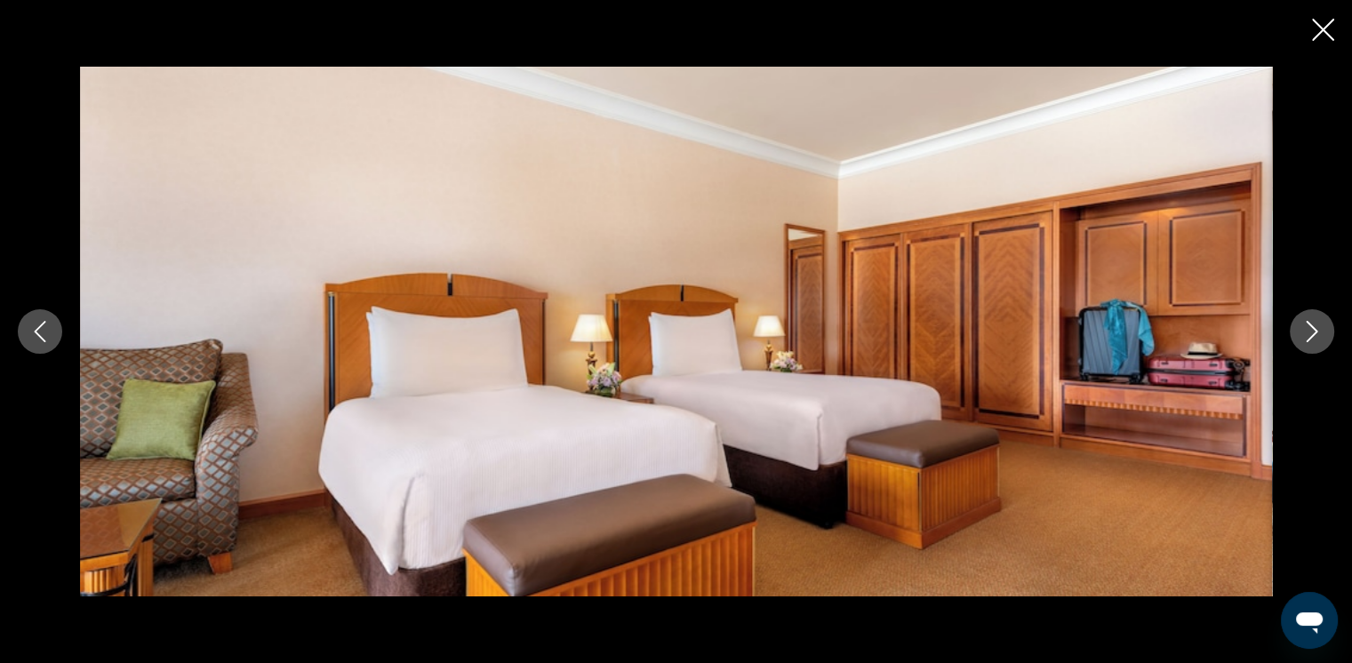
click at [926, 330] on icon "Next image" at bounding box center [1313, 331] width 12 height 21
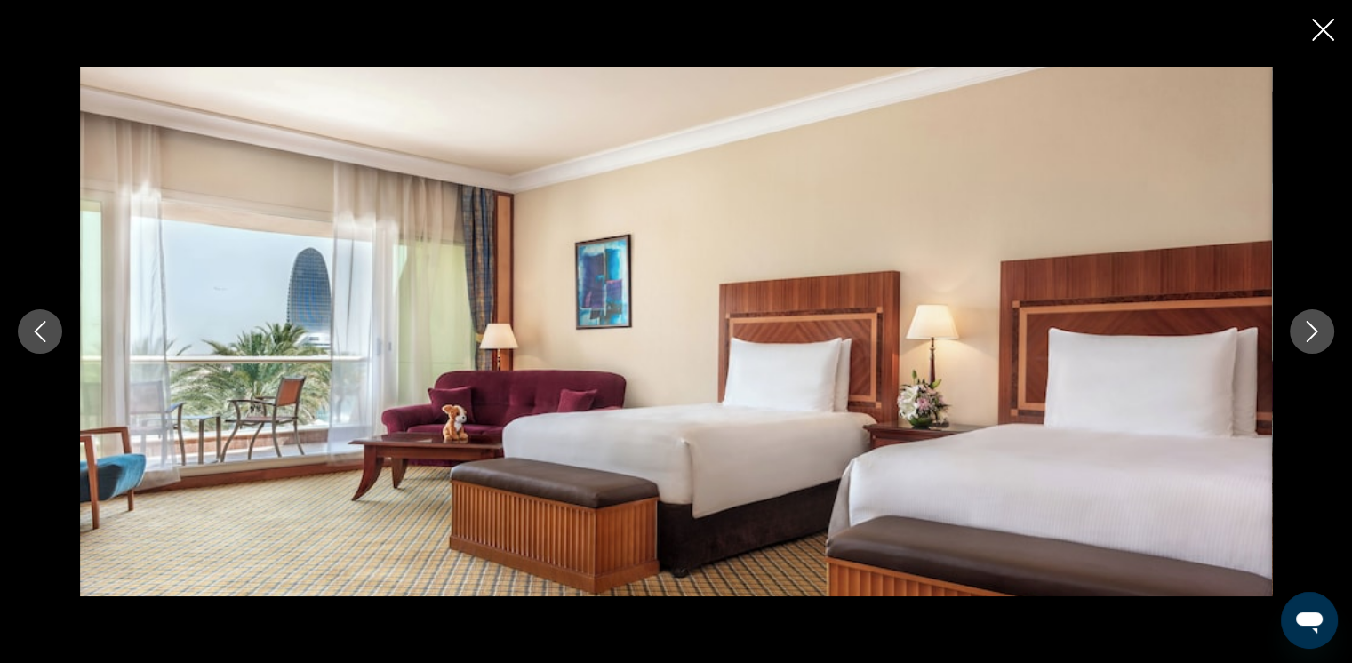
click at [926, 330] on icon "Next image" at bounding box center [1313, 331] width 12 height 21
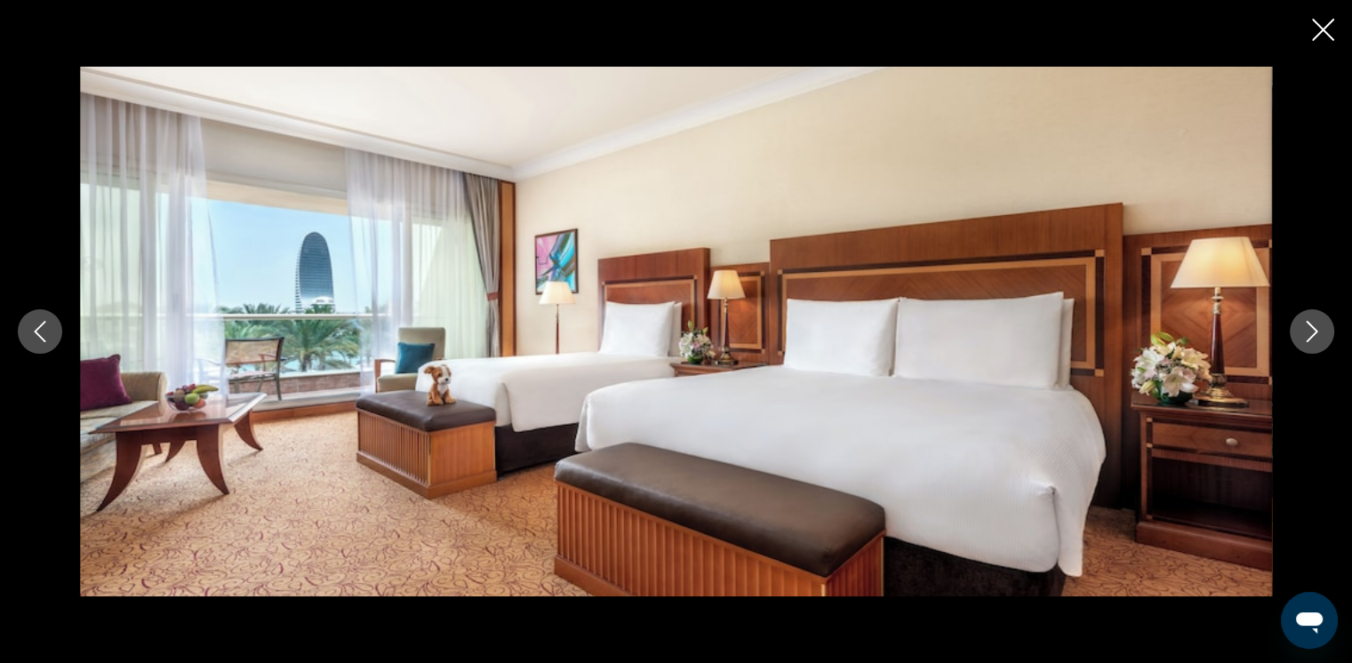
click at [926, 330] on icon "Next image" at bounding box center [1313, 331] width 12 height 21
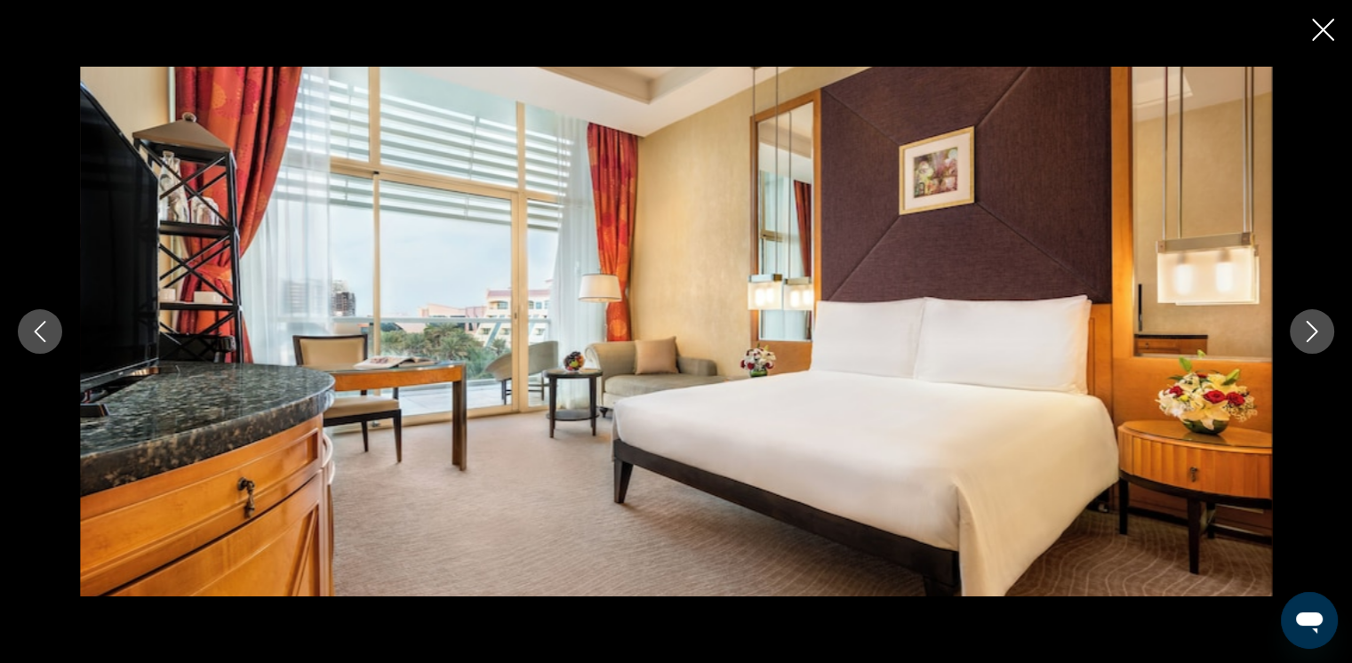
click at [926, 335] on icon "Next image" at bounding box center [1311, 331] width 21 height 21
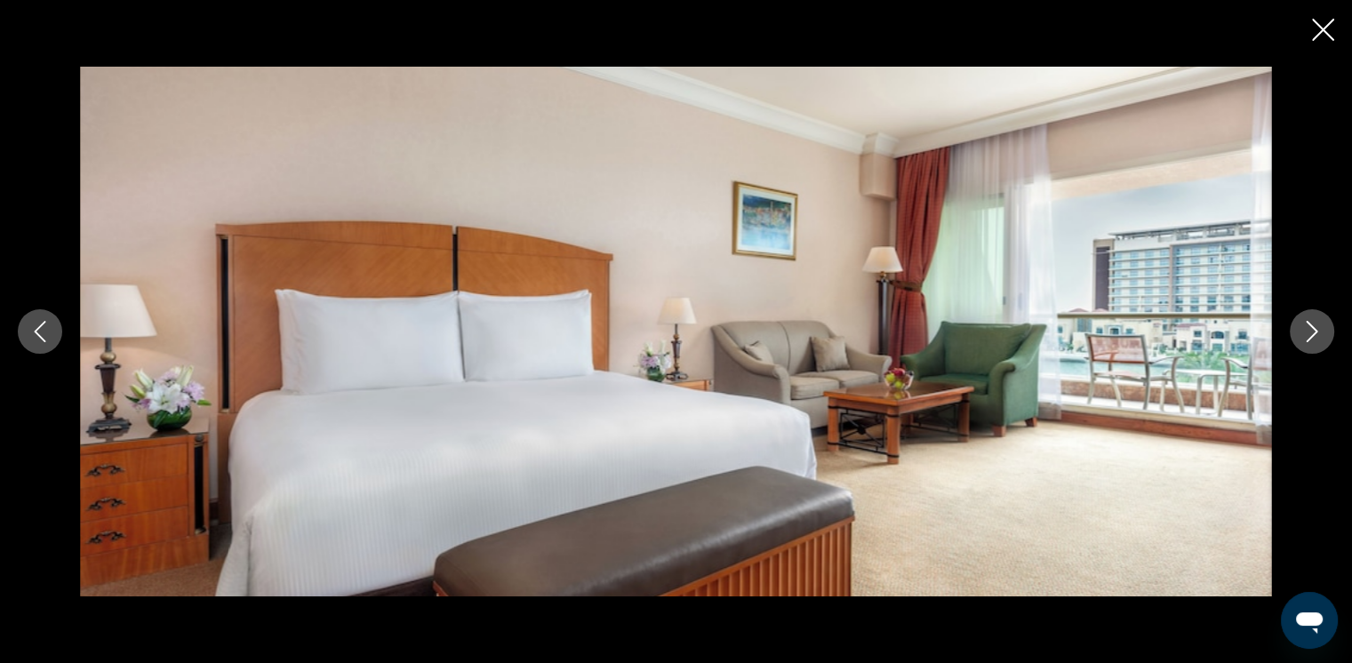
click at [926, 335] on icon "Next image" at bounding box center [1311, 331] width 21 height 21
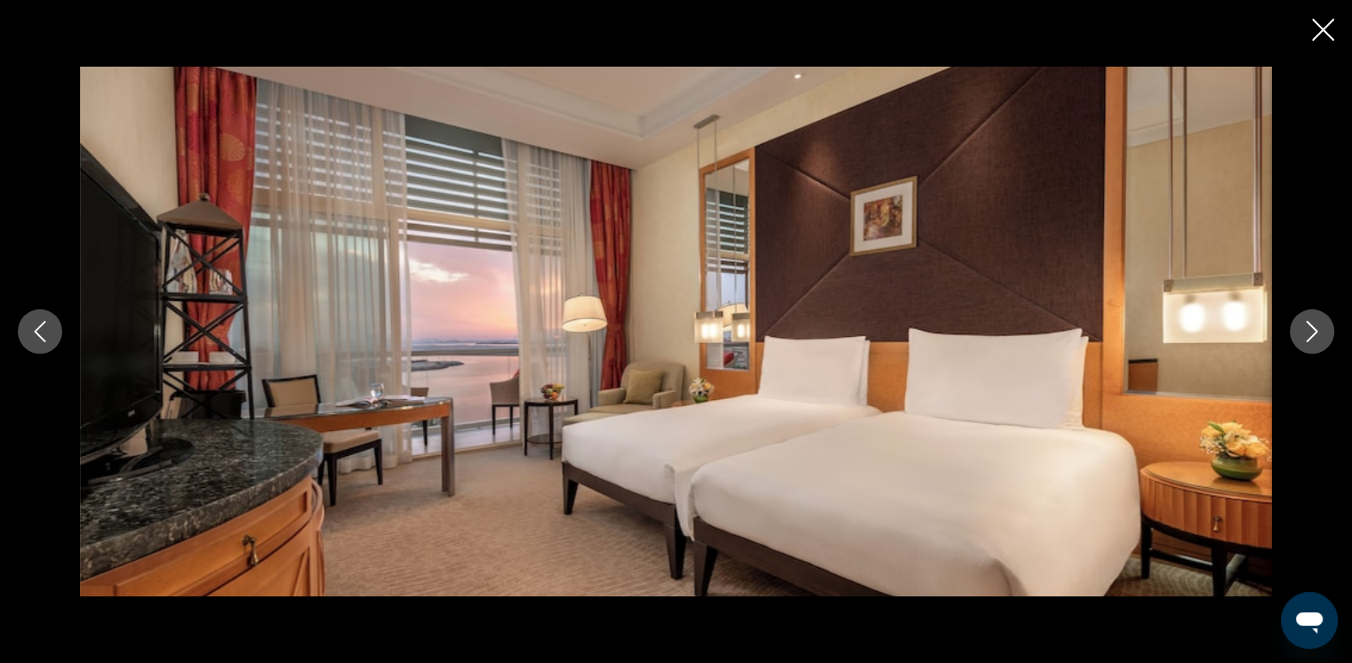
click at [926, 335] on icon "Next image" at bounding box center [1311, 331] width 21 height 21
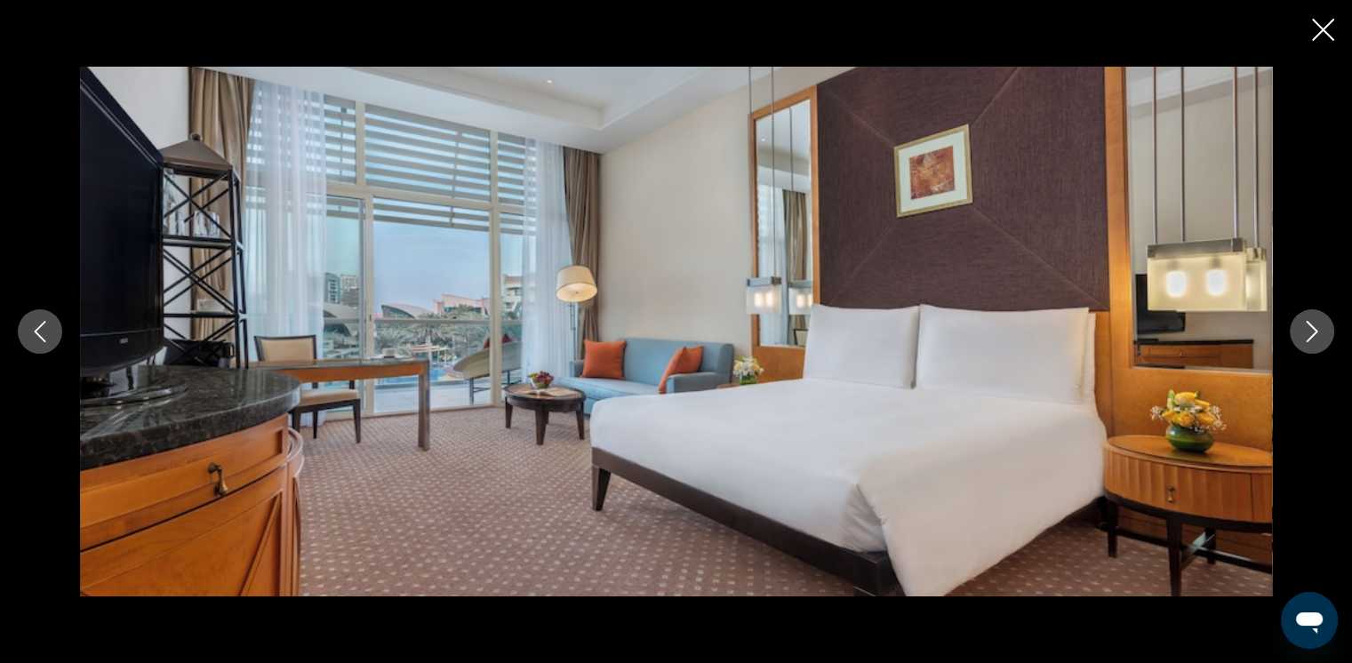
click at [926, 335] on icon "Next image" at bounding box center [1311, 331] width 21 height 21
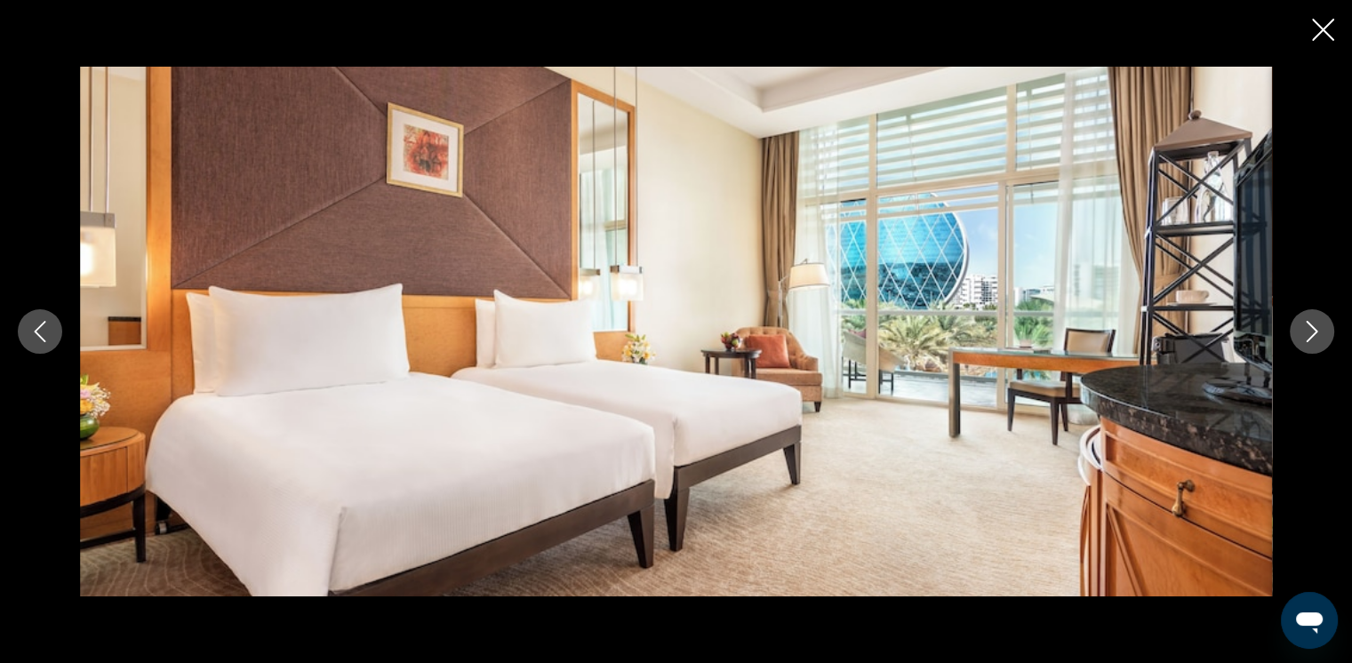
click at [926, 335] on icon "Next image" at bounding box center [1311, 331] width 21 height 21
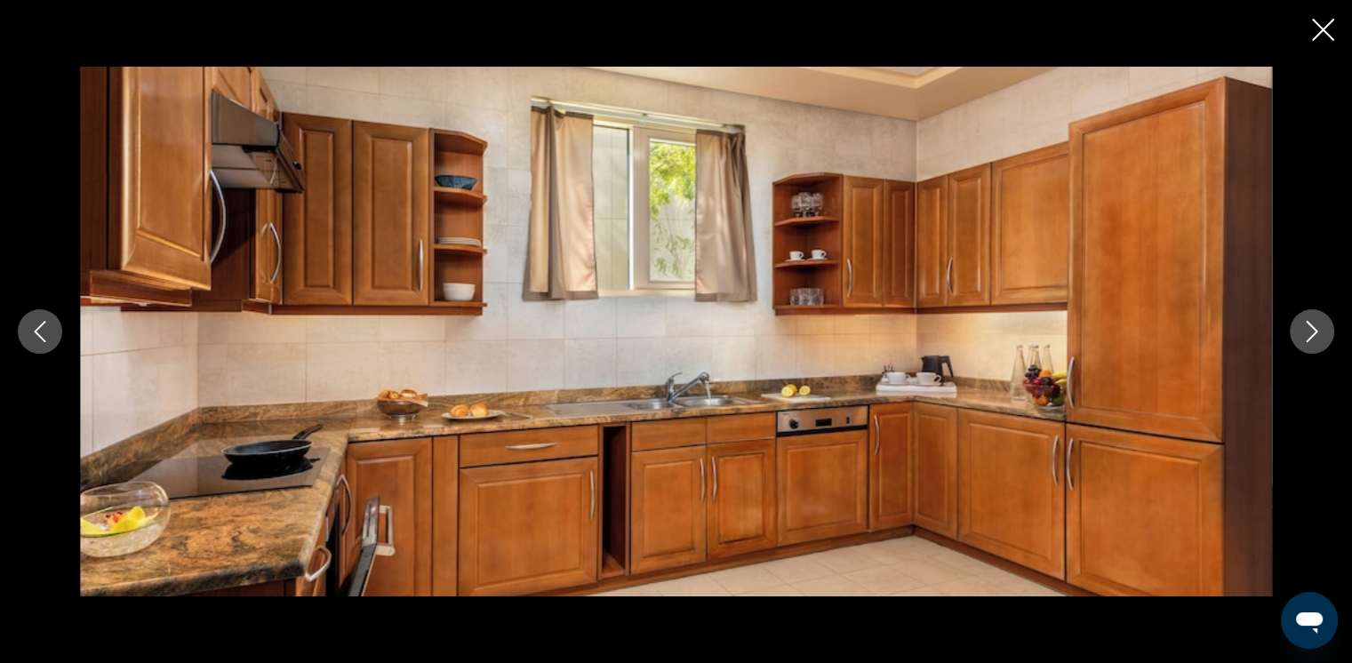
click at [926, 335] on icon "Next image" at bounding box center [1311, 331] width 21 height 21
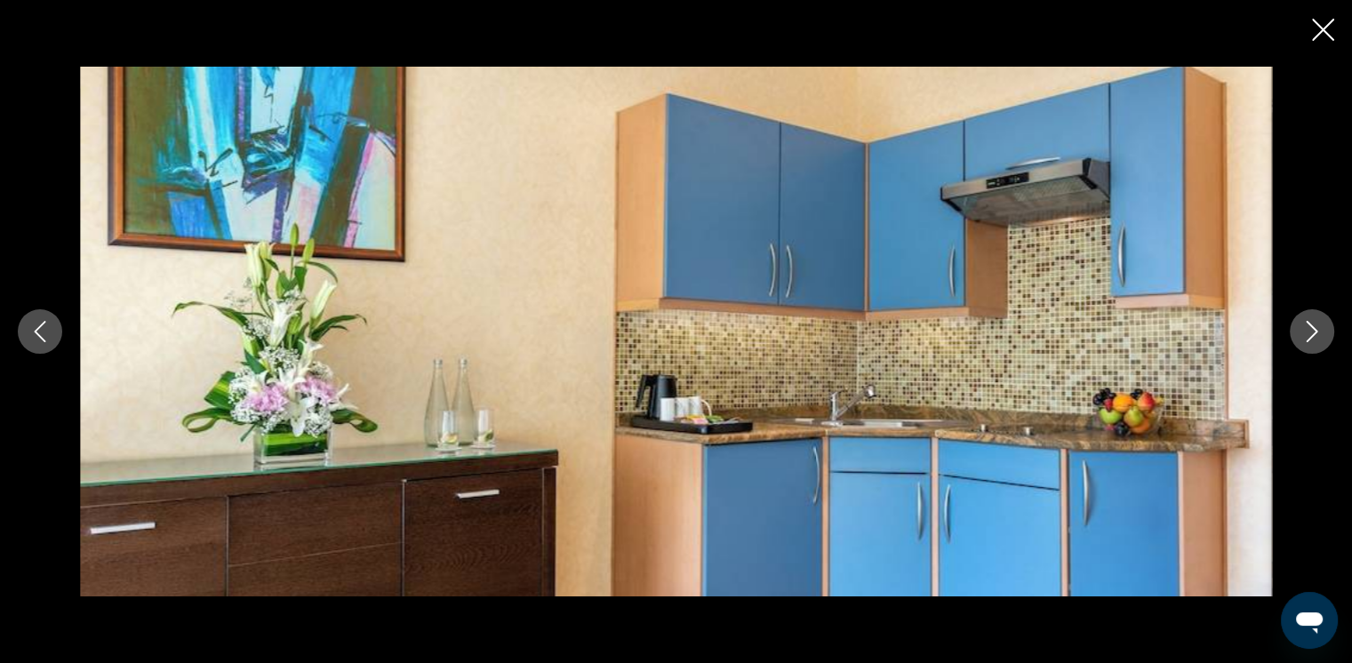
click at [31, 334] on icon "Previous image" at bounding box center [39, 331] width 21 height 21
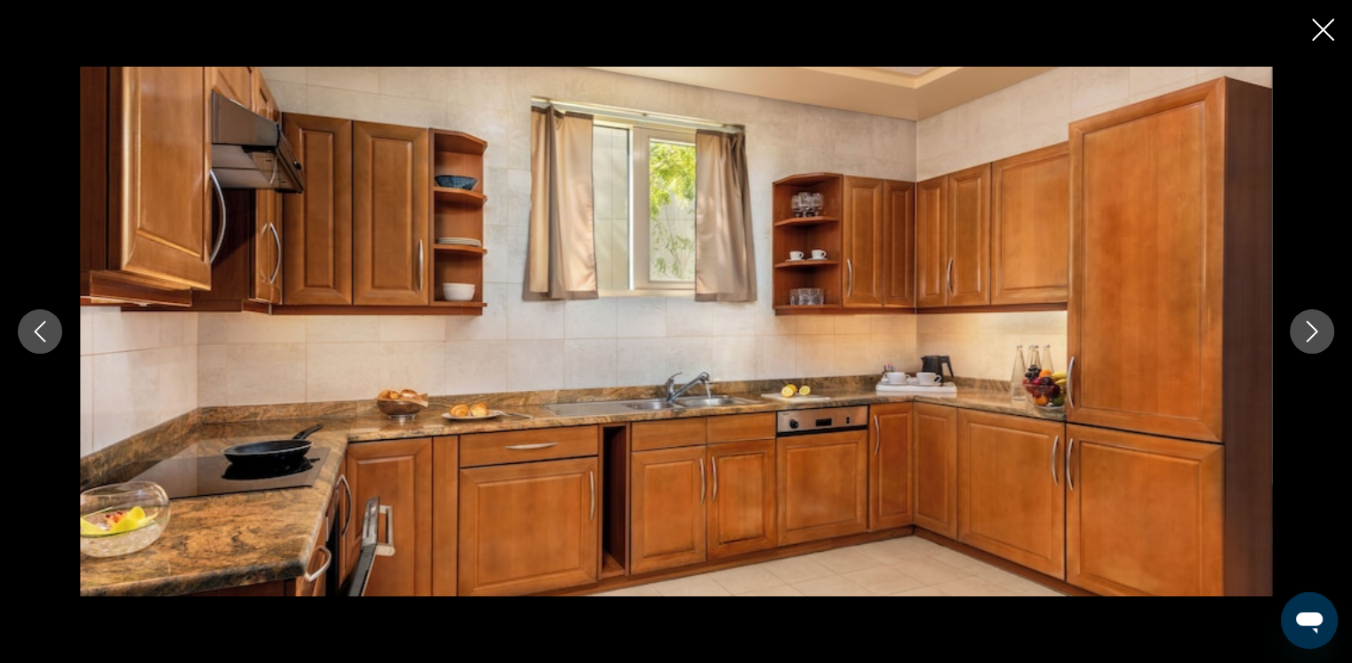
click at [926, 329] on icon "Next image" at bounding box center [1311, 331] width 21 height 21
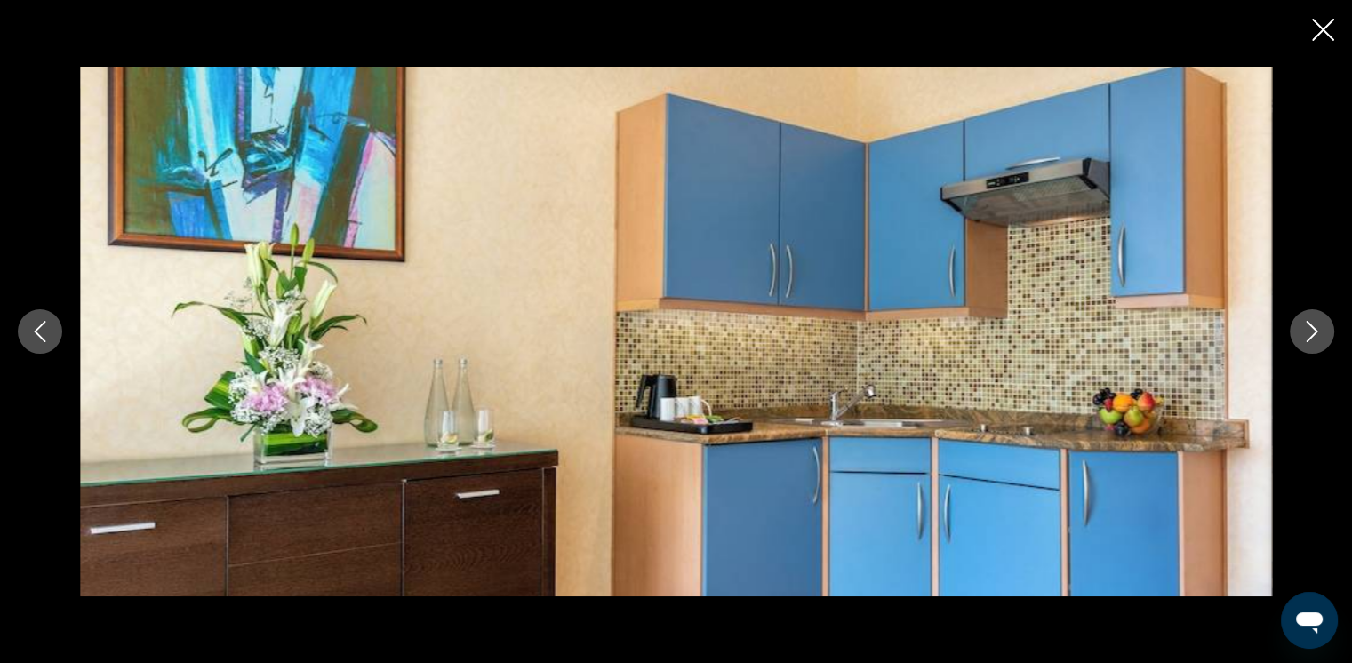
click at [926, 329] on icon "Next image" at bounding box center [1311, 331] width 21 height 21
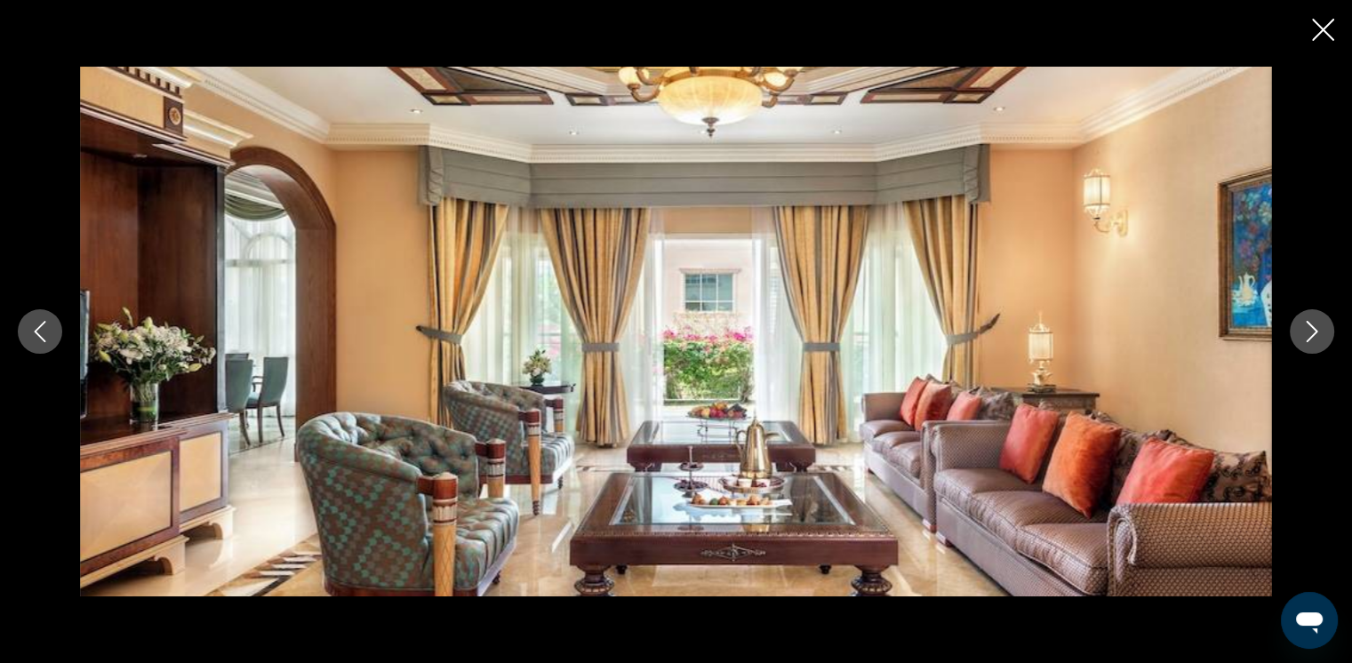
click at [926, 329] on icon "Next image" at bounding box center [1311, 331] width 21 height 21
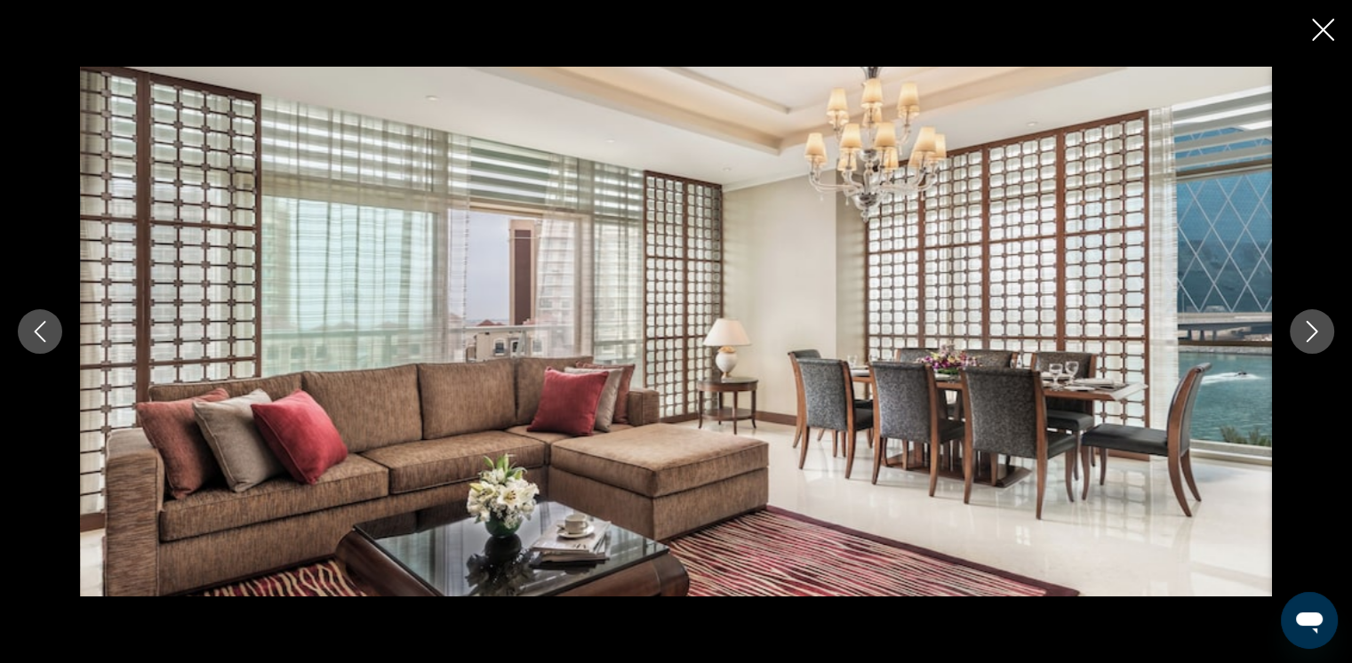
click at [926, 329] on icon "Next image" at bounding box center [1311, 331] width 21 height 21
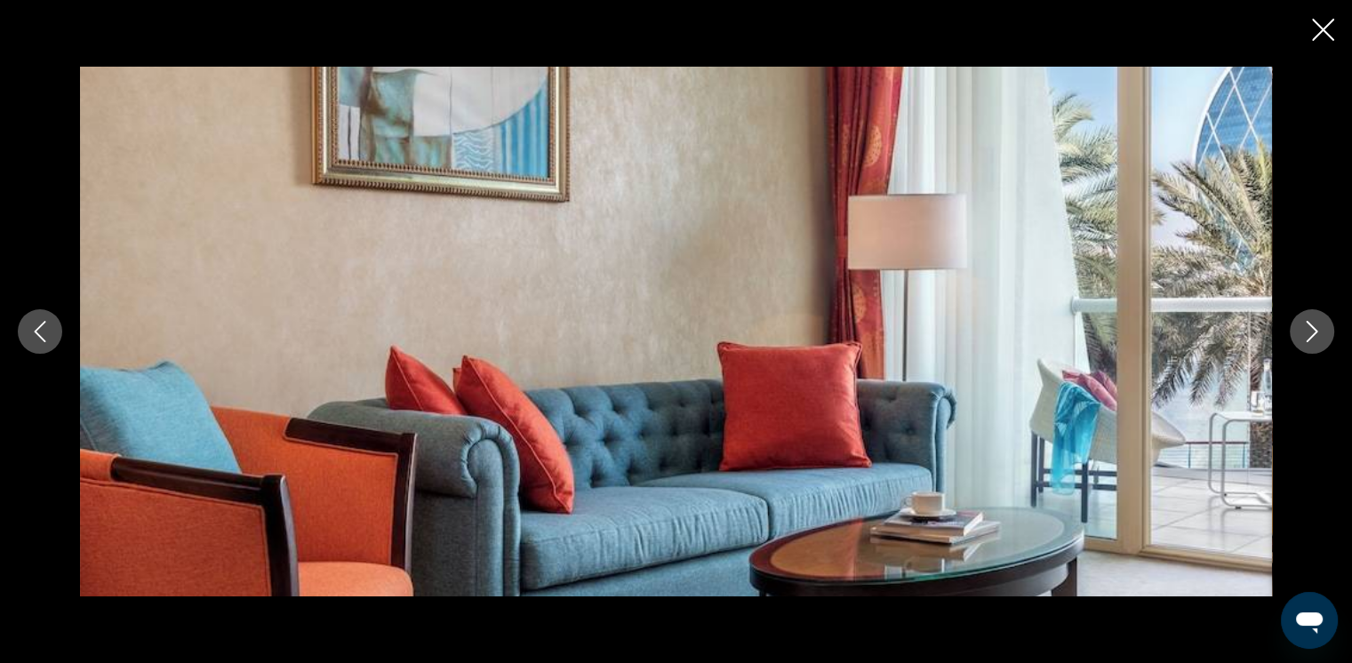
click at [926, 28] on icon "Close slideshow" at bounding box center [1323, 30] width 22 height 22
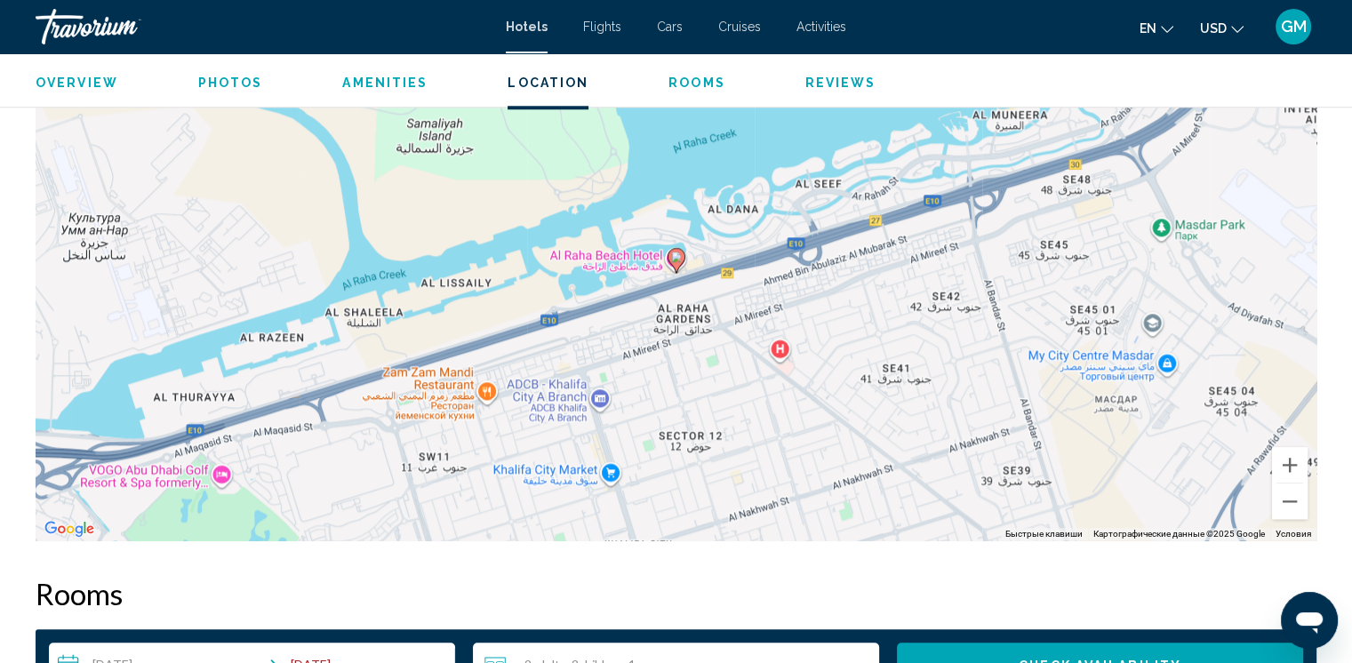
scroll to position [1511, 0]
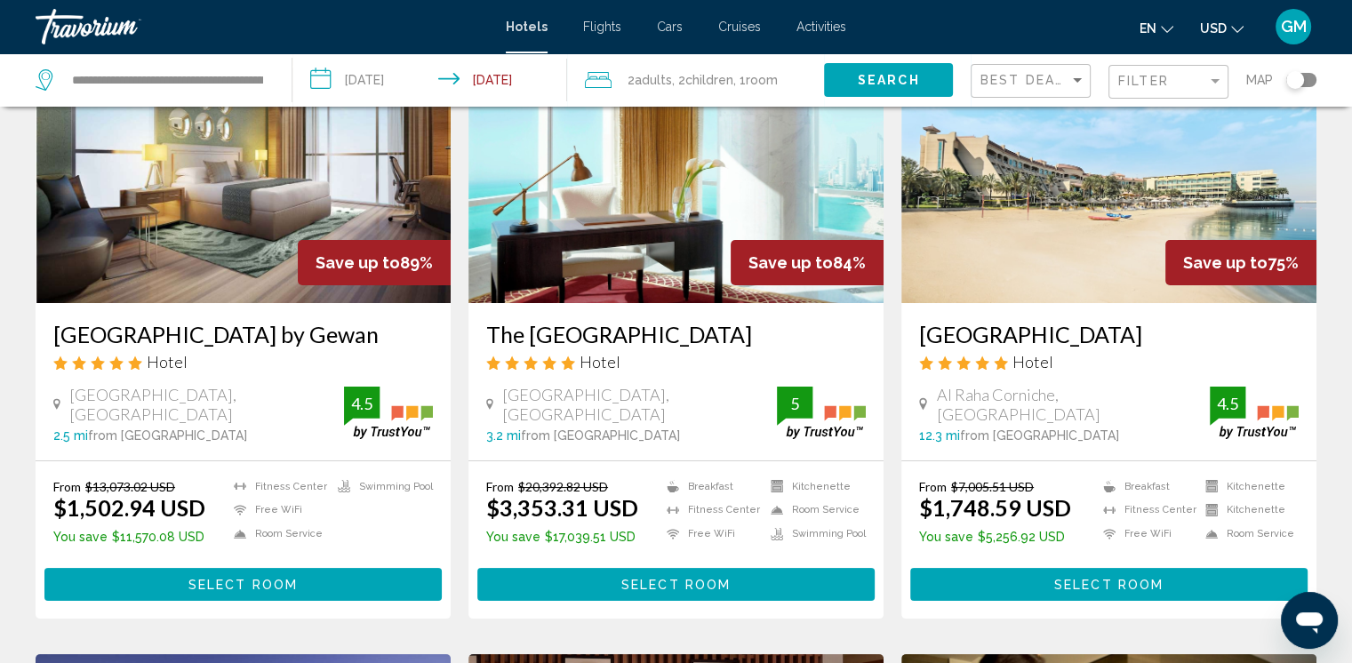
scroll to position [178, 0]
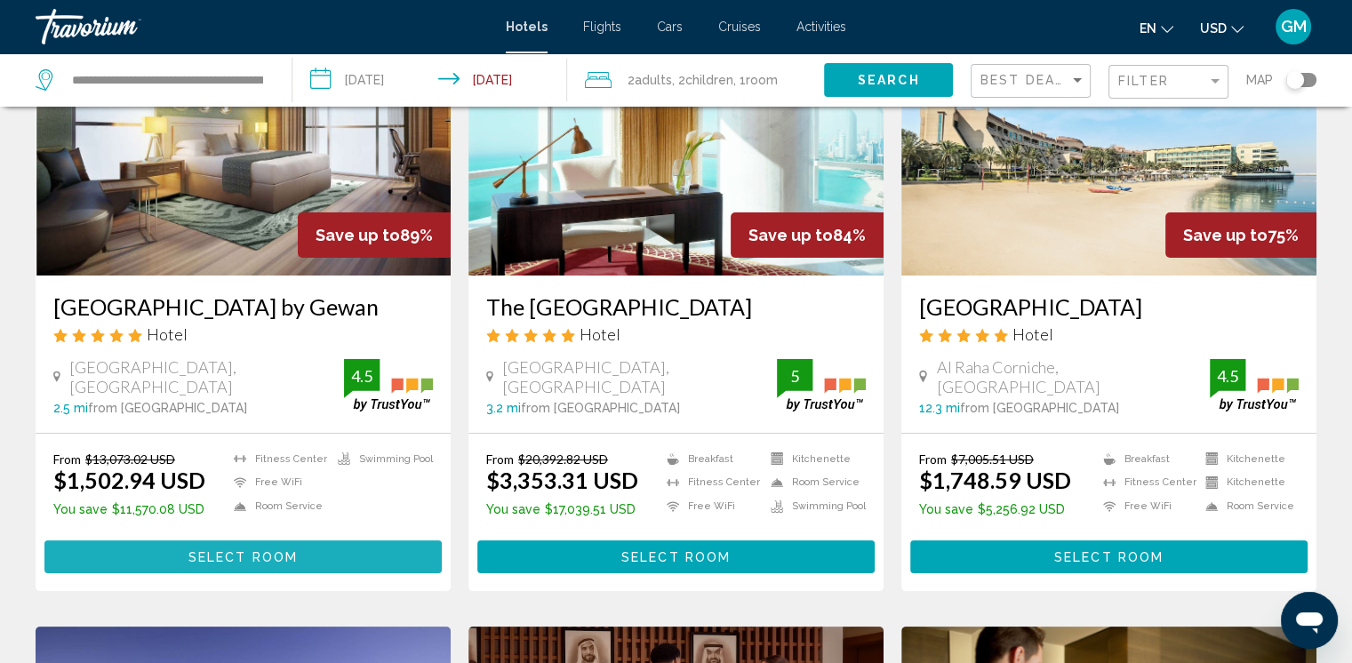
click at [272, 553] on span "Select Room" at bounding box center [242, 557] width 109 height 14
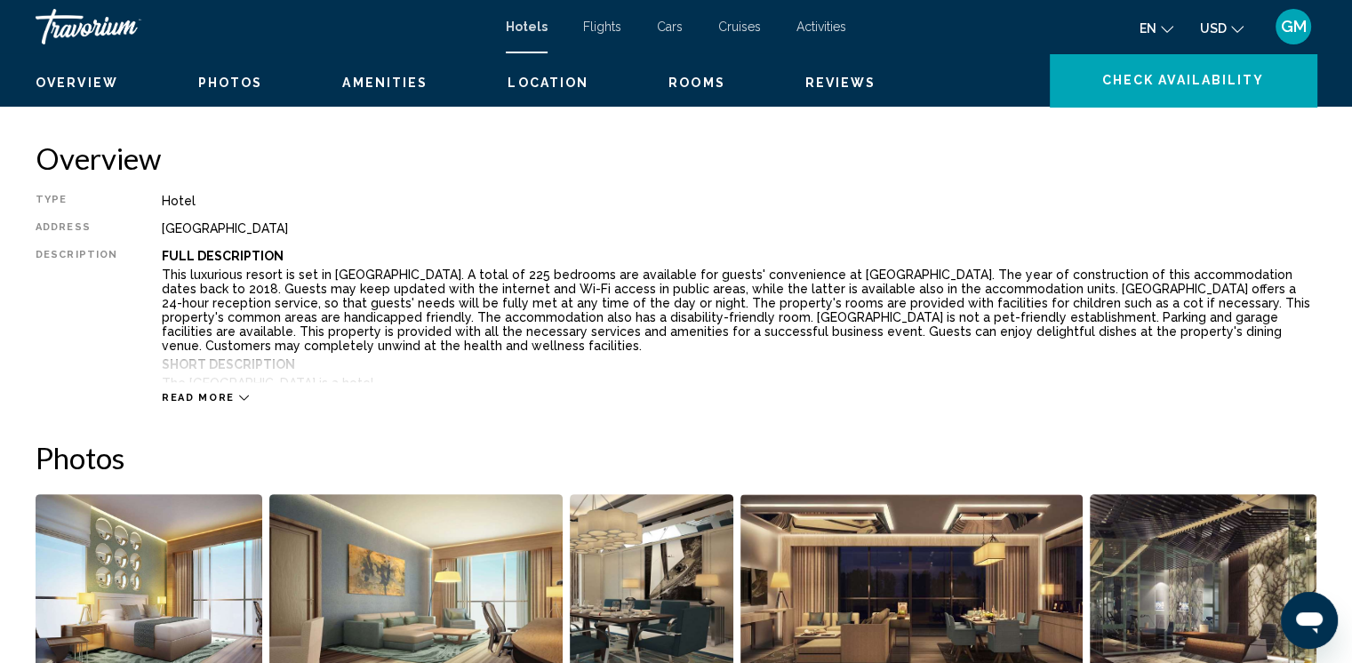
scroll to position [267, 0]
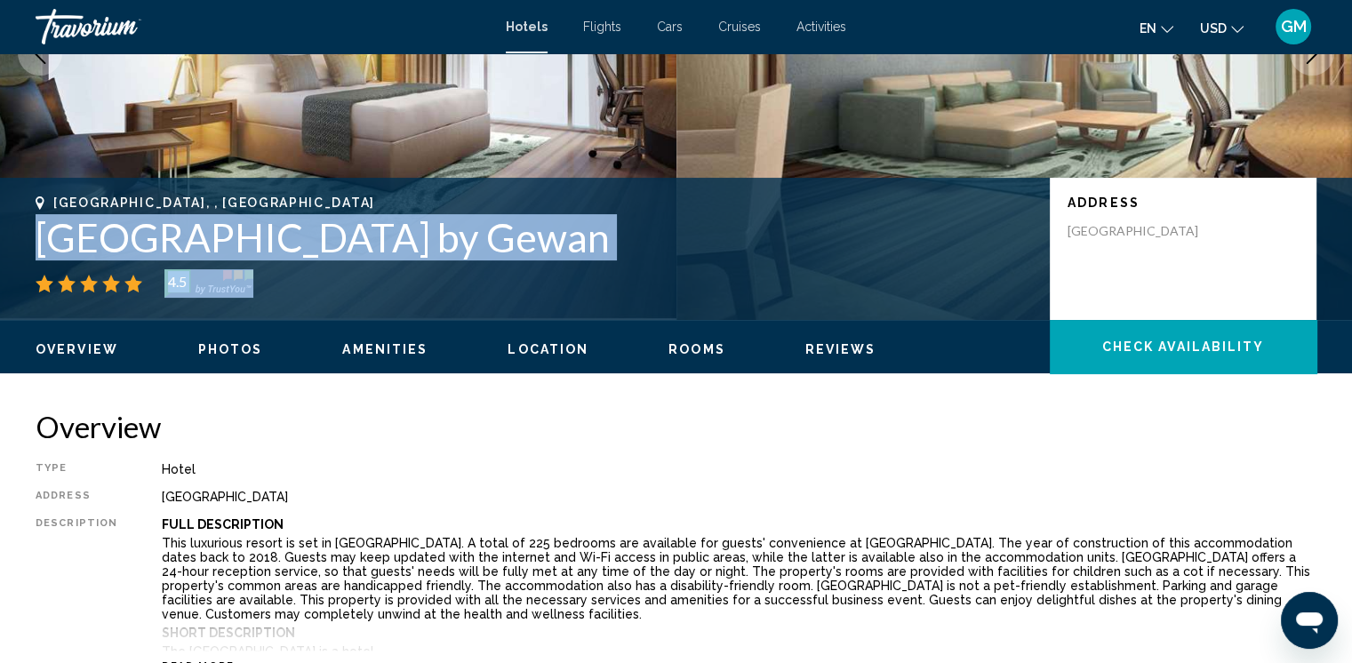
drag, startPoint x: 28, startPoint y: 233, endPoint x: 743, endPoint y: 265, distance: 715.4
click at [743, 265] on div "[GEOGRAPHIC_DATA], , [GEOGRAPHIC_DATA] [GEOGRAPHIC_DATA] [GEOGRAPHIC_DATA] by […" at bounding box center [676, 249] width 1352 height 107
copy div "[GEOGRAPHIC_DATA] by Gewan"
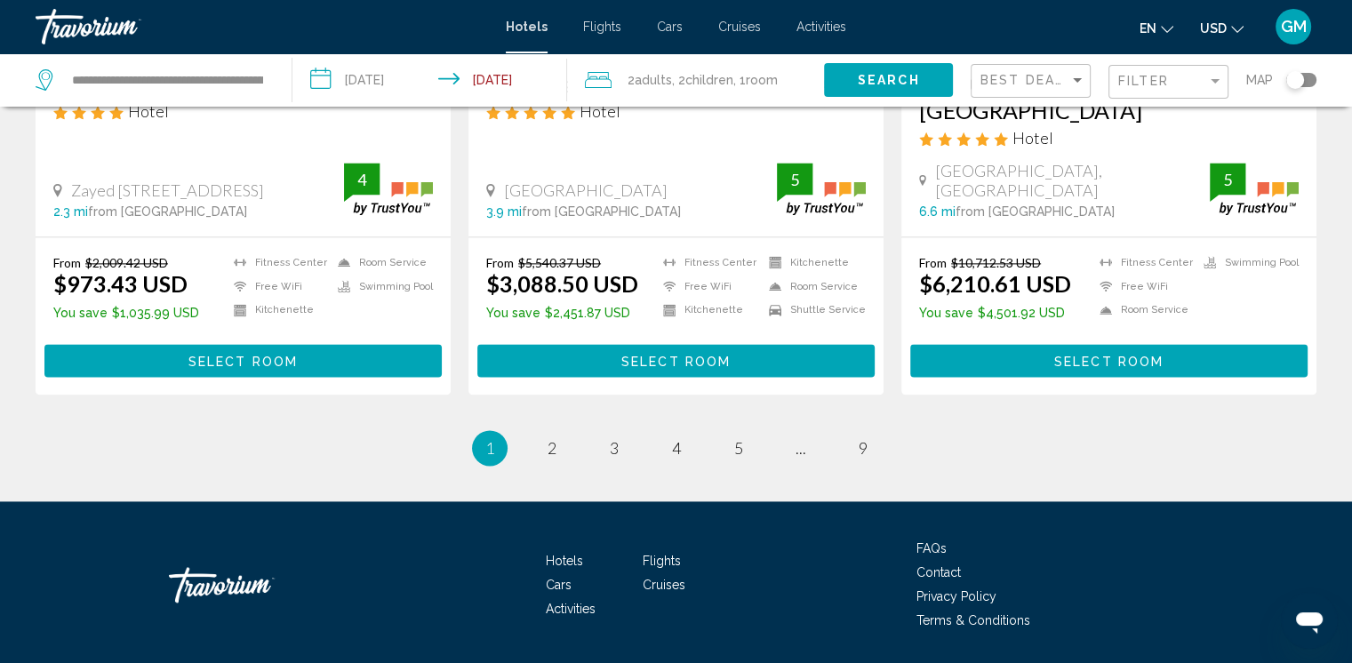
scroll to position [2385, 0]
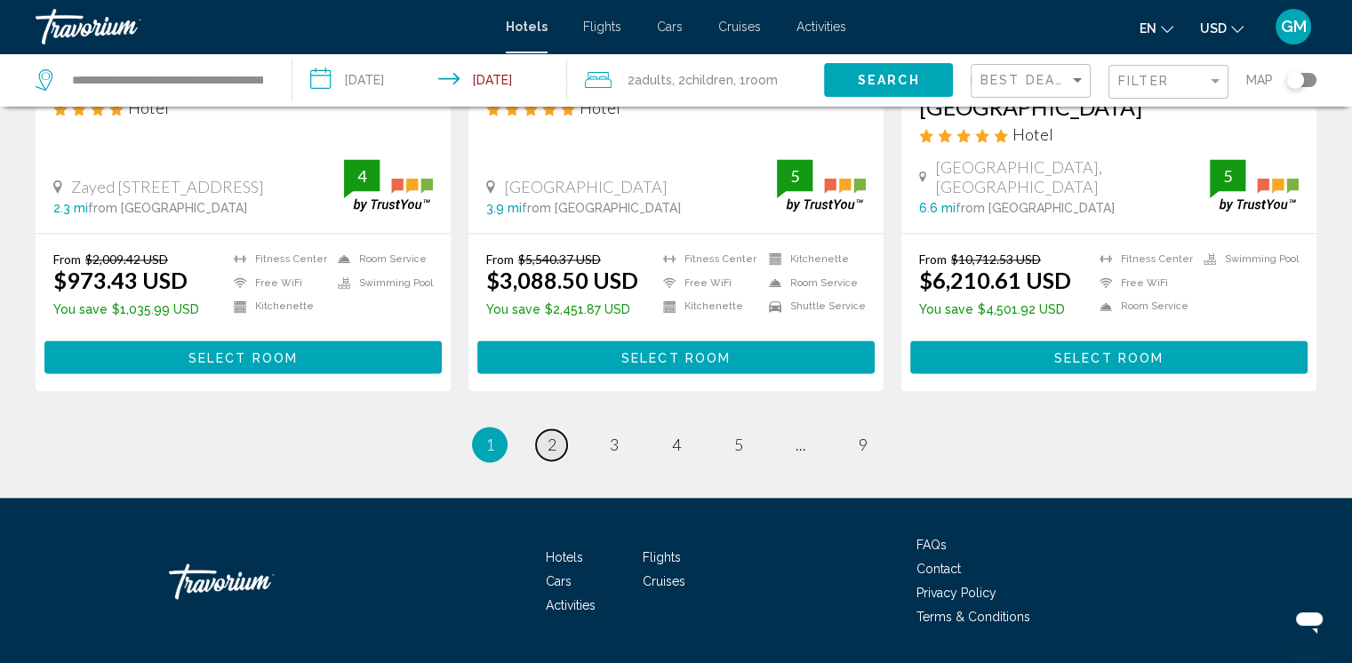
click at [556, 429] on link "page 2" at bounding box center [551, 444] width 31 height 31
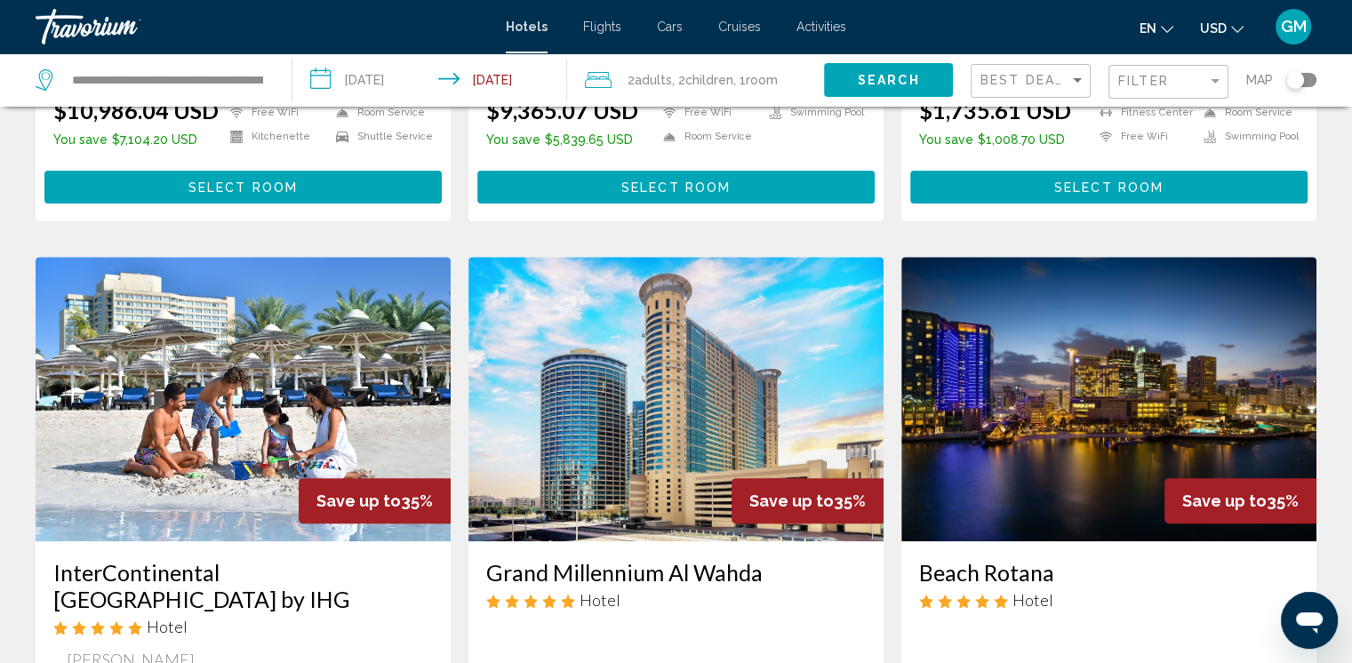
scroll to position [711, 0]
